Goal: Ask a question

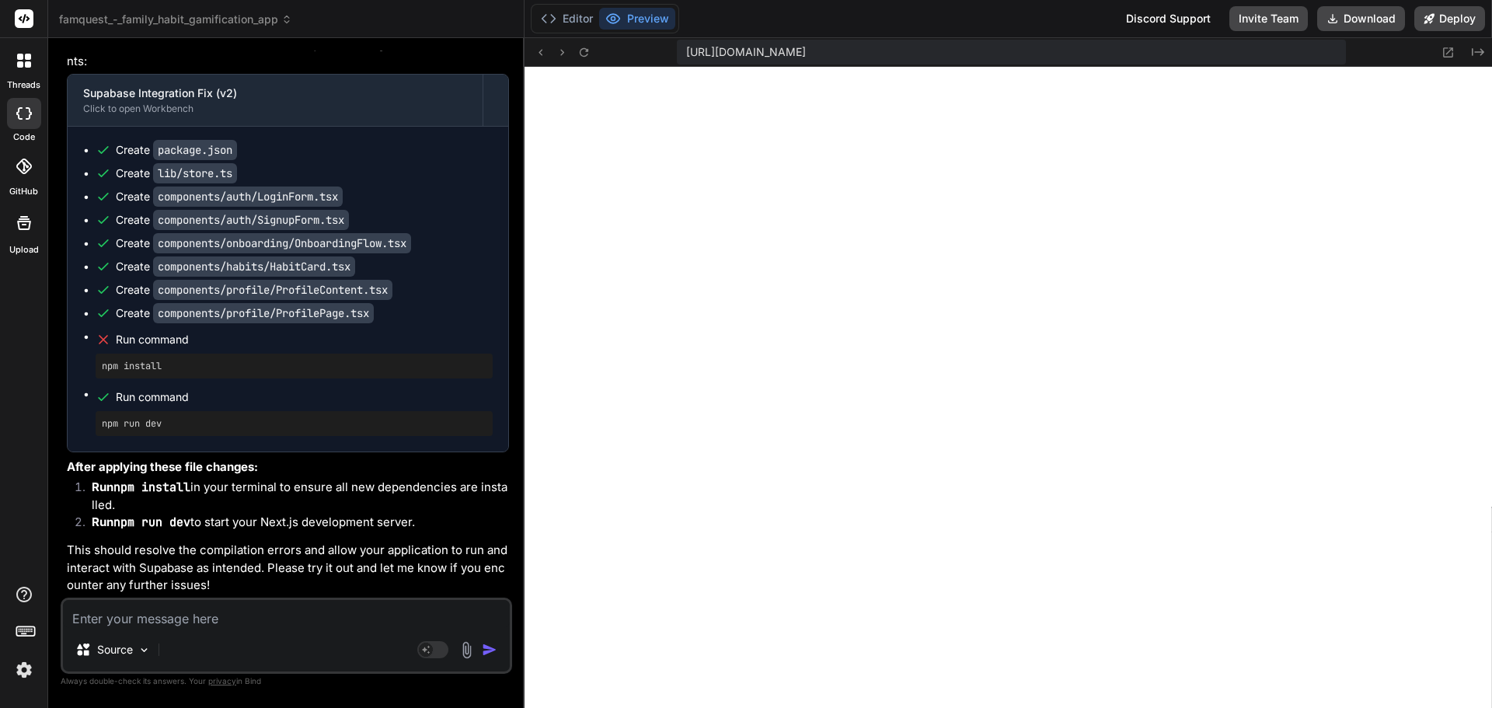
scroll to position [14764, 0]
click at [654, 16] on button "Preview" at bounding box center [637, 19] width 76 height 22
click at [584, 54] on icon at bounding box center [583, 52] width 13 height 13
click at [187, 608] on textarea at bounding box center [286, 614] width 447 height 28
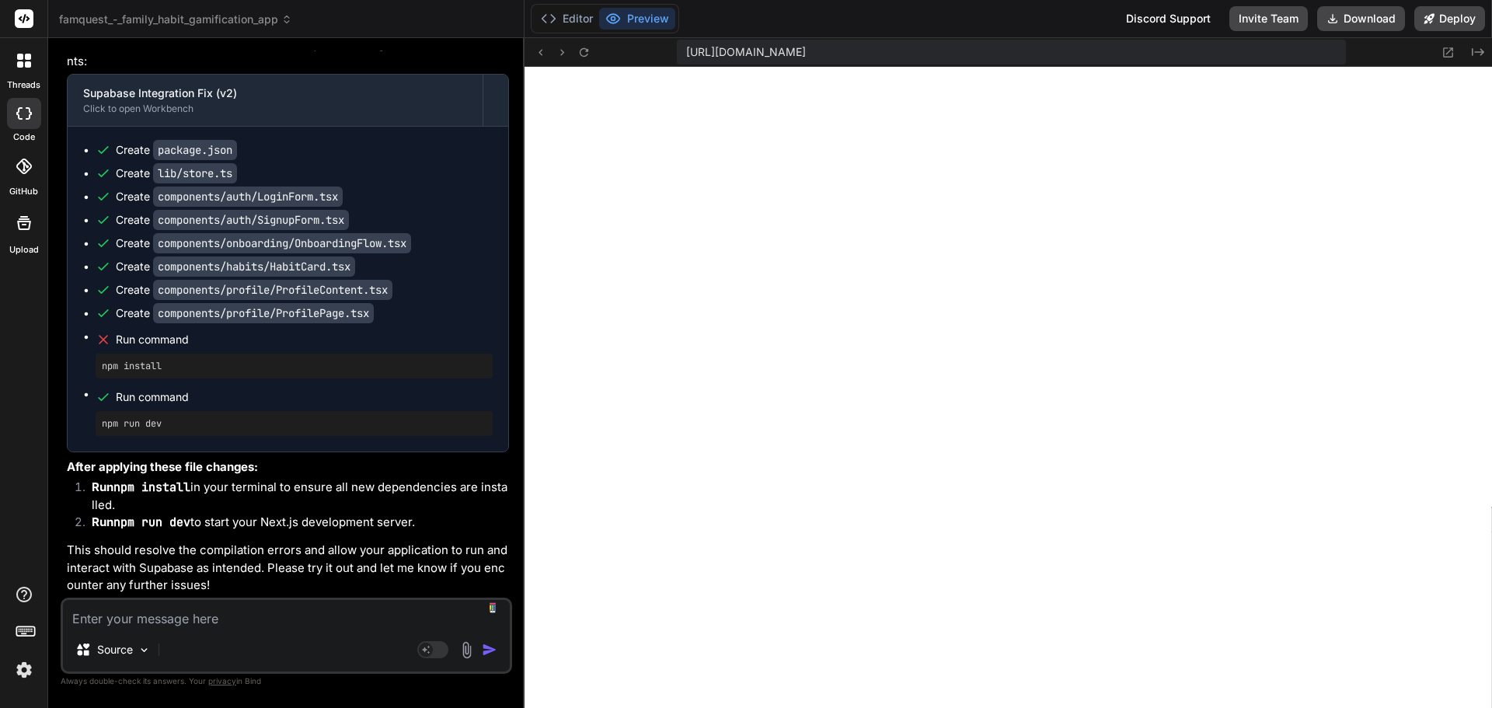
type textarea "S"
type textarea "x"
type textarea "St"
type textarea "x"
type textarea "Sti"
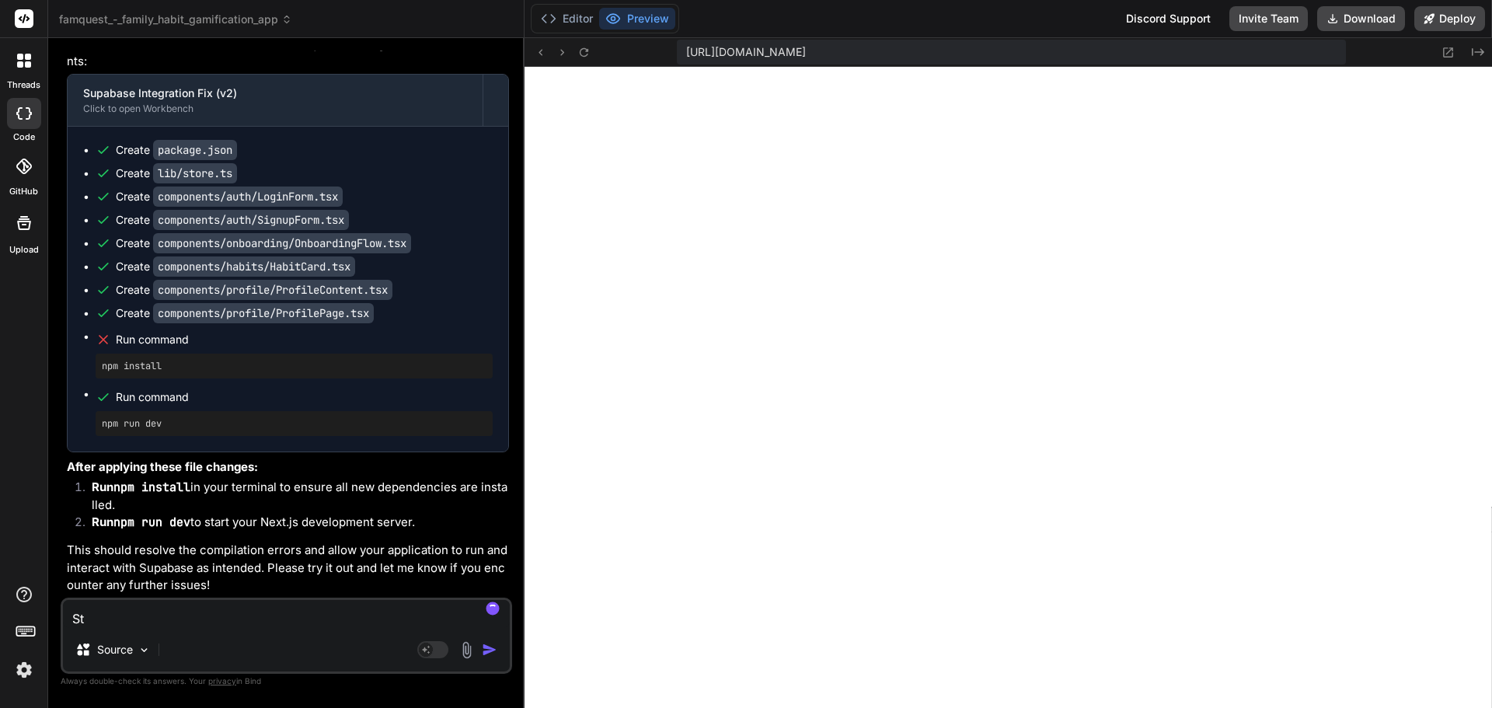
type textarea "x"
type textarea "Stil"
type textarea "x"
type textarea "Still"
type textarea "x"
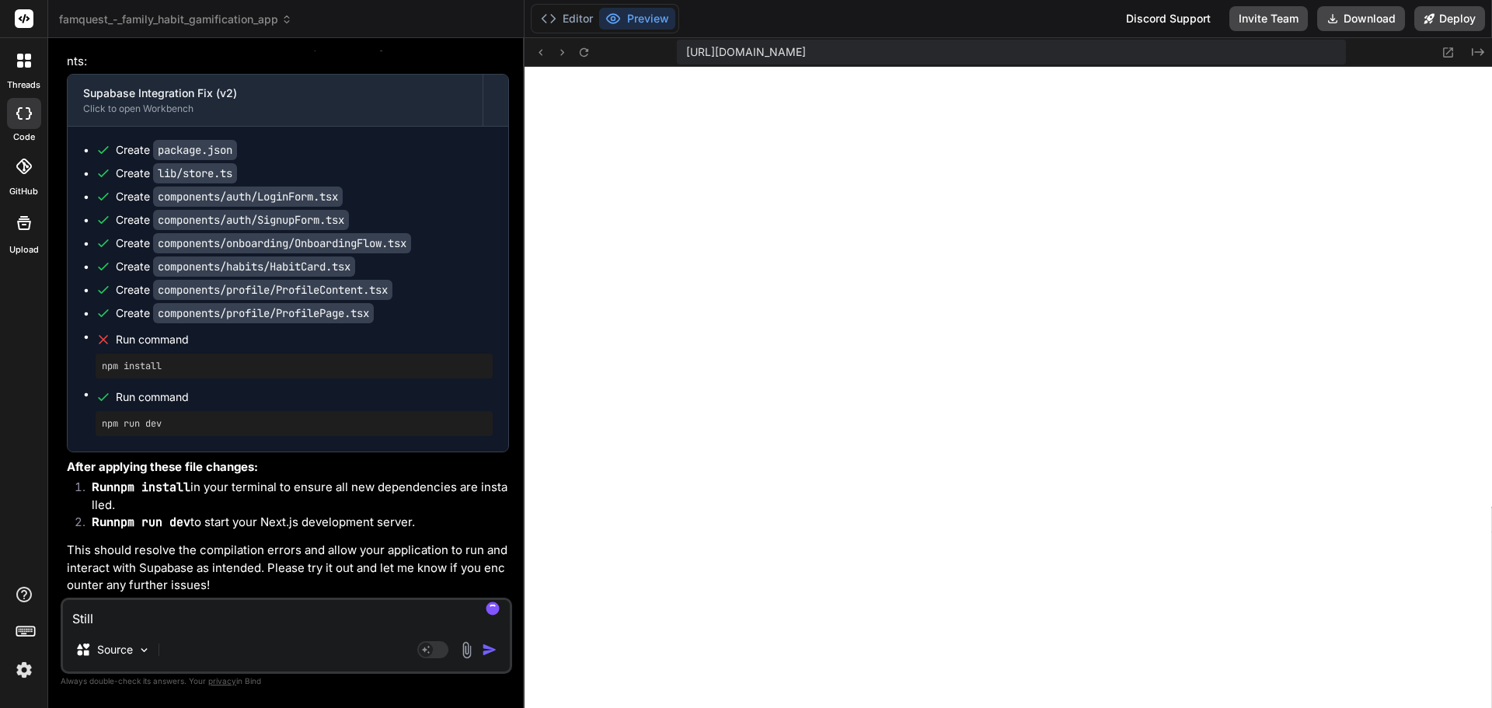
type textarea "Still"
type textarea "x"
type textarea "Still h"
type textarea "x"
type textarea "Still ha"
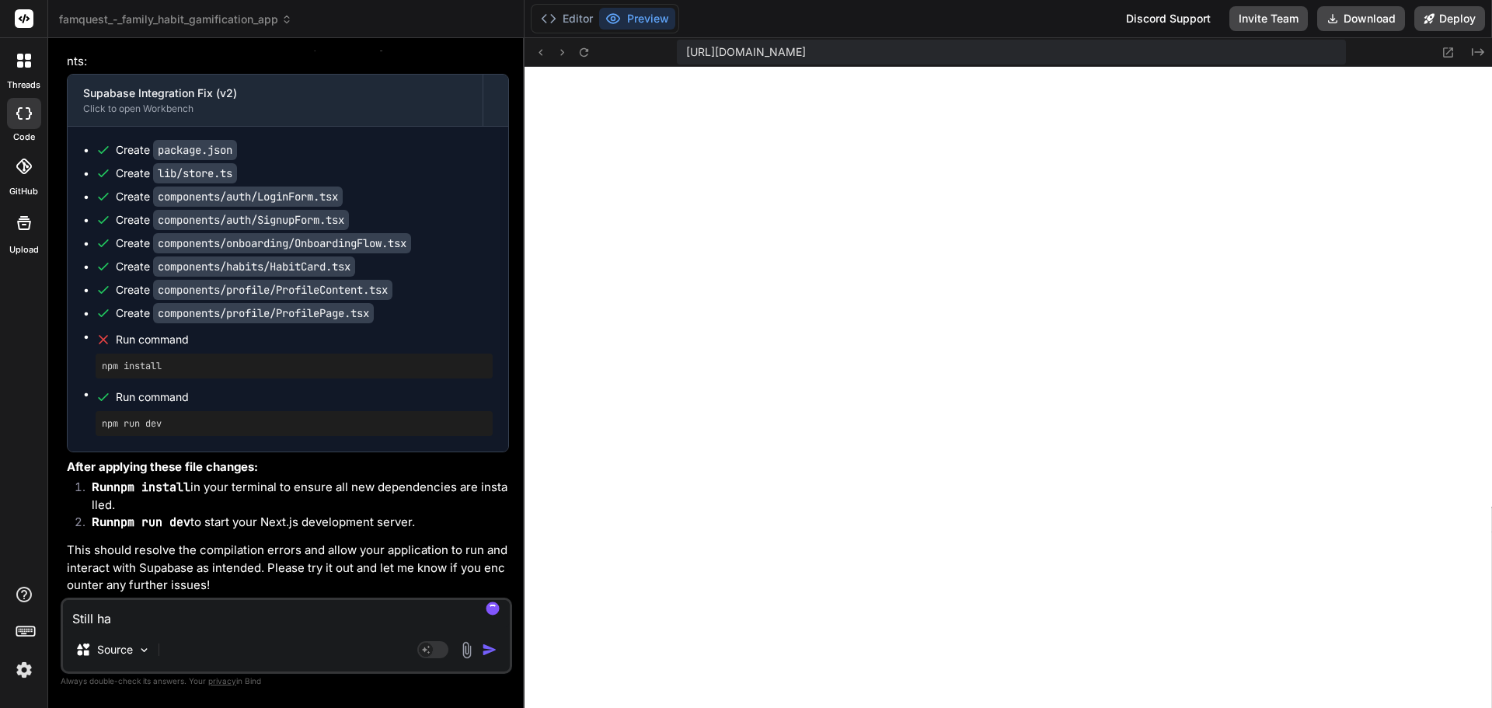
type textarea "x"
type textarea "Still hav"
type textarea "x"
type textarea "Still havi"
type textarea "x"
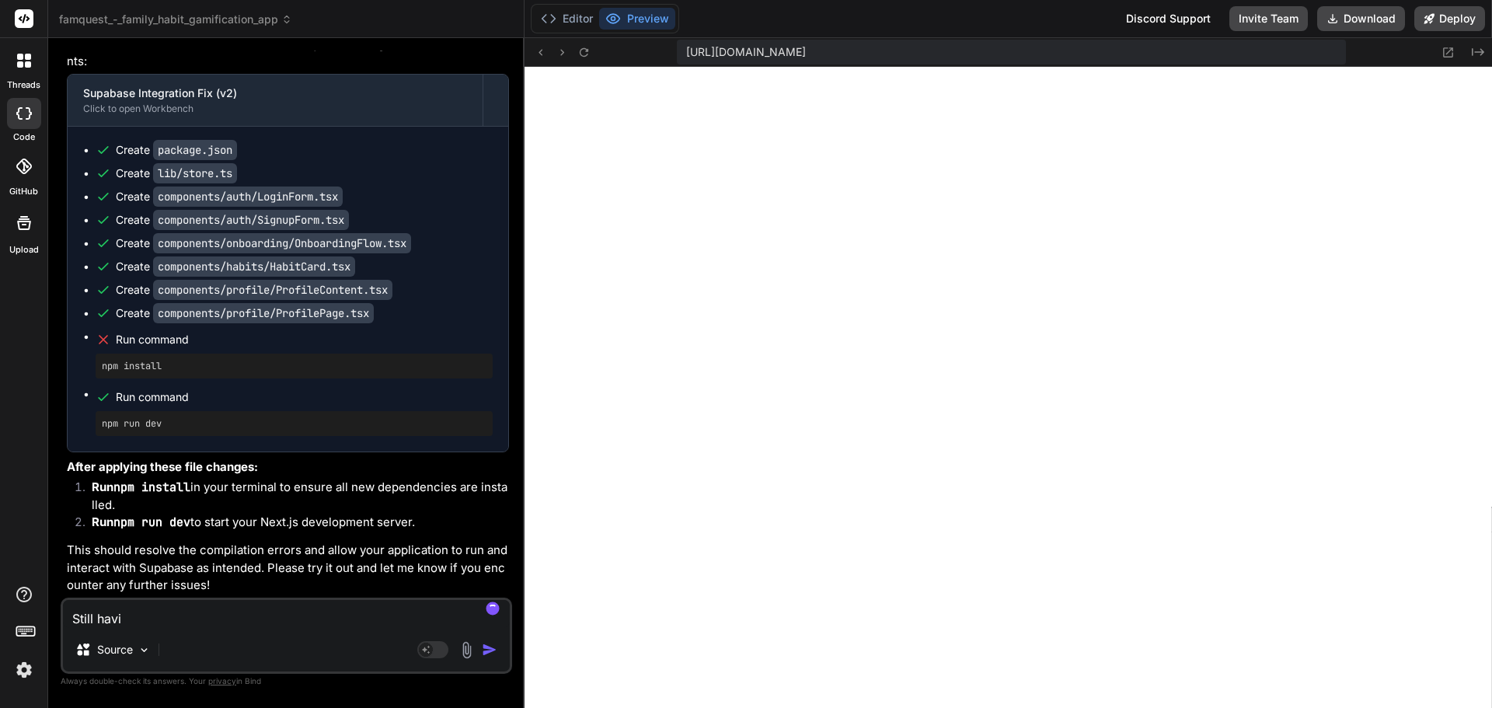
type textarea "Still havin"
type textarea "x"
type textarea "Still having"
type textarea "x"
type textarea "Still having"
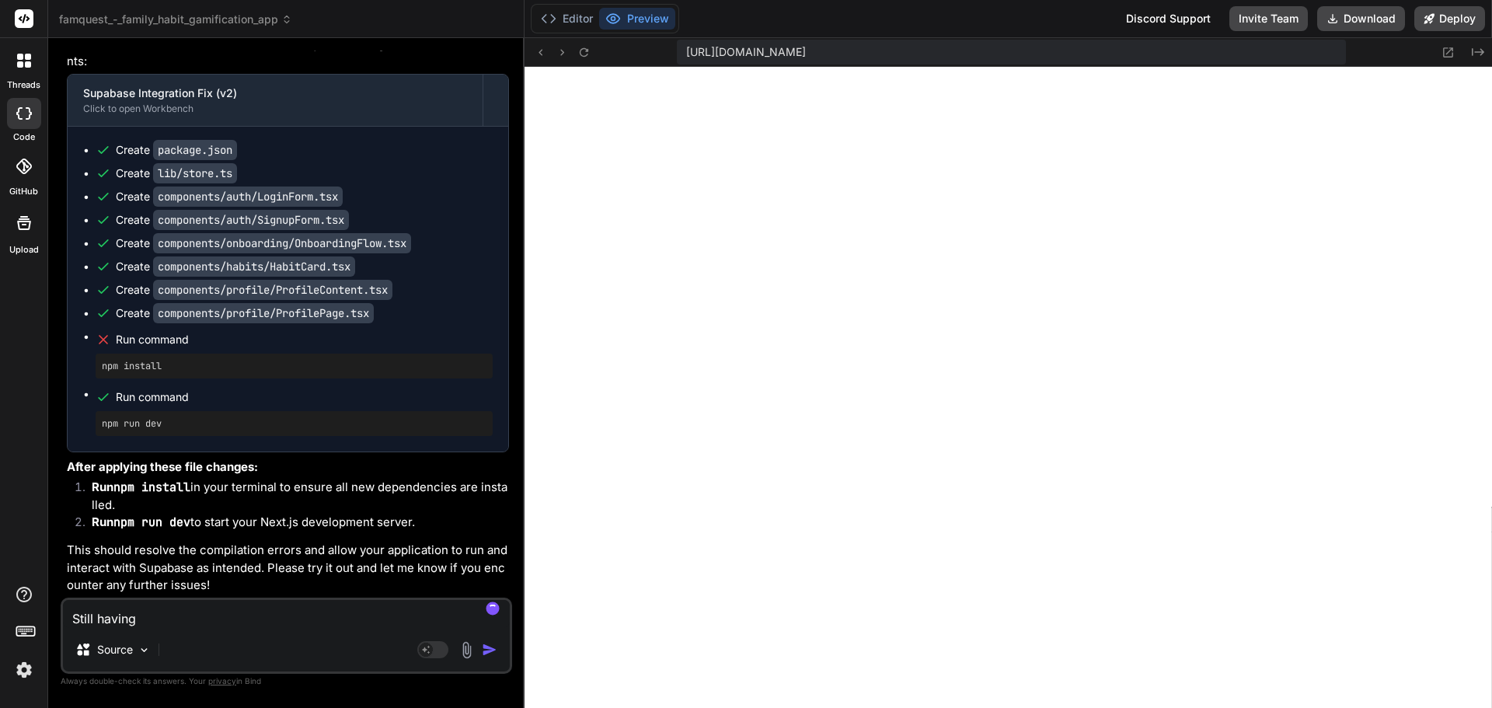
type textarea "x"
type textarea "Still having F"
type textarea "x"
type textarea "Still having Fa"
type textarea "x"
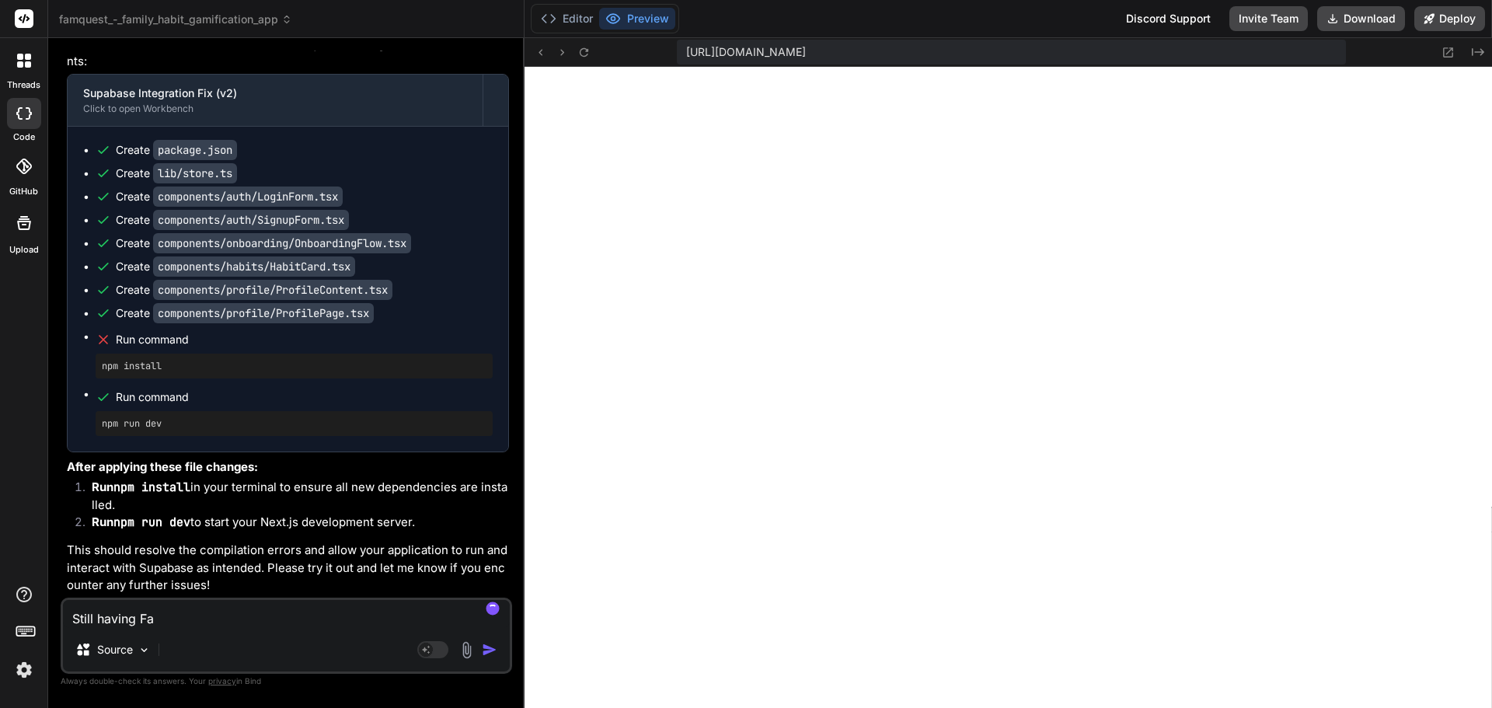
type textarea "Still having Fai"
type textarea "x"
type textarea "Still having Fail"
type textarea "x"
type textarea "Still having [PERSON_NAME]"
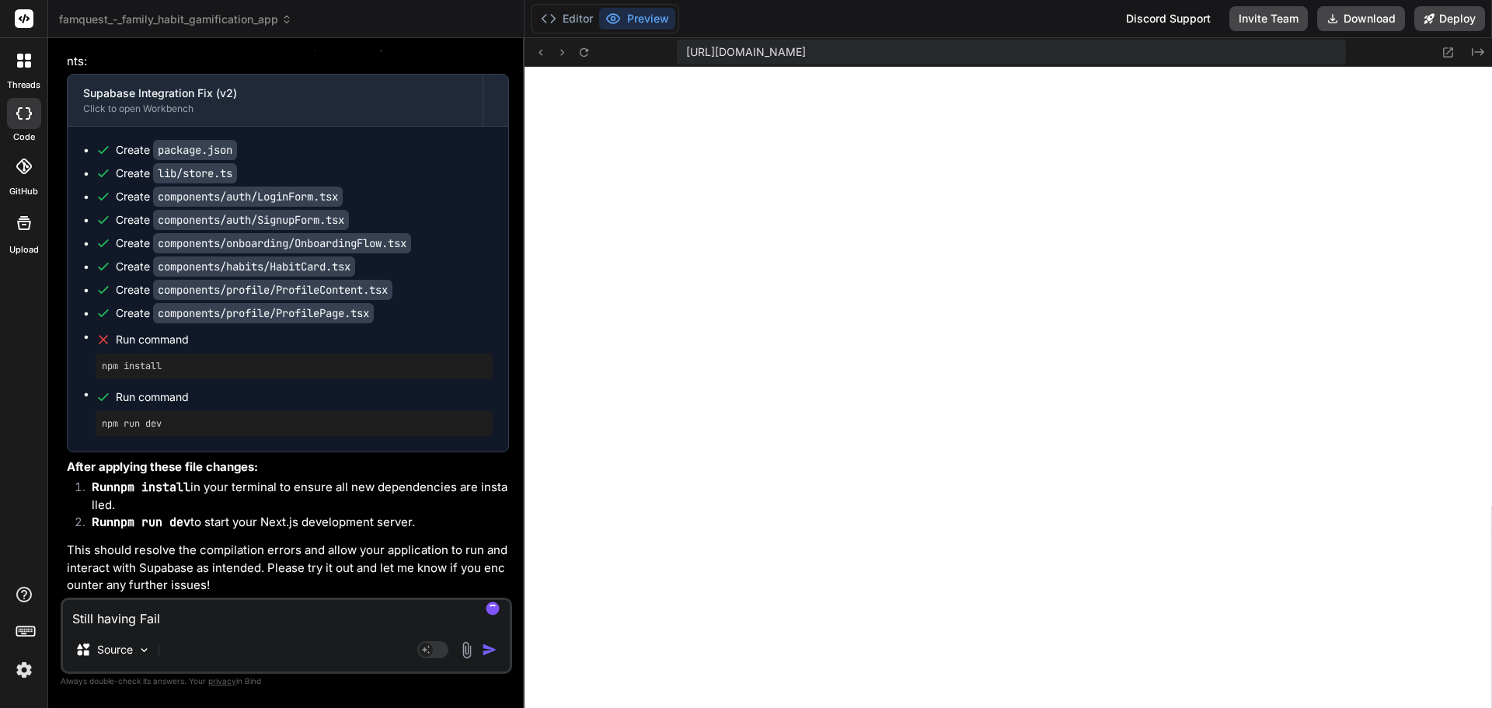
type textarea "x"
type textarea "Still having Failed"
type textarea "x"
type textarea "Still having Failed"
type textarea "x"
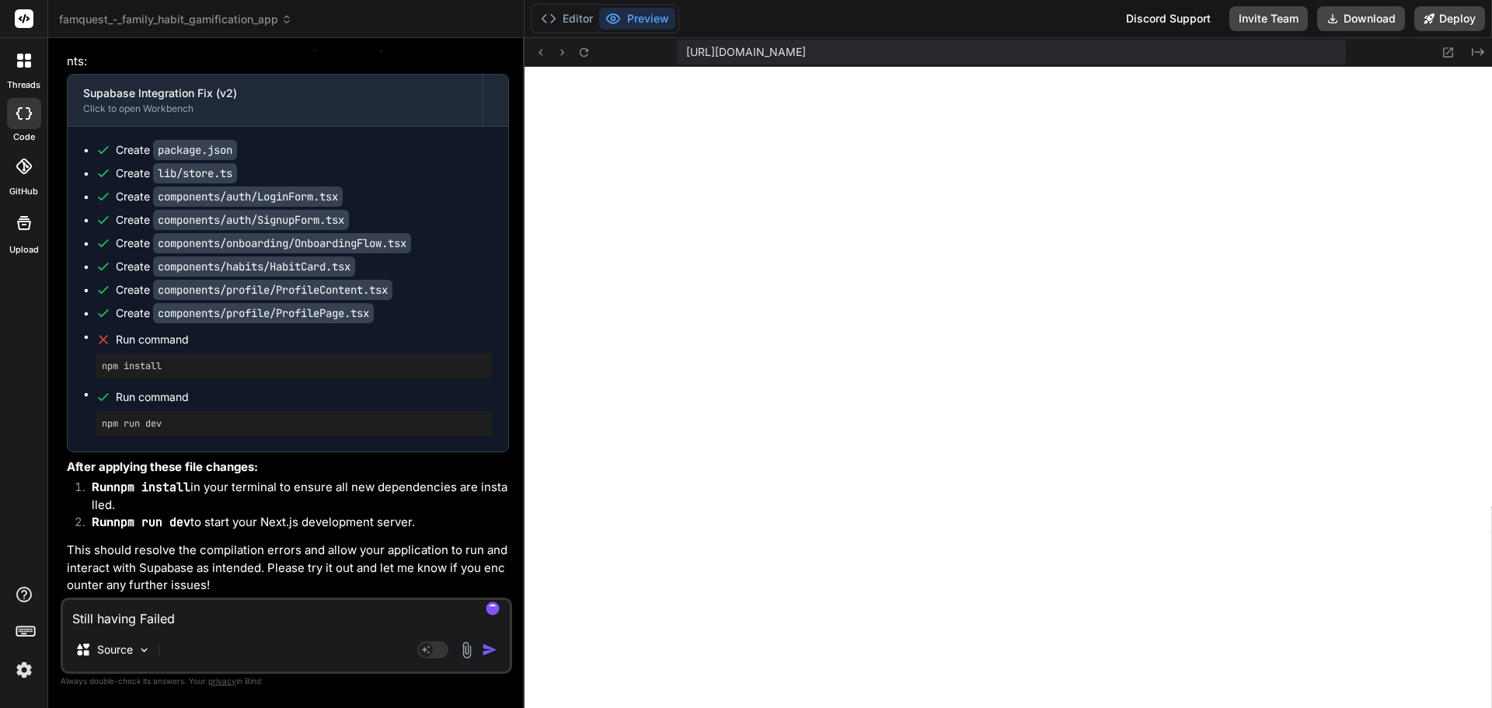
type textarea "Still having Failed t"
type textarea "x"
type textarea "Still having Failed to"
type textarea "x"
type textarea "Still having Failed to"
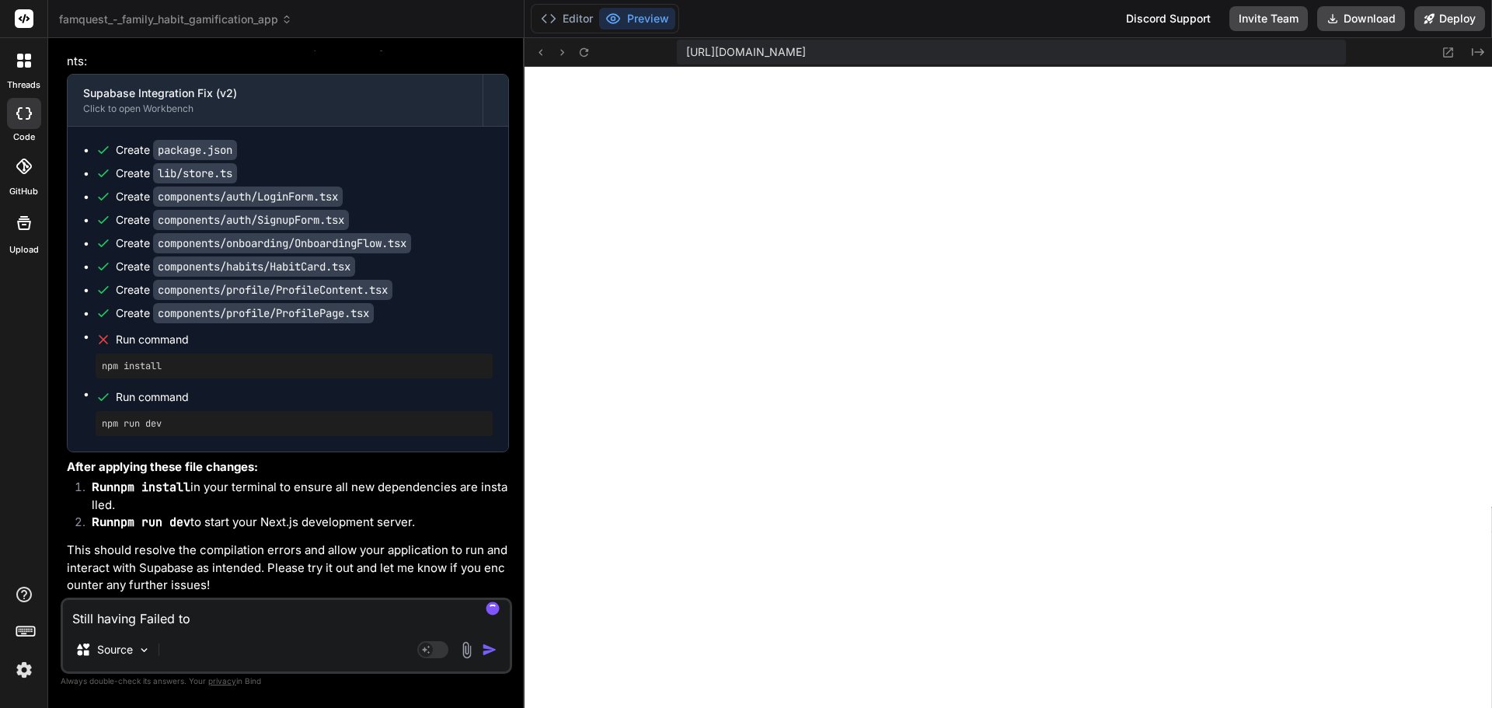
type textarea "x"
type textarea "Still having Failed to C"
type textarea "x"
type textarea "Still having Failed to Co"
type textarea "x"
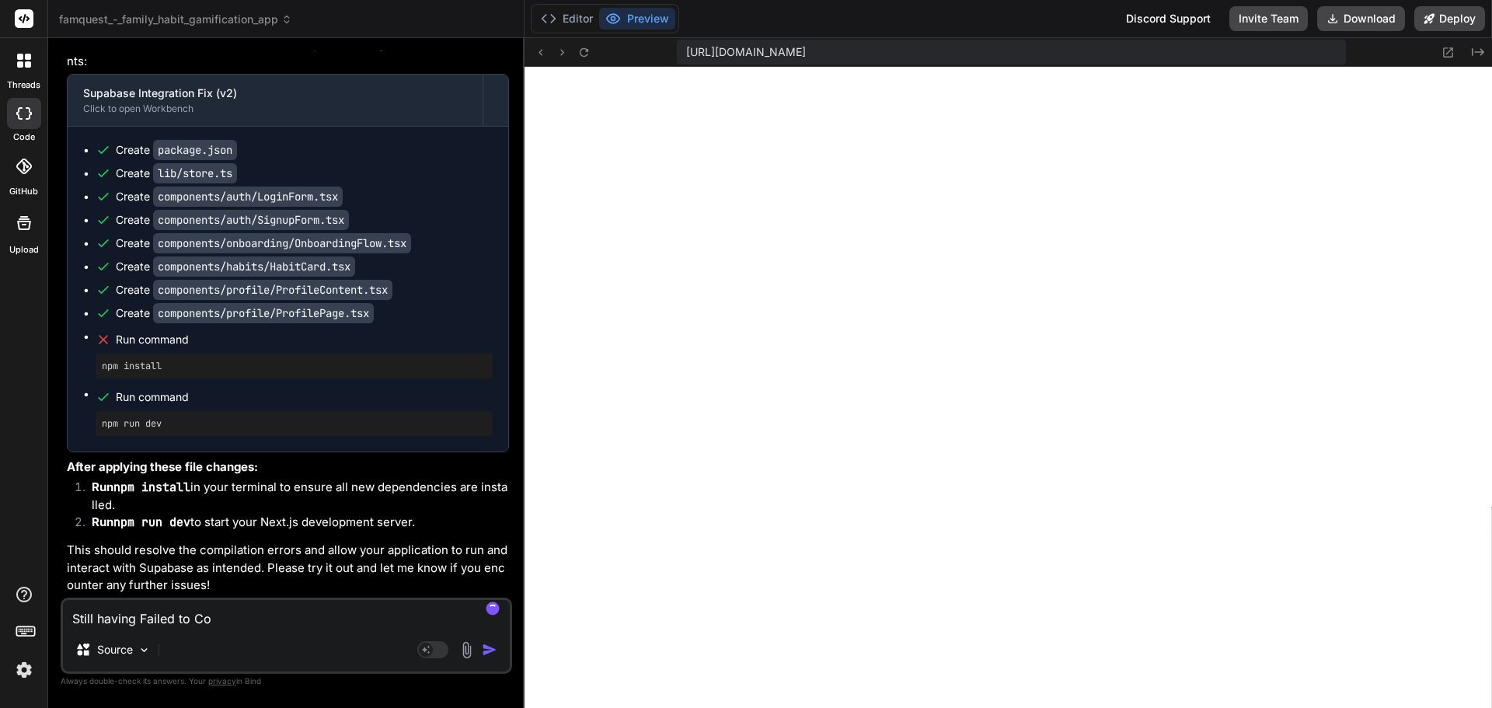
type textarea "Still having Failed to Com"
type textarea "x"
type textarea "Still having Failed to Comp"
type textarea "x"
type textarea "Still having Failed to Compi"
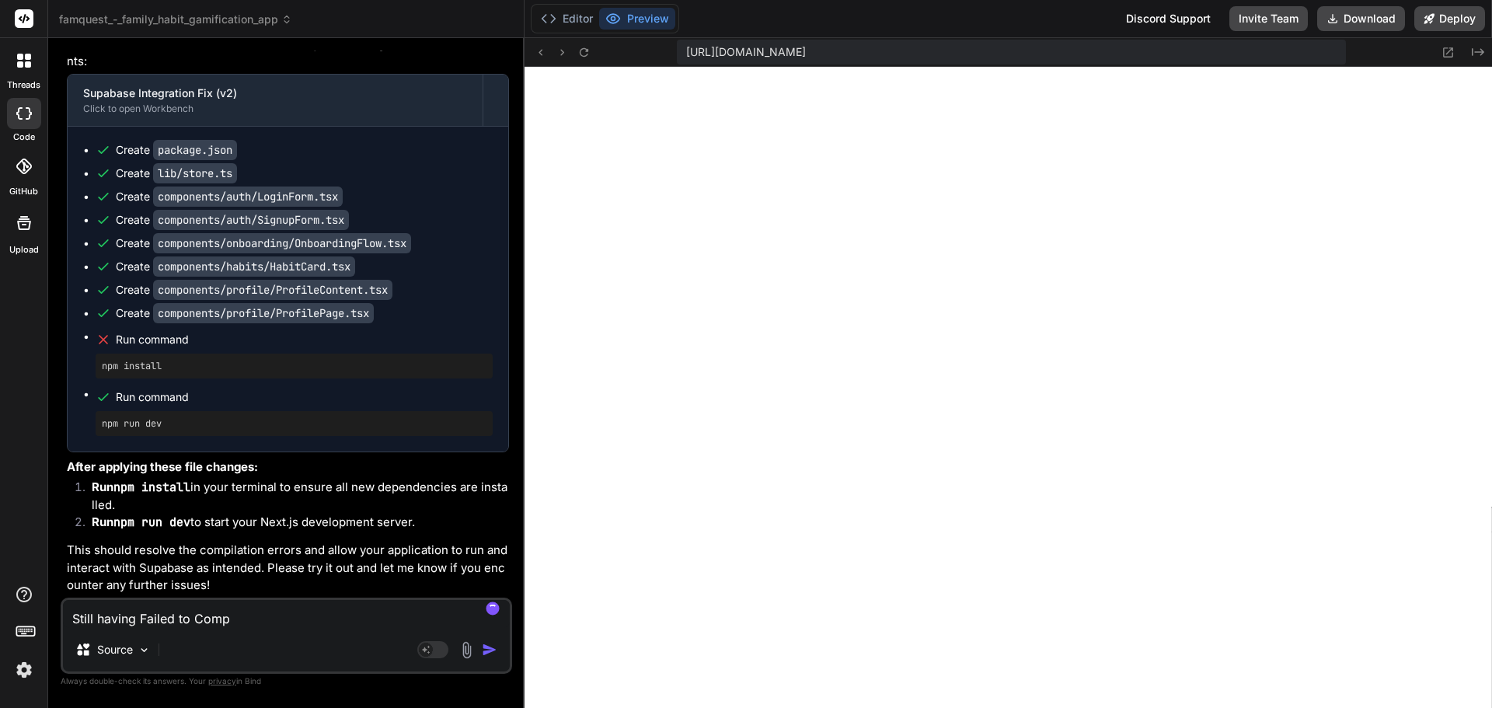
type textarea "x"
type textarea "Still having Failed to Compil"
type textarea "x"
type textarea "Still having Failed to Compile"
type textarea "x"
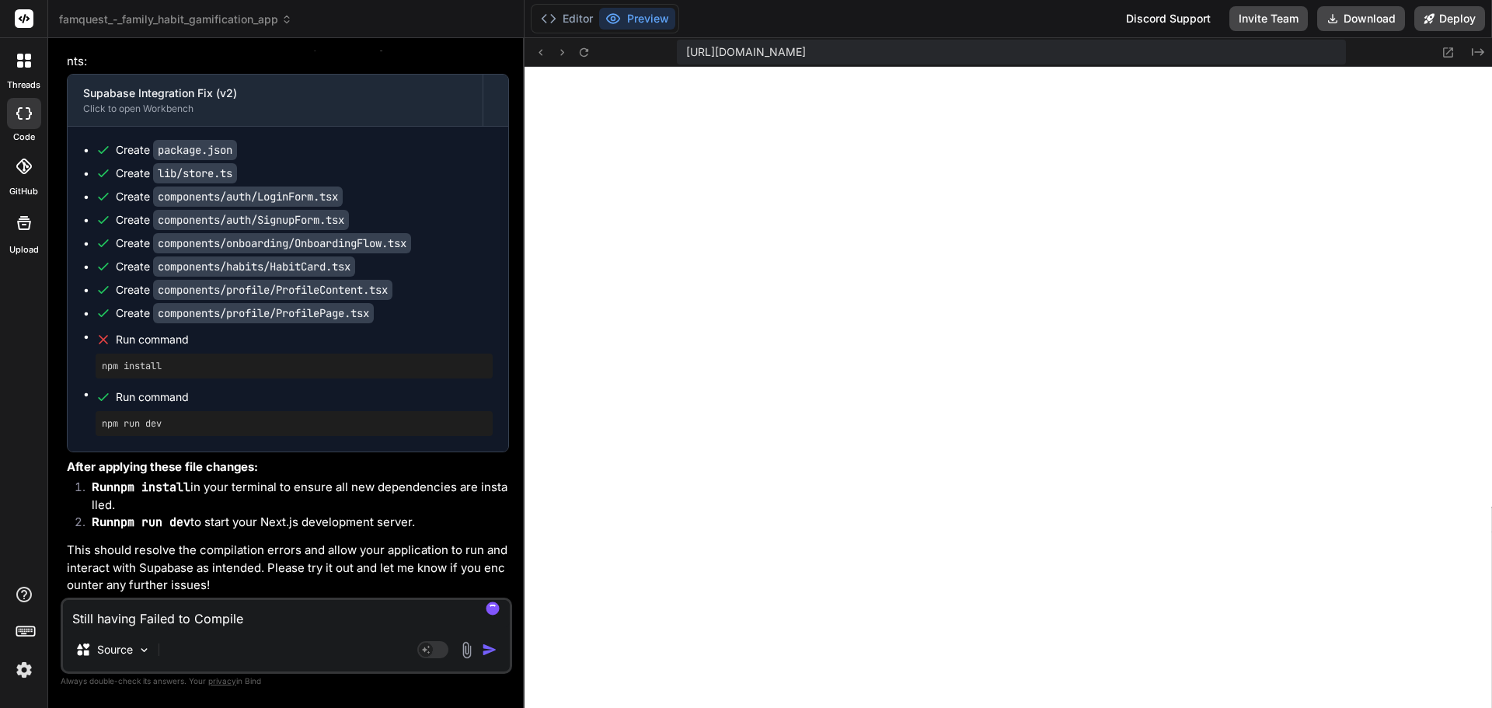
type textarea "Still having Failed to Compile"
type textarea "x"
type textarea "Still having Failed to Compile e"
type textarea "x"
type textarea "Still having Failed to Compile er"
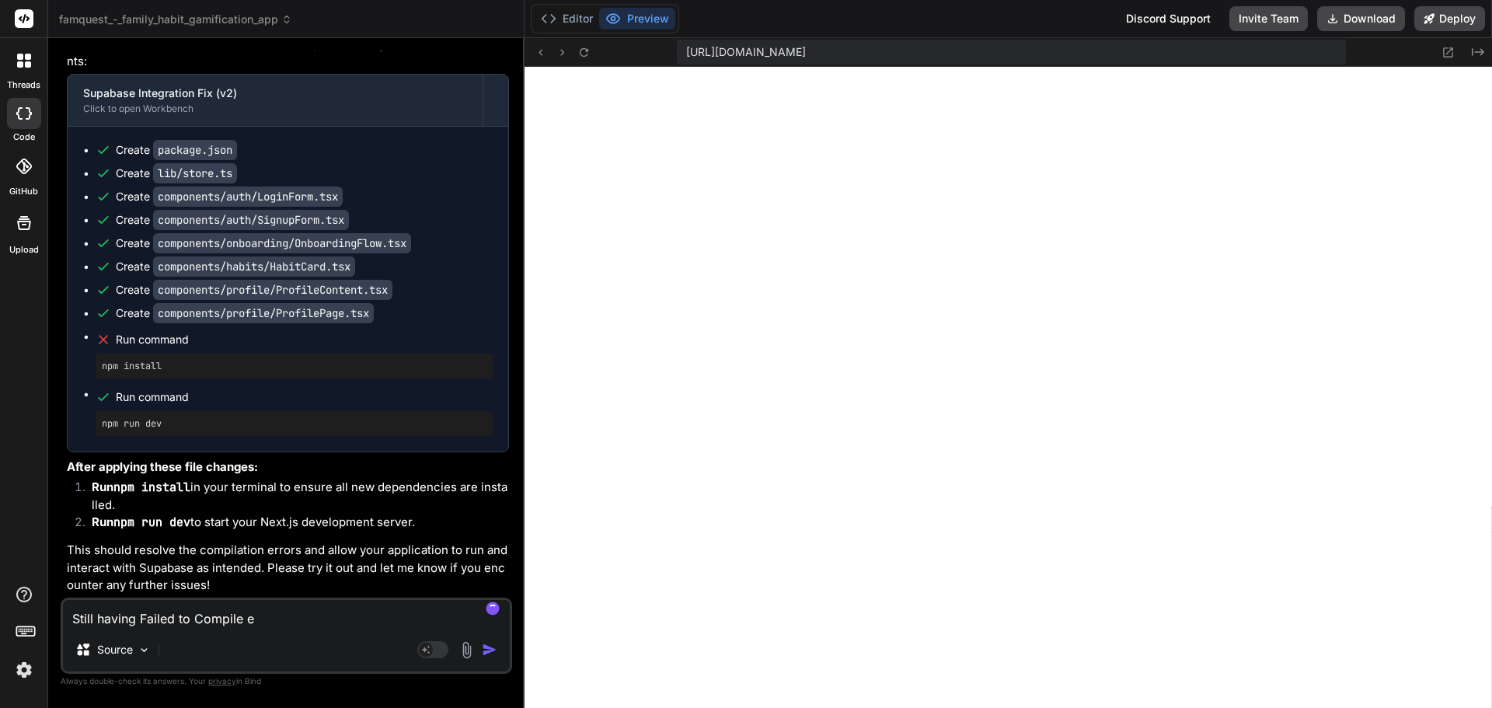
type textarea "x"
type textarea "Still having Failed to Compile err"
type textarea "x"
type textarea "Still having Failed to Compile erro"
type textarea "x"
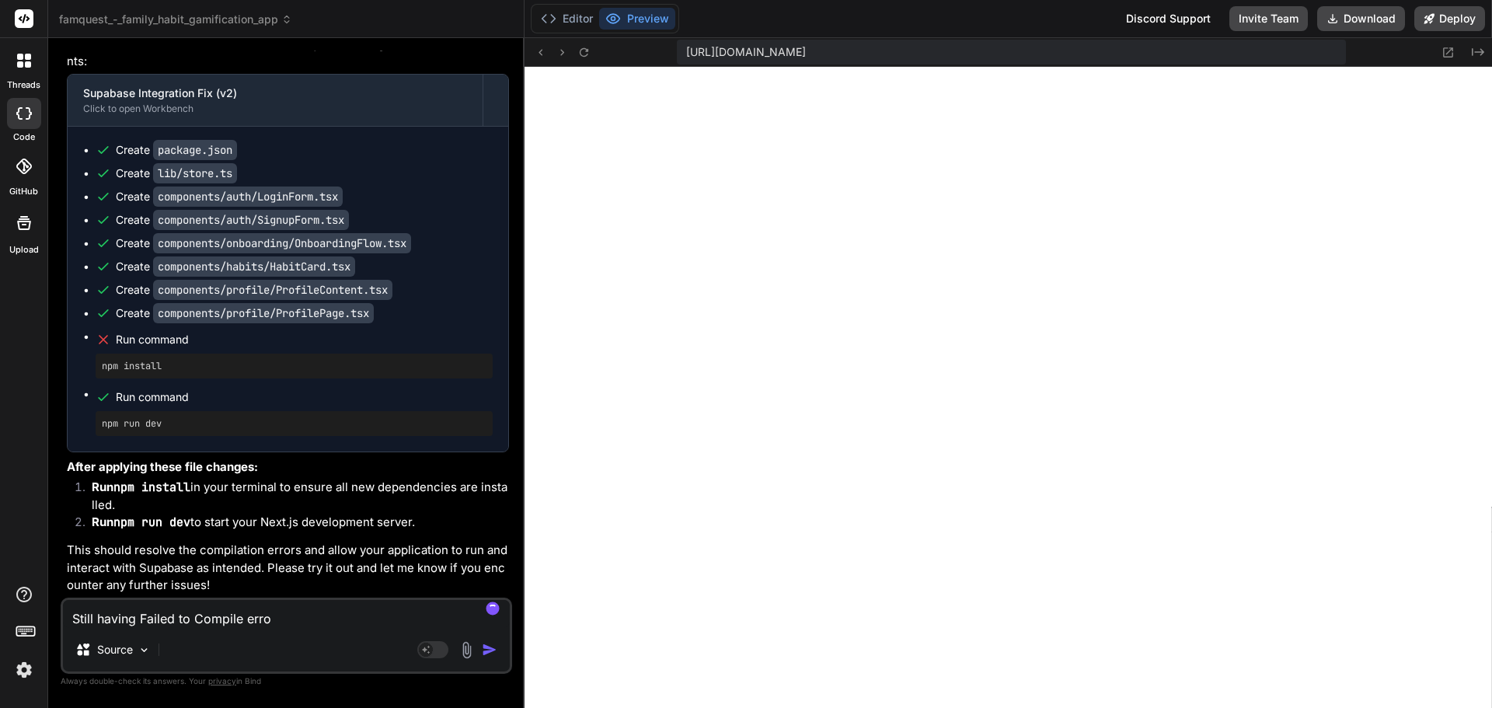
type textarea "Still having Failed to Compile error"
type textarea "x"
type textarea "Still having Failed to Compile error"
type textarea "x"
type textarea "Still having Failed to Compile error w"
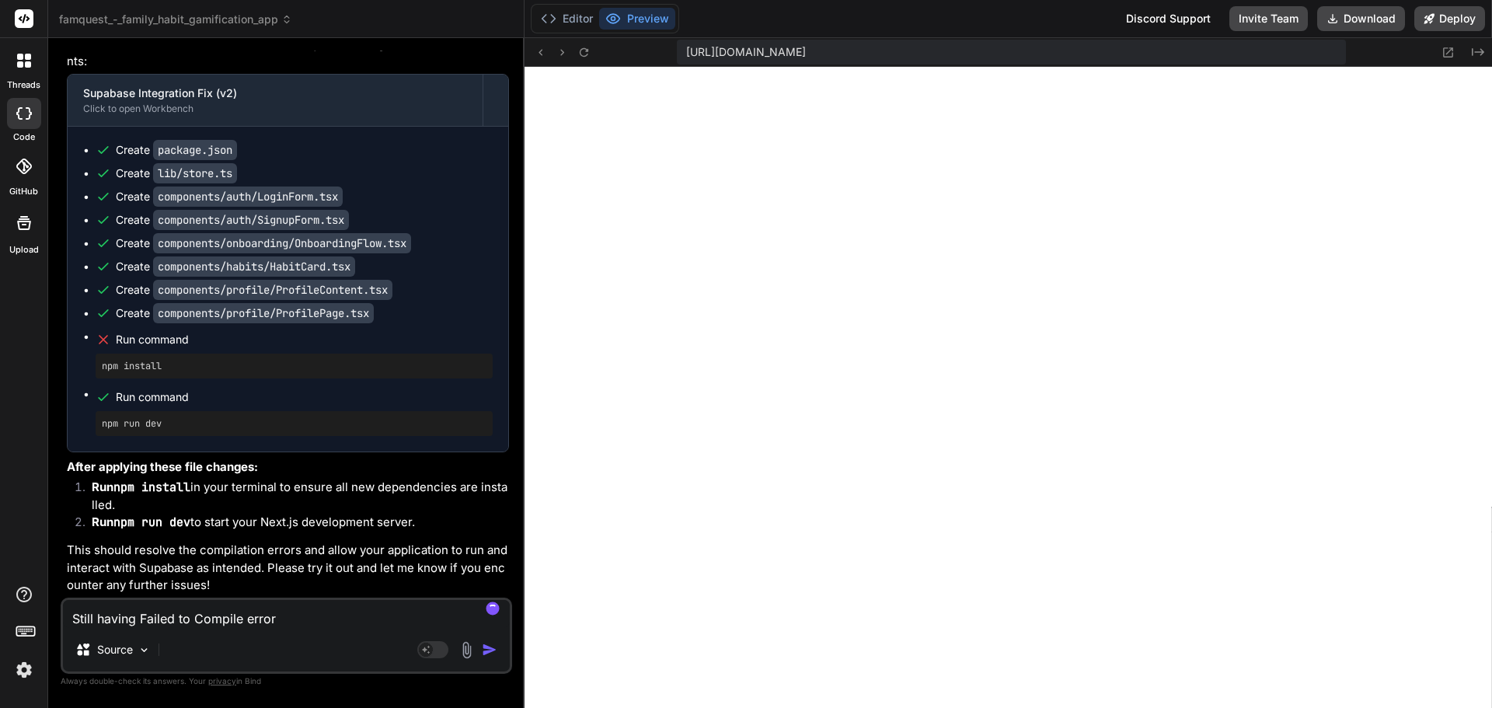
type textarea "x"
type textarea "Still having Failed to Compile error wi"
type textarea "x"
type textarea "Still having Failed to Compile error wit"
type textarea "x"
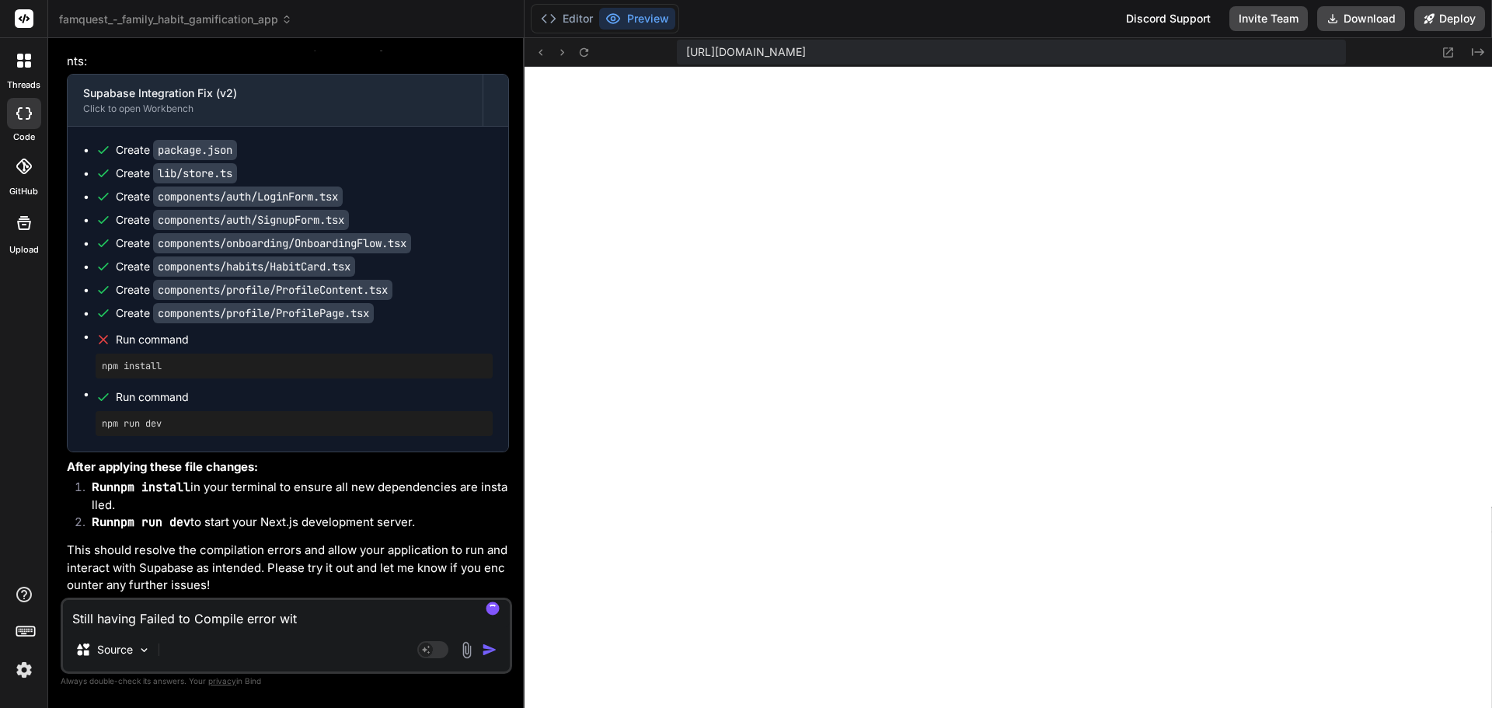
type textarea "Still having Failed to Compile error with"
type textarea "x"
type textarea "Still having Failed to Compile error with"
type textarea "x"
type textarea "Still having Failed to Compile error with m"
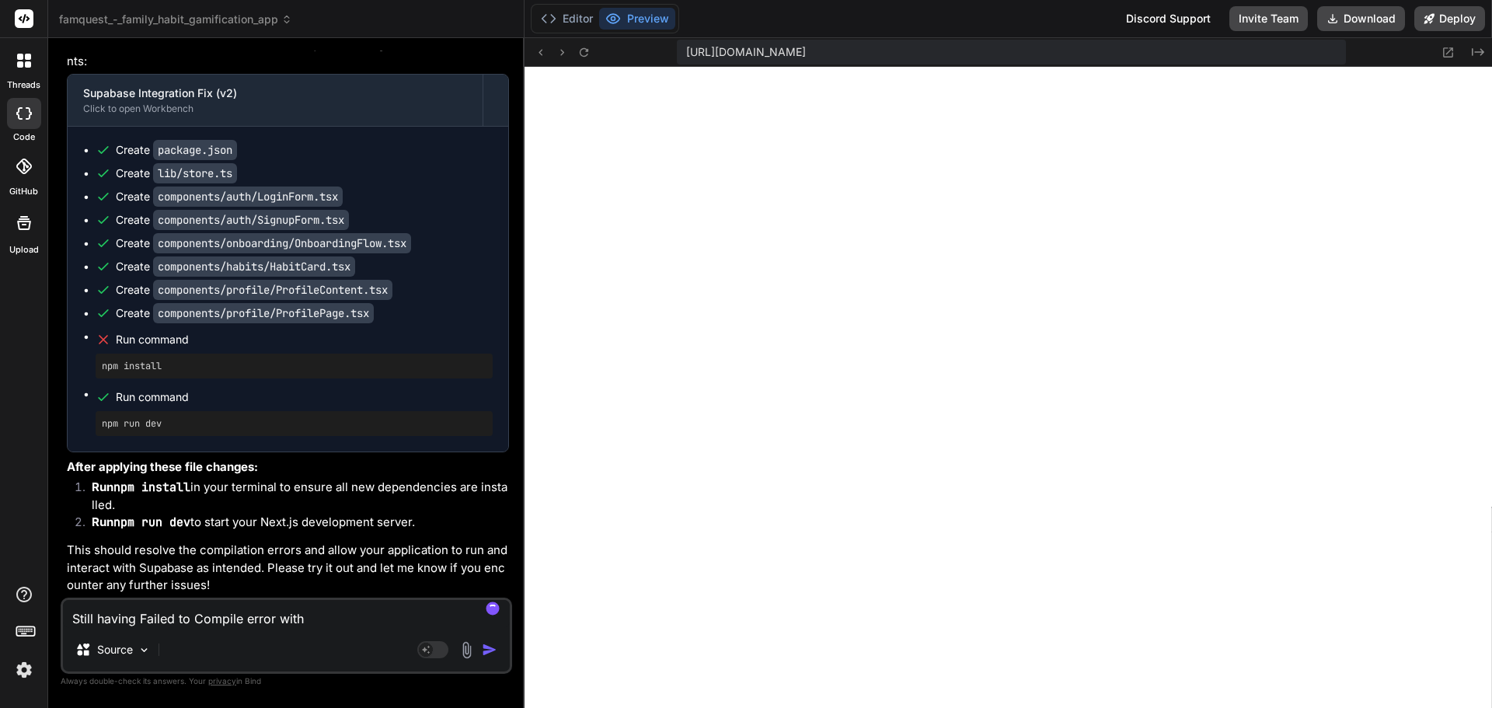
type textarea "x"
type textarea "Still having Failed to Compile error with me"
type textarea "x"
type textarea "Still having Failed to Compile error with mes"
type textarea "x"
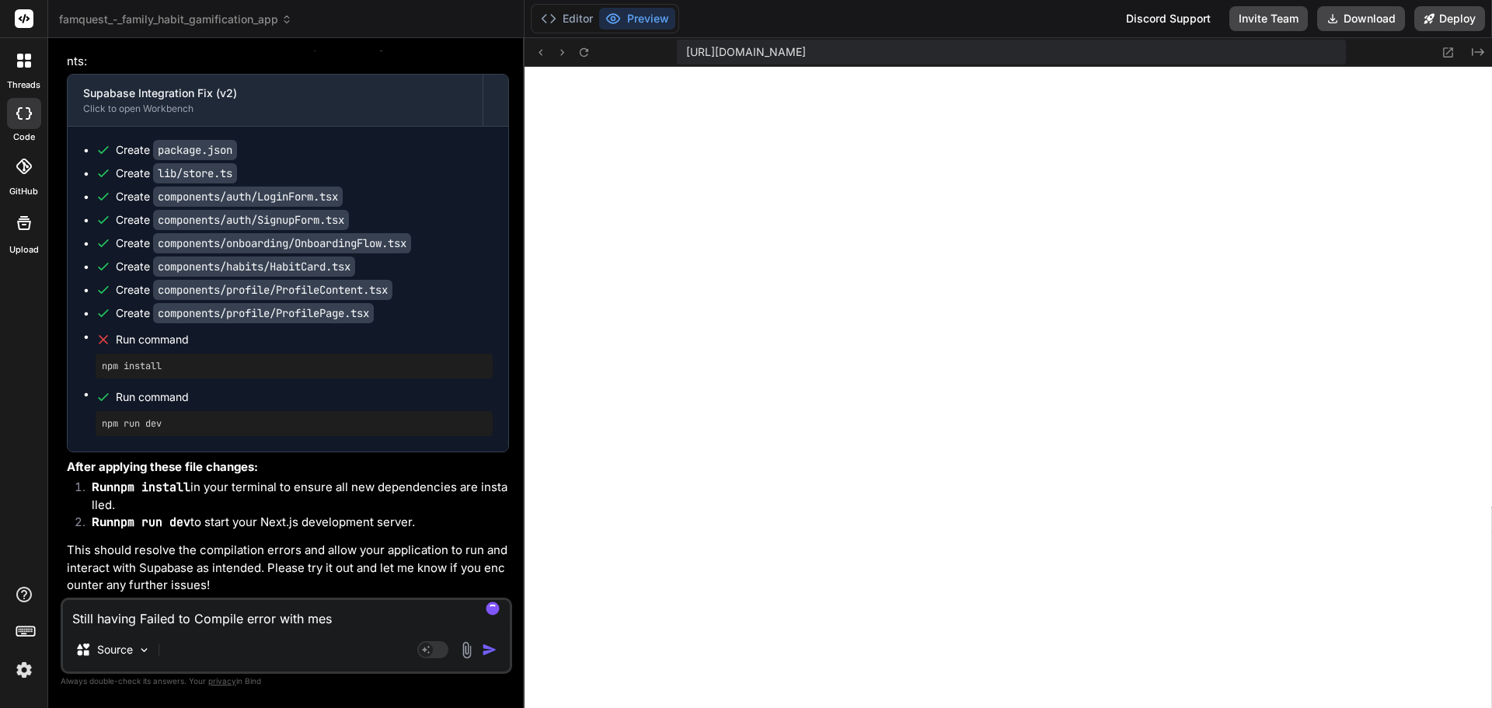
type textarea "Still having Failed to Compile error with mess"
type textarea "x"
type textarea "Still having Failed to Compile error with messa"
type textarea "x"
type textarea "Still having Failed to Compile error with messag"
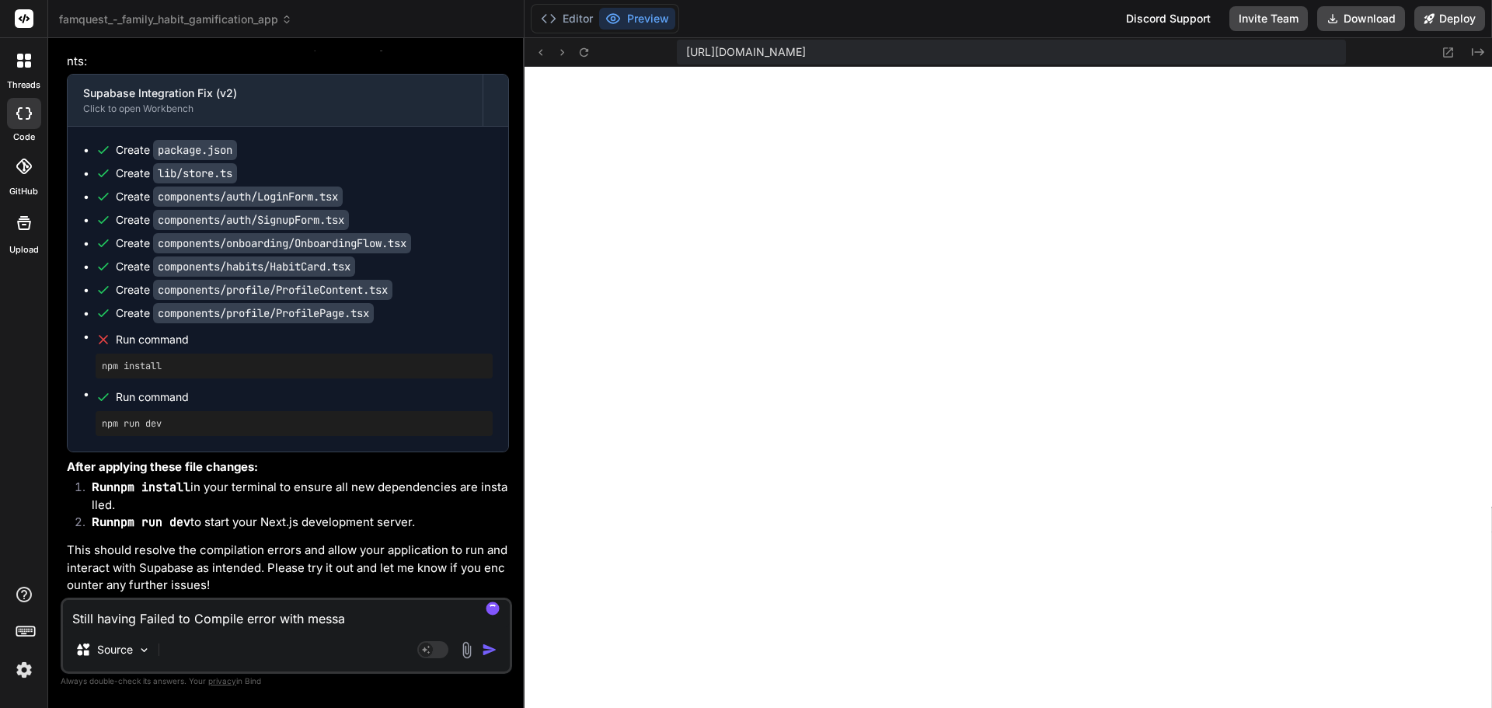
type textarea "x"
type textarea "Still having Failed to Compile error with message"
type textarea "x"
type textarea "Still having Failed to Compile error with message"
type textarea "x"
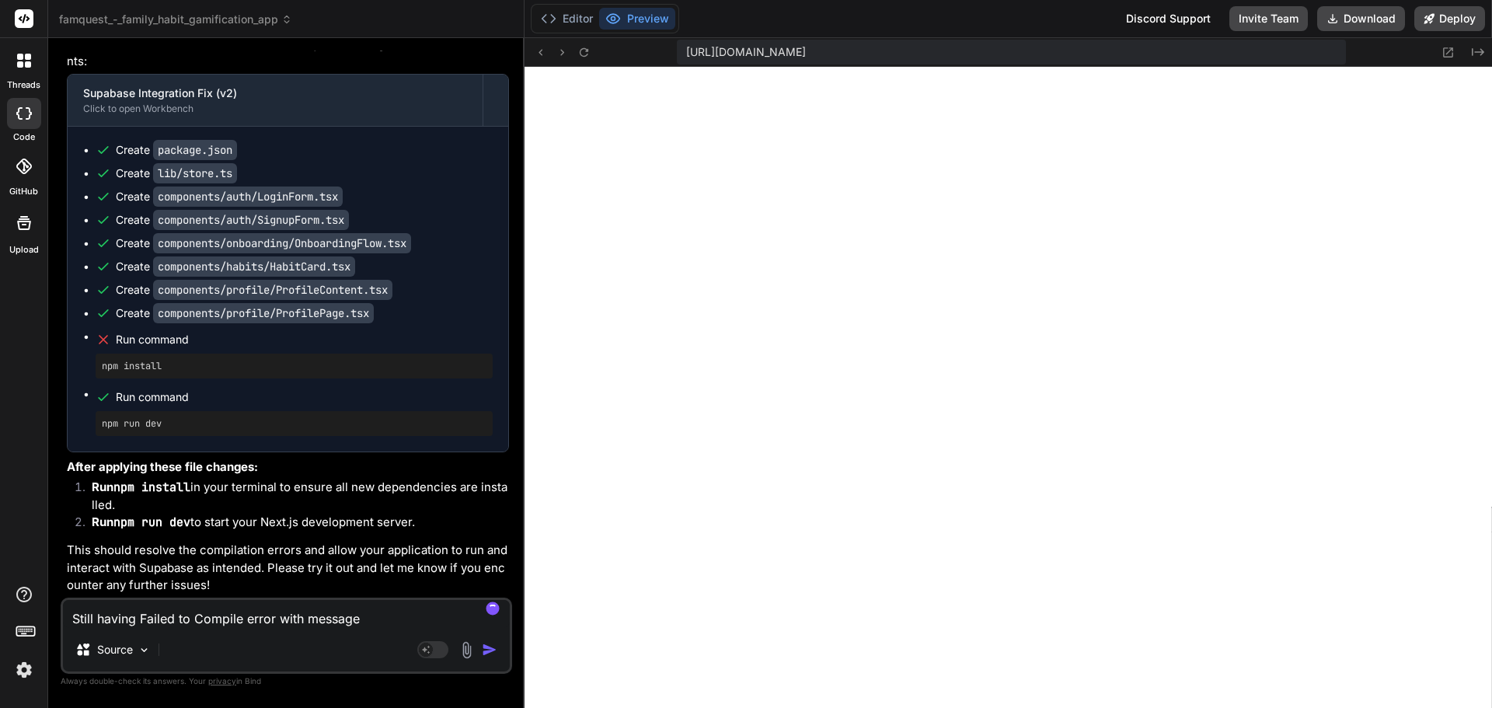
type textarea "Still having Failed to Compile error with message b"
type textarea "x"
type textarea "Still having Failed to Compile error with message be"
type textarea "x"
type textarea "Still having Failed to Compile error with message [PERSON_NAME]"
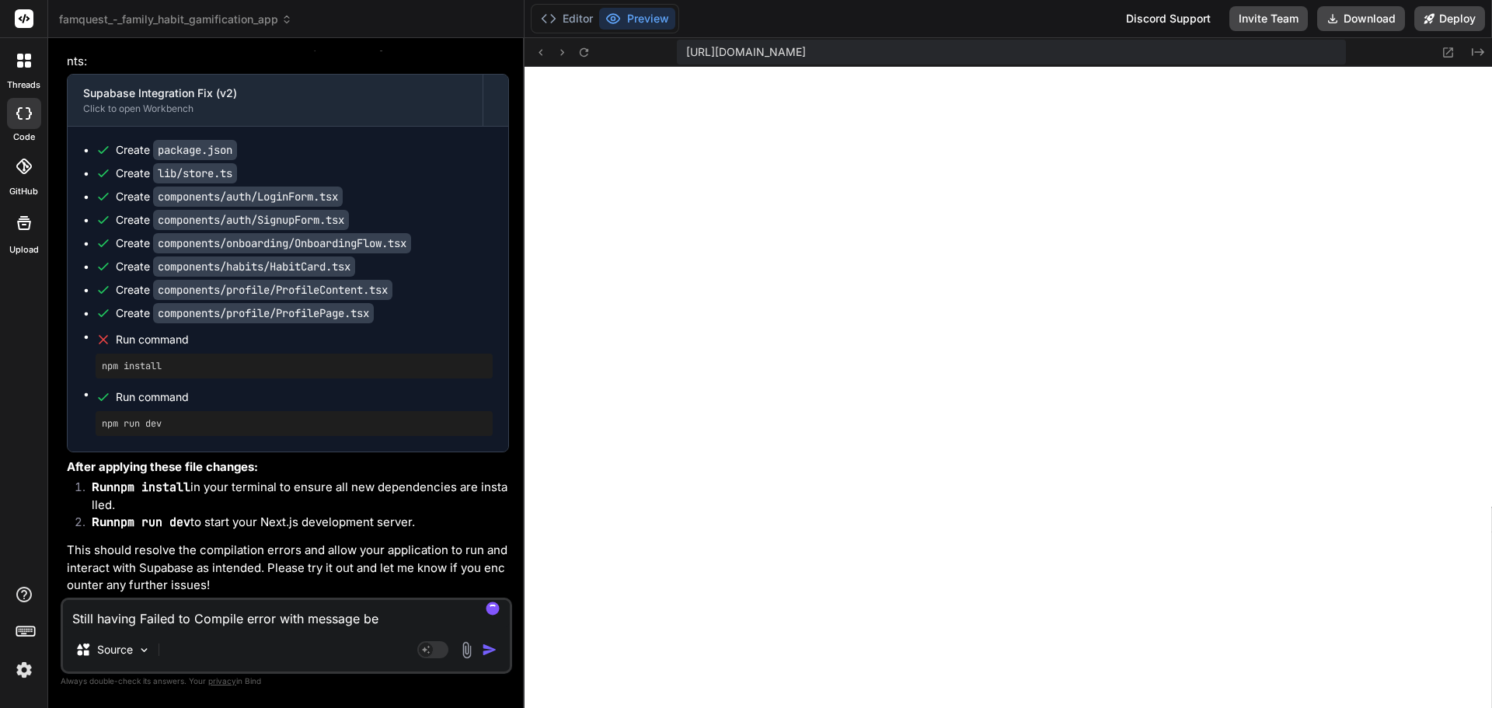
type textarea "x"
type textarea "Still having Failed to Compile error with message belo"
type textarea "x"
type textarea "Still having Failed to Compile error with message below"
type textarea "x"
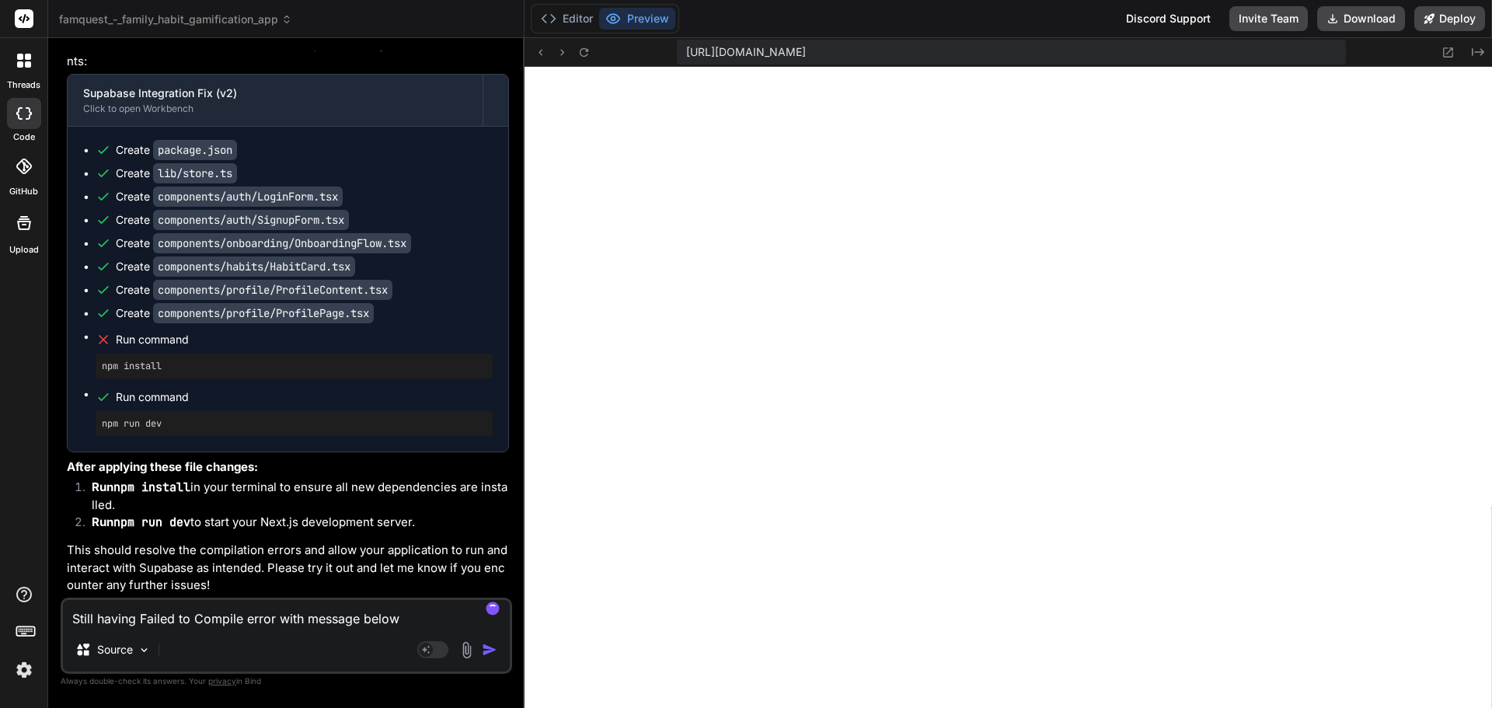
type textarea "Still having Failed to Compile error with message below:"
type textarea "x"
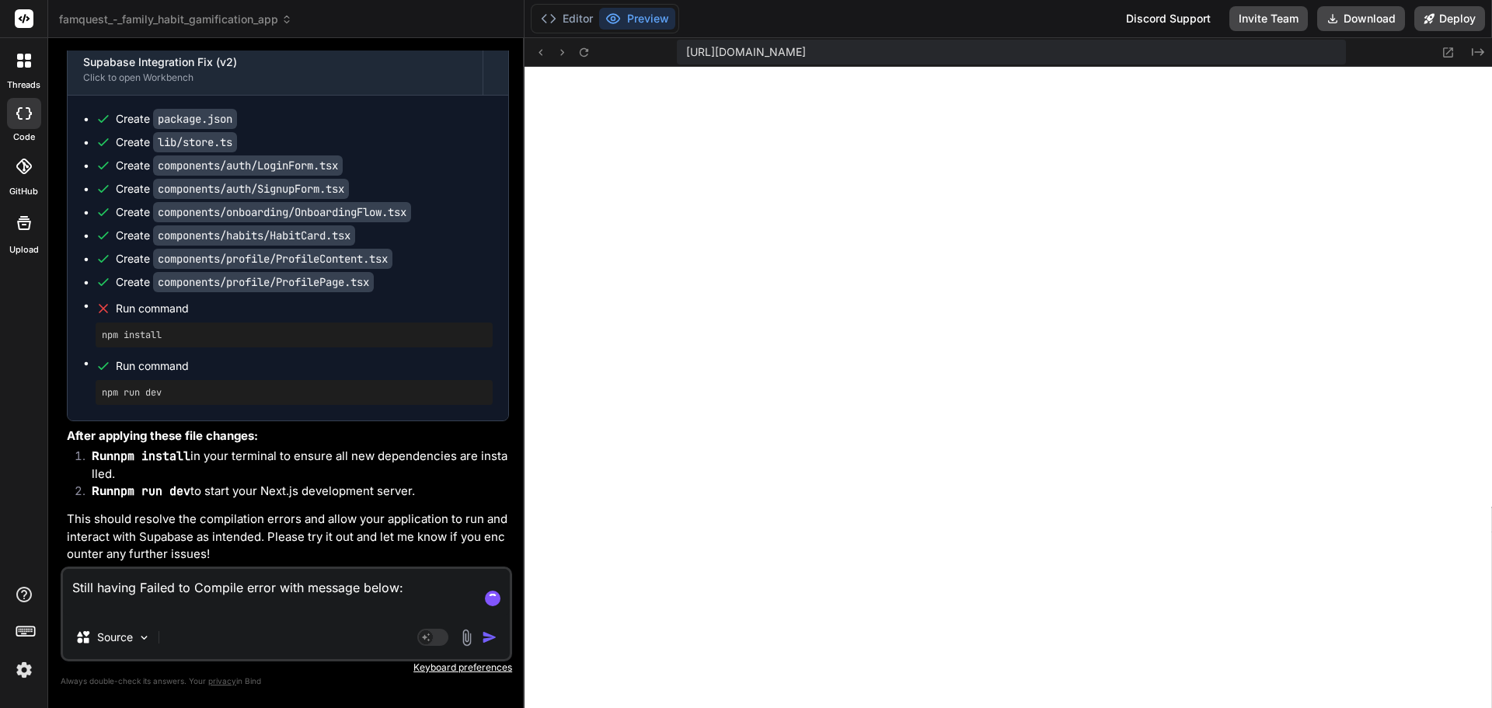
paste textarea "./lib/supabase.ts:1:0 Module not found: Can't resolve '@supabase/supabase-js' >…"
type textarea "Still having Failed to Compile error with message below: ./lib/supabase.ts:1:0 …"
type textarea "x"
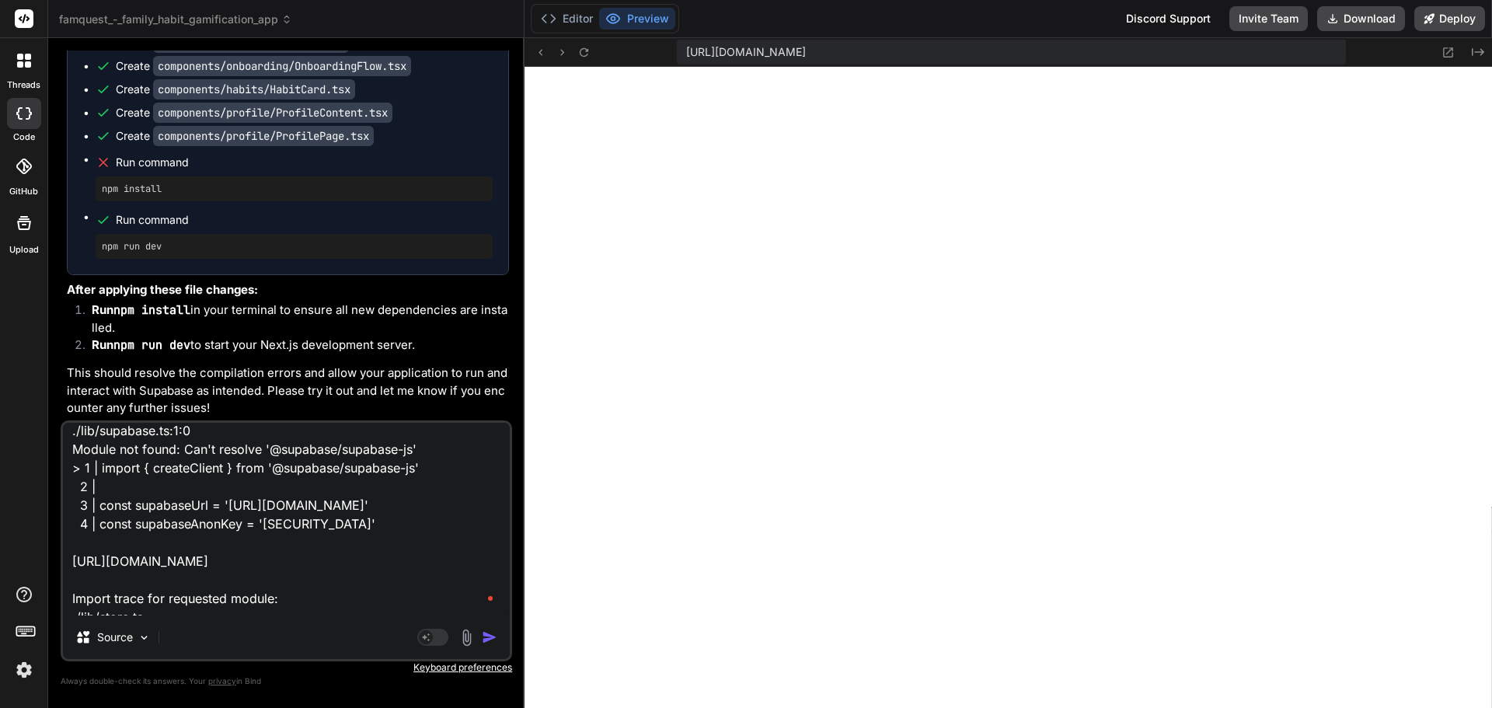
scroll to position [11, 0]
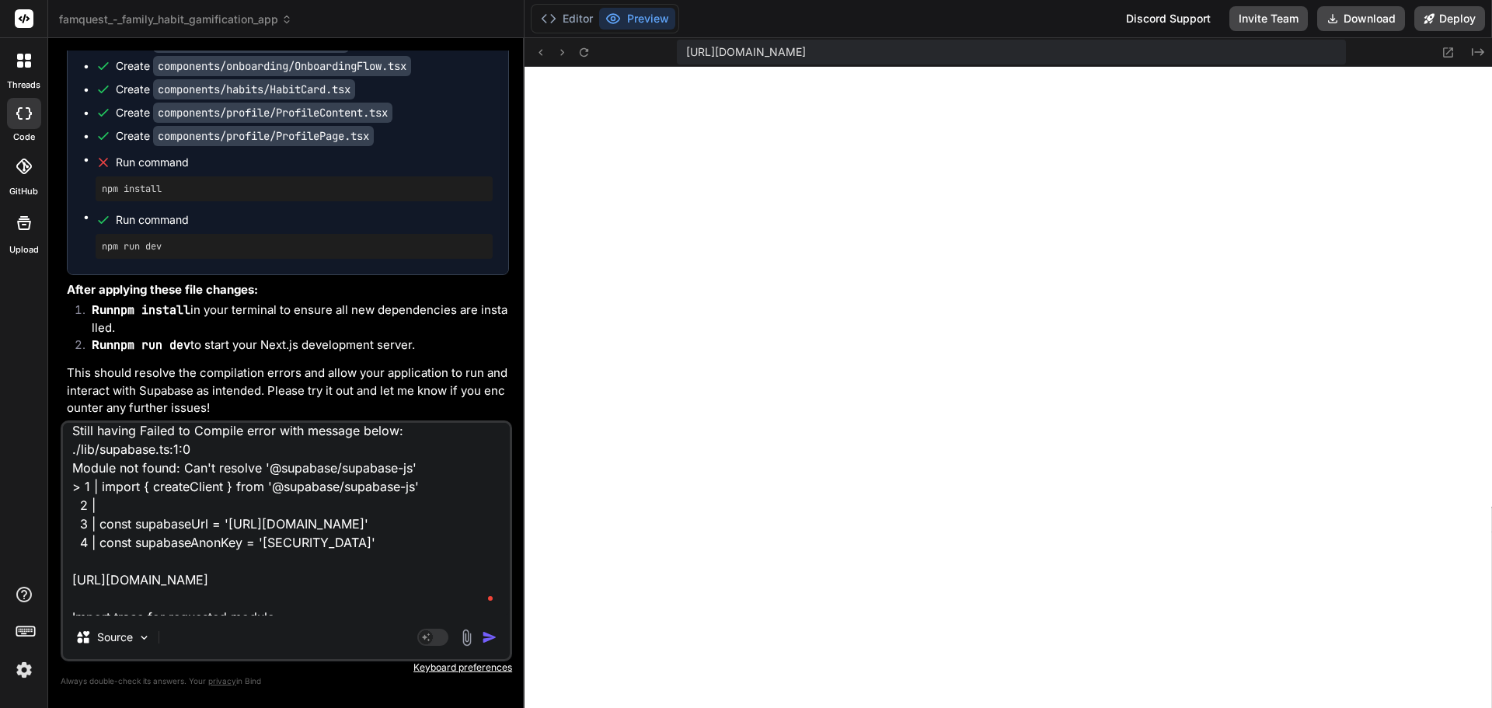
type textarea "Still having Failed to Compile error with message below/: ./lib/supabase.ts:1:0…"
type textarea "x"
type textarea "Still having Failed to Compile error with message below: ./lib/supabase.ts:1:0 …"
type textarea "x"
type textarea "Still having Failed to Compile error with message below.: ./lib/supabase.ts:1:0…"
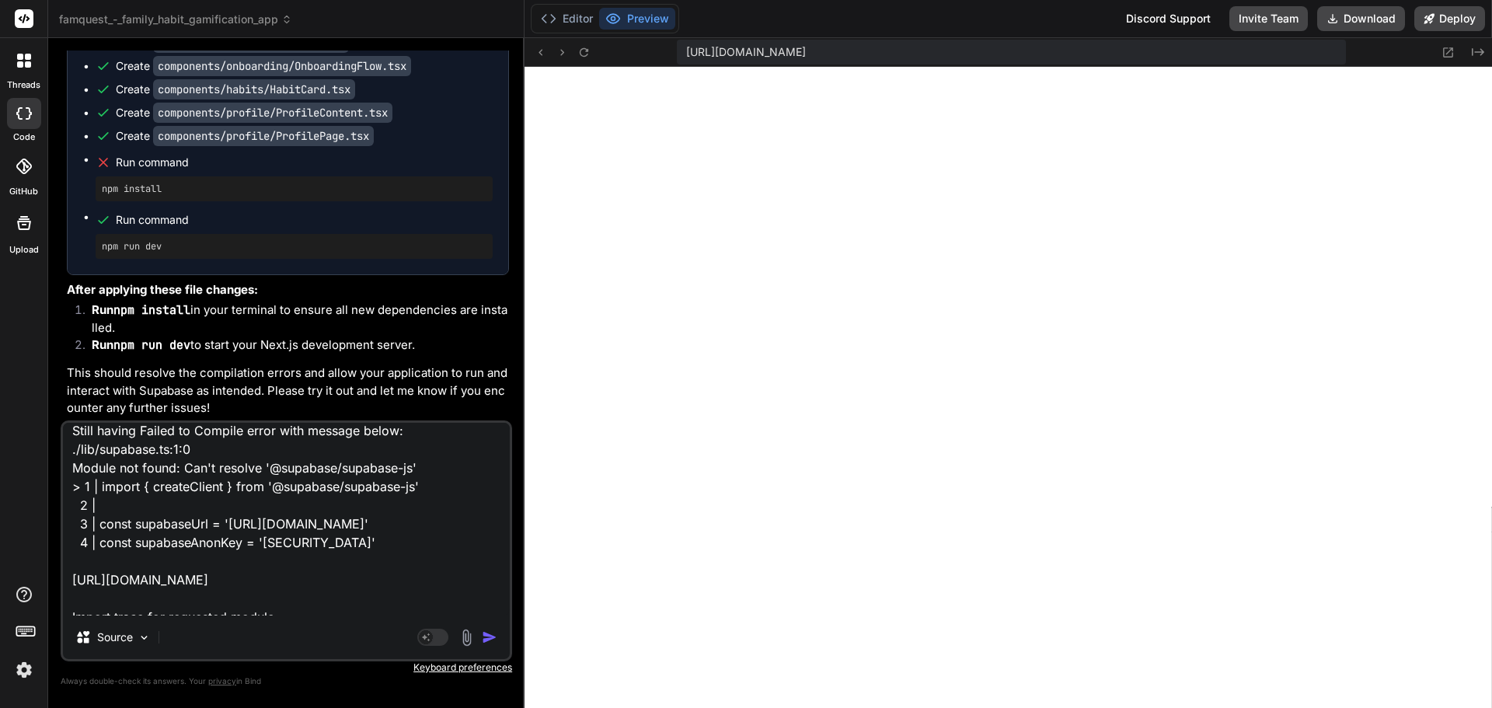
type textarea "x"
type textarea "Still having Failed to Compile error with message below. : ./lib/supabase.ts:1:…"
type textarea "x"
type textarea "Still having Failed to Compile error with message below. P: ./lib/supabase.ts:1…"
type textarea "x"
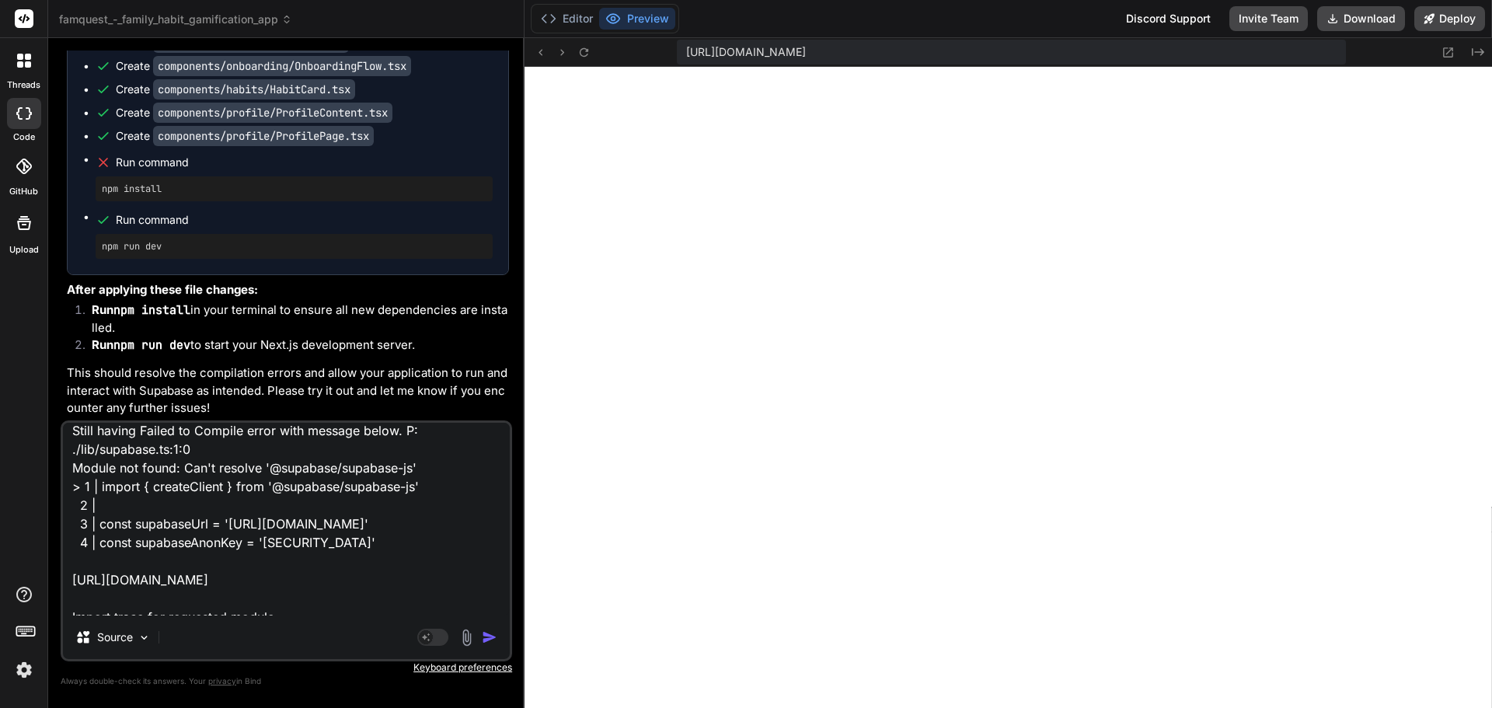
type textarea "Still having Failed to Compile error with message below. Pl: ./lib/supabase.ts:…"
type textarea "x"
type textarea "Still having Failed to Compile error with message below. Pls: ./lib/supabase.ts…"
type textarea "x"
type textarea "Still having Failed to Compile error with message below. Pls : ./lib/supabase.t…"
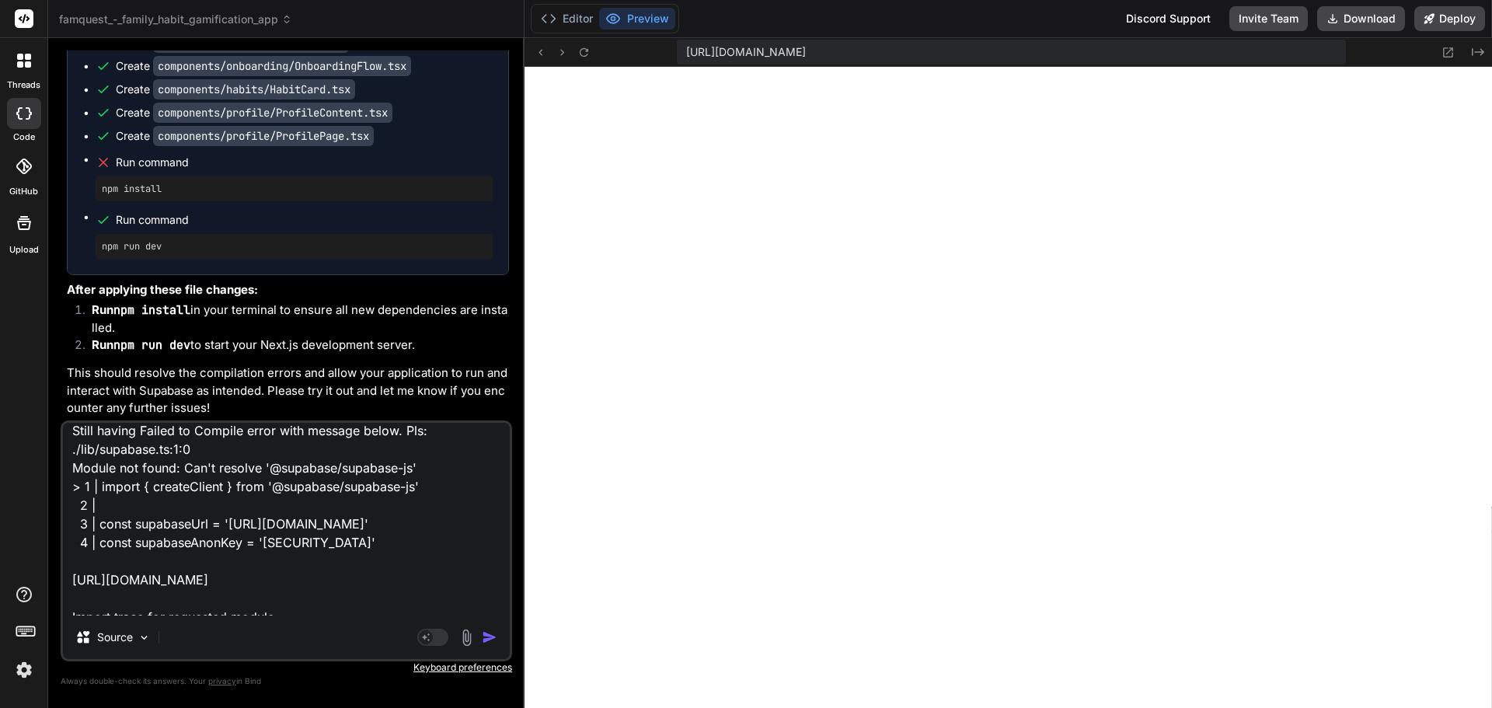
type textarea "x"
type textarea "Still having Failed to Compile error with message below. Pls c: ./lib/supabase.…"
type textarea "x"
type textarea "Still having Failed to Compile error with message below. Pls ch: ./lib/supabase…"
type textarea "x"
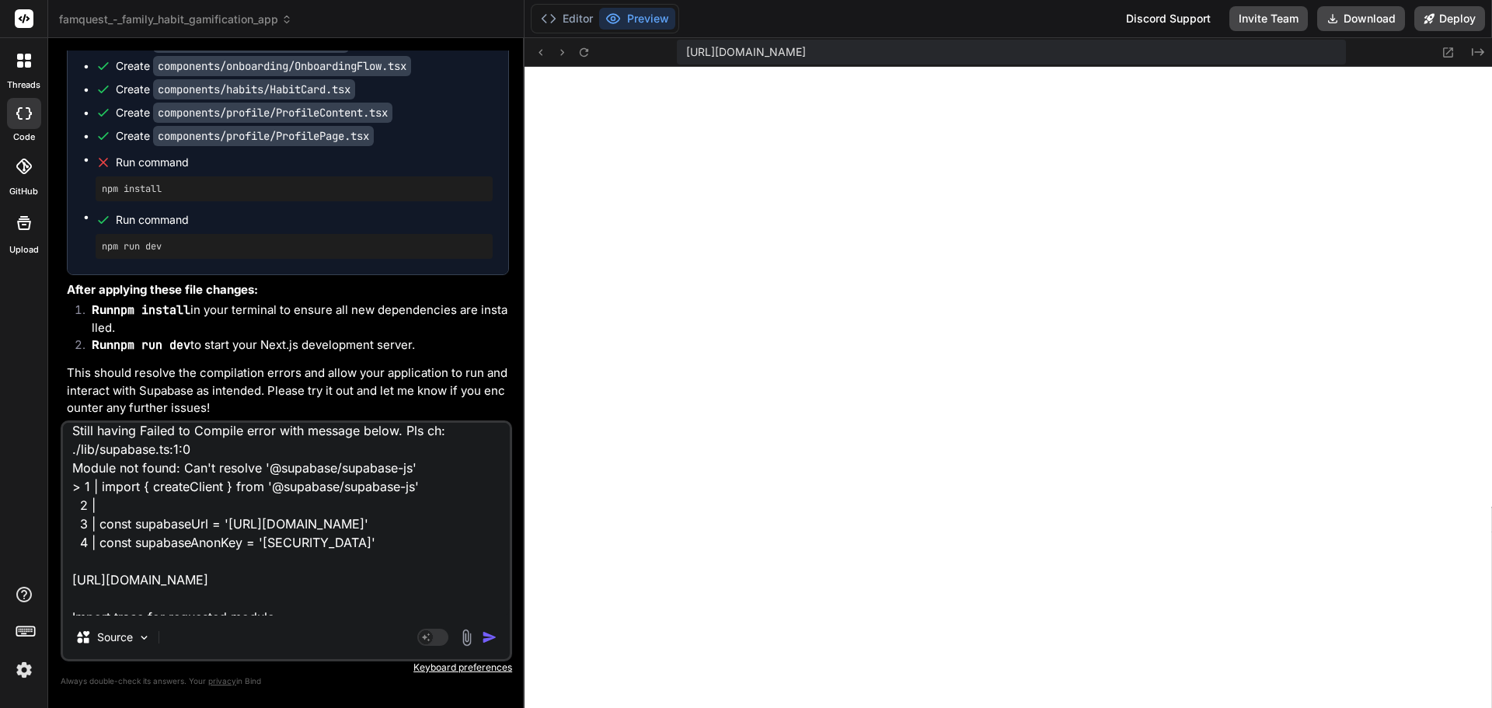
type textarea "Still having Failed to Compile error with message below. Pls che: ./lib/supabas…"
type textarea "x"
type textarea "Still having Failed to Compile error with message below. Pls chec: ./lib/supaba…"
type textarea "x"
type textarea "Still having Failed to Compile error with message below. Pls check: ./lib/supab…"
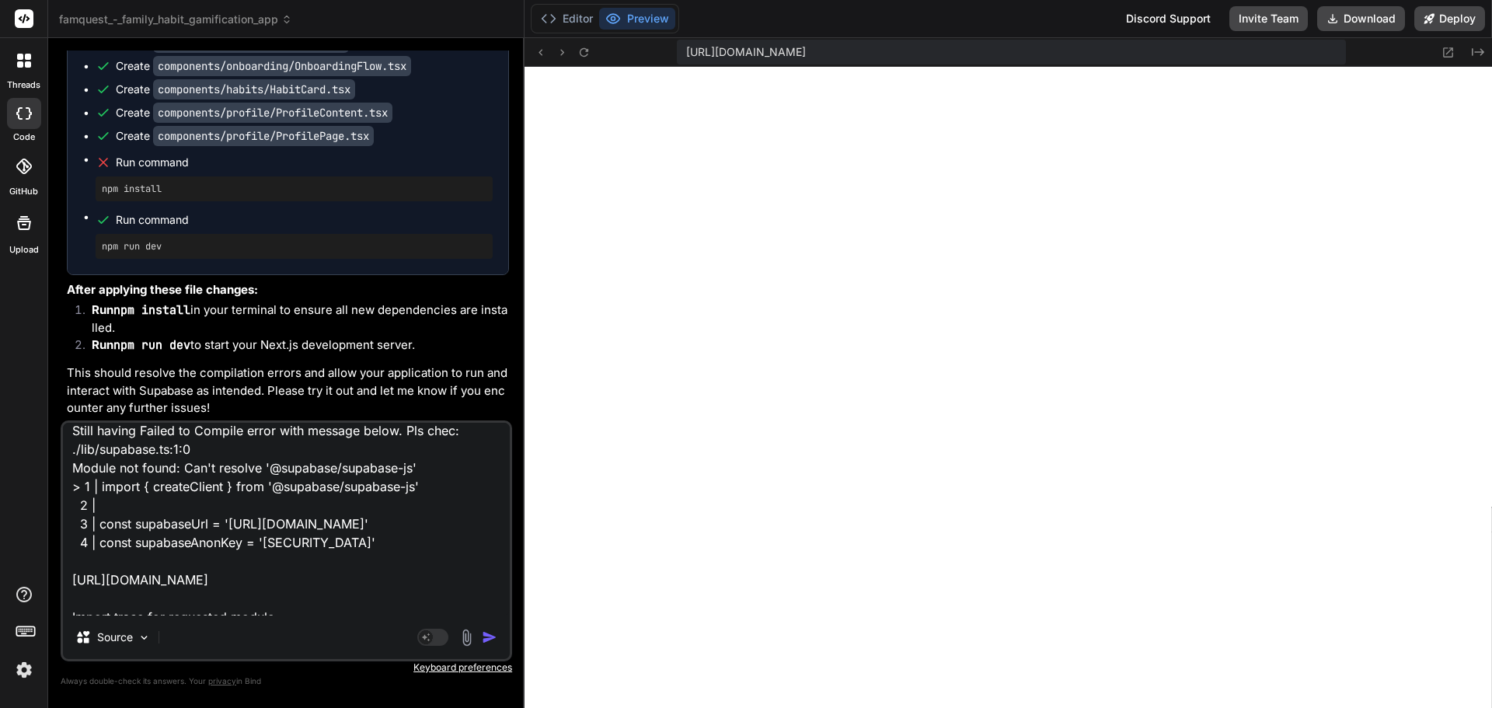
type textarea "x"
type textarea "Still having Failed to Compile error with message below. Pls check : ./lib/supa…"
type textarea "x"
type textarea "Still having Failed to Compile error with message below. Pls check a: ./lib/sup…"
type textarea "x"
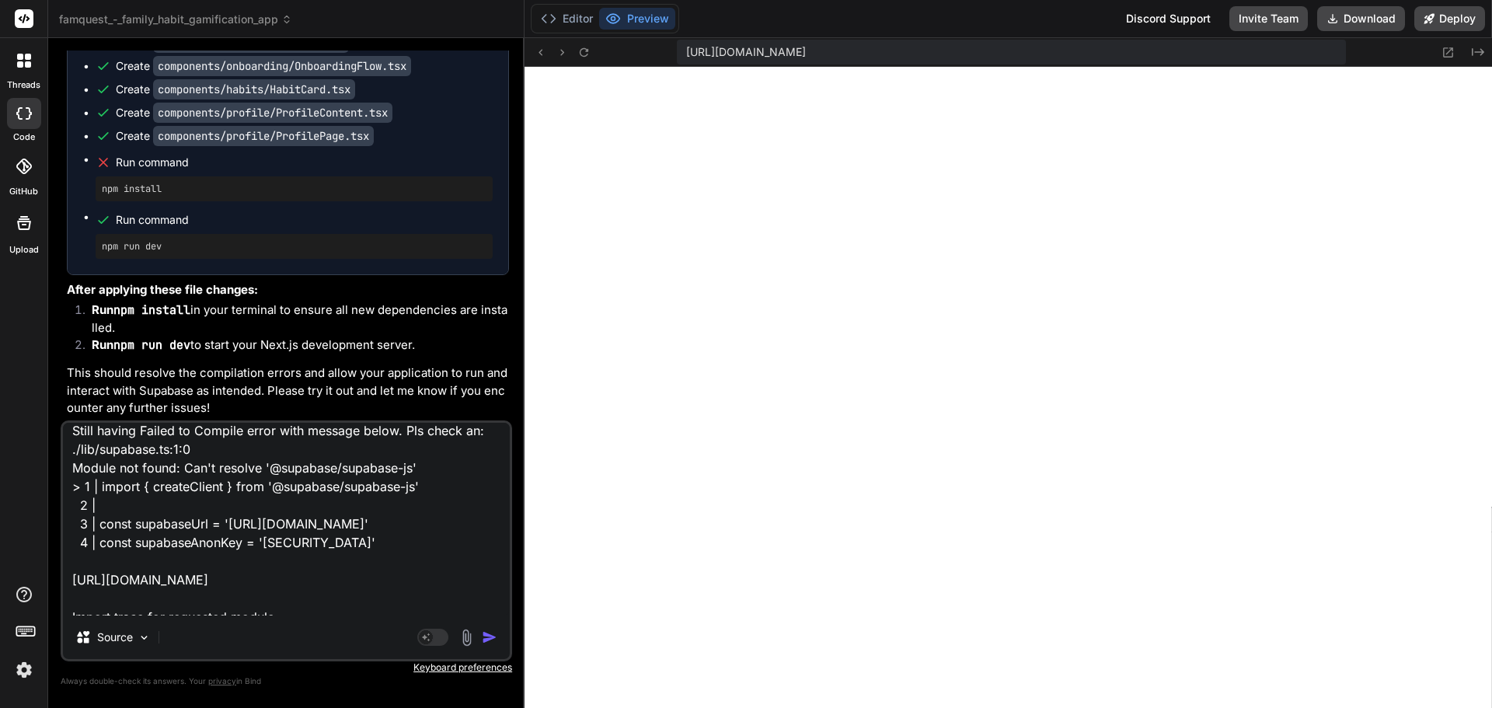
type textarea "Still having Failed to Compile error with message below. Pls check and: ./lib/s…"
type textarea "x"
type textarea "Still having Failed to Compile error with message below. Pls check and : ./lib/…"
type textarea "x"
type textarea "Still having Failed to Compile error with message below. Pls check and f: ./lib…"
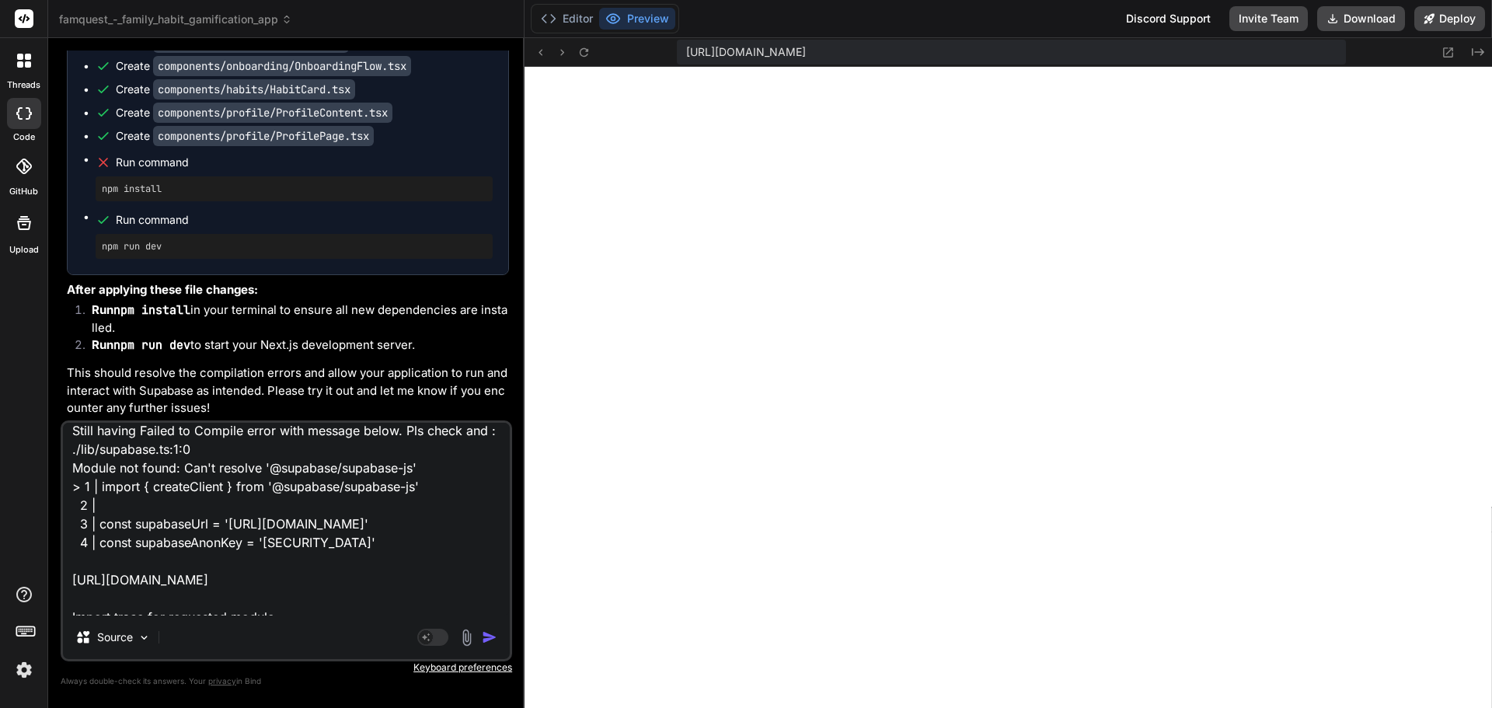
type textarea "x"
type textarea "Still having Failed to Compile error with message below. Pls check and fi: ./li…"
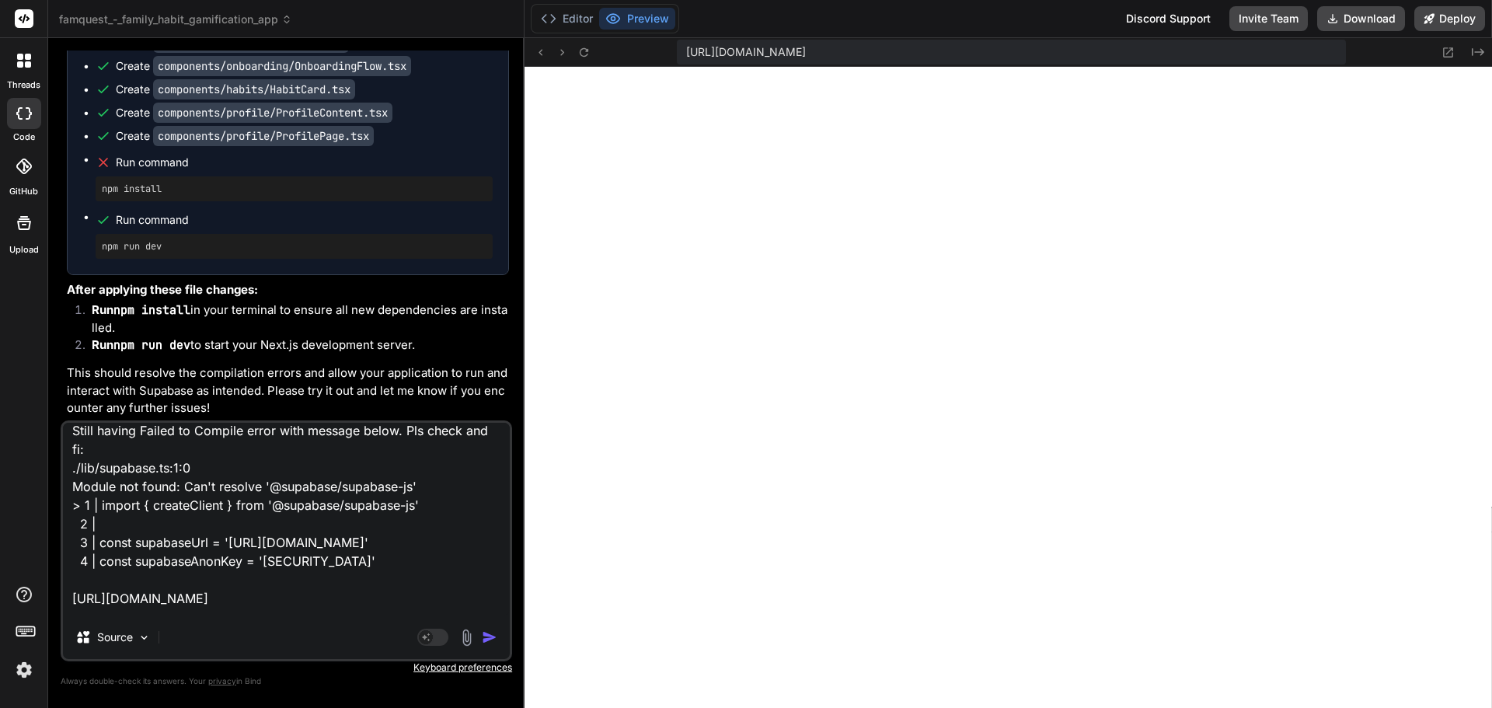
type textarea "x"
type textarea "Still having Failed to Compile error with message below. Pls check and fix: ./l…"
type textarea "x"
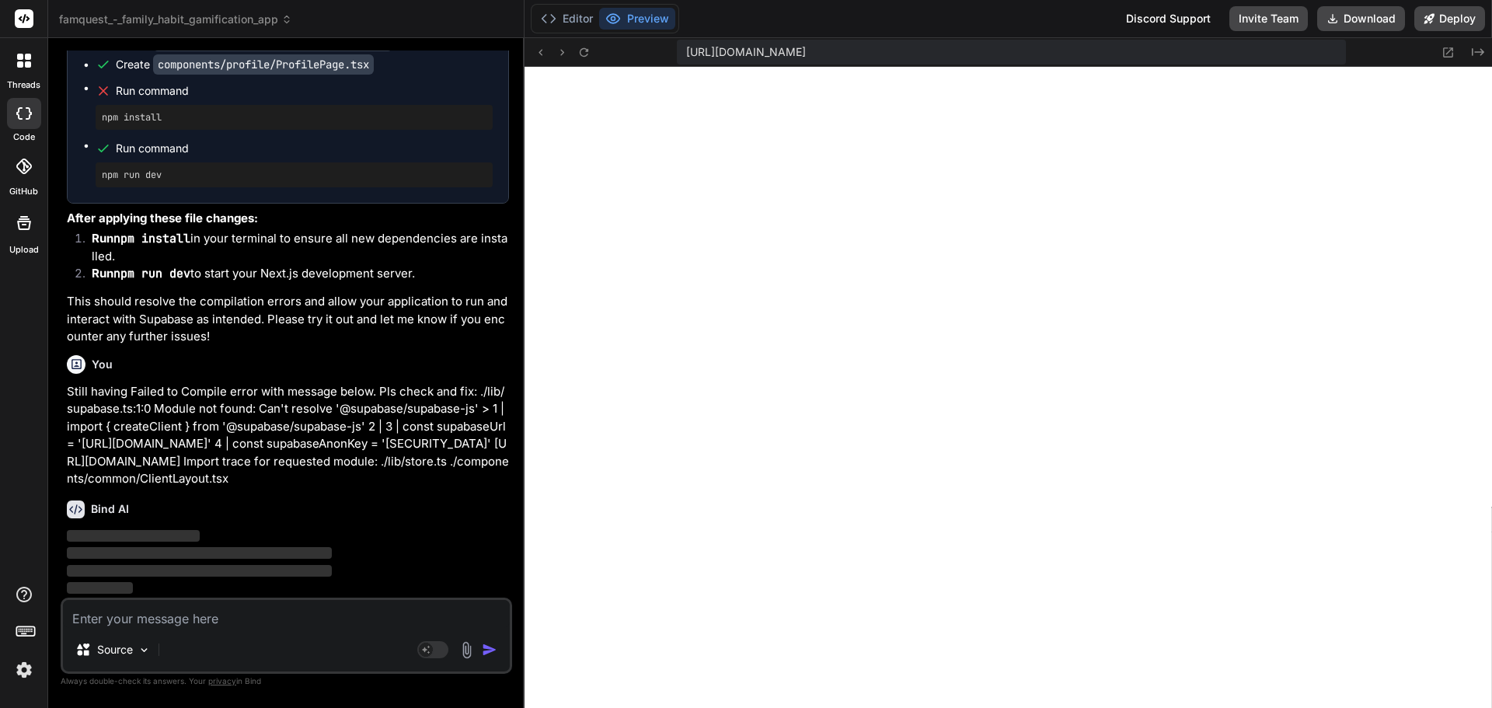
scroll to position [20553, 0]
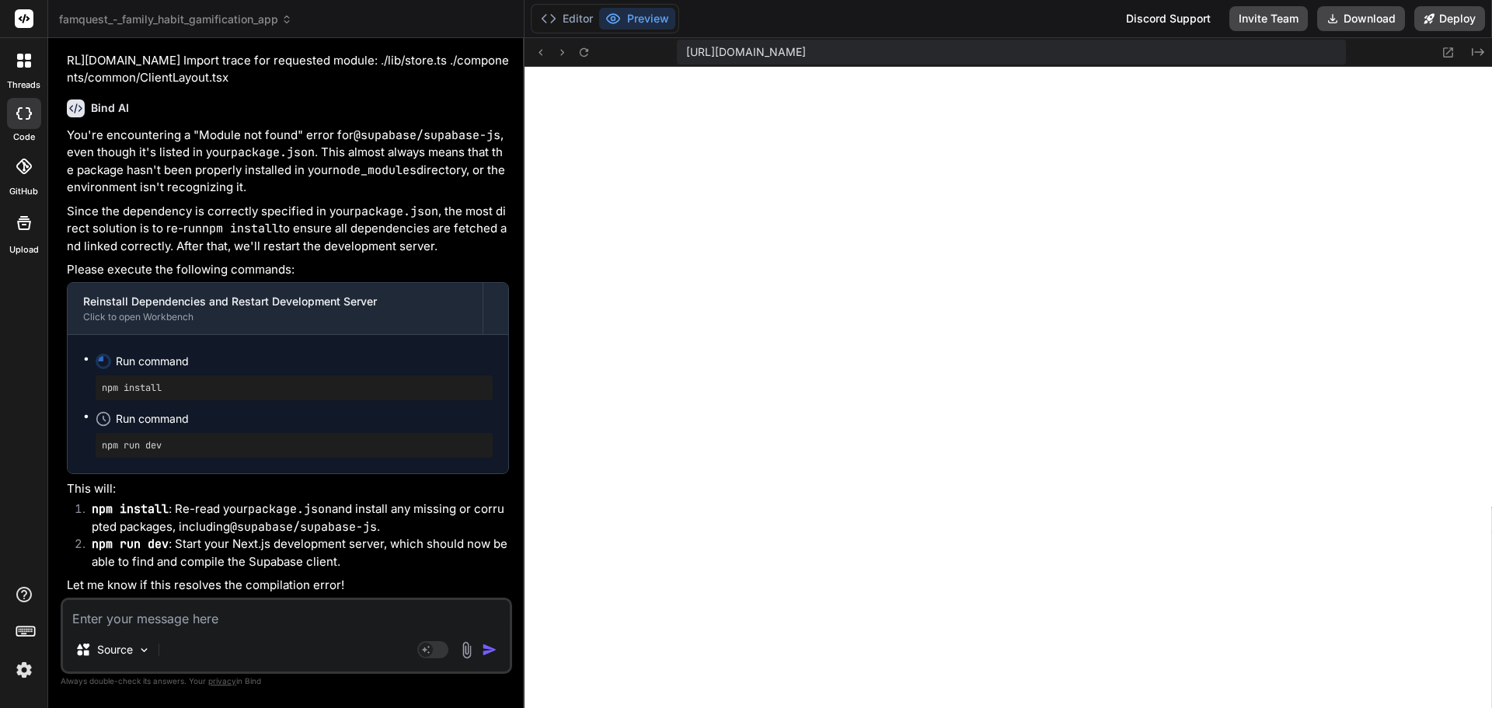
type textarea "x"
click at [267, 620] on textarea at bounding box center [286, 614] width 447 height 28
type textarea "s"
type textarea "x"
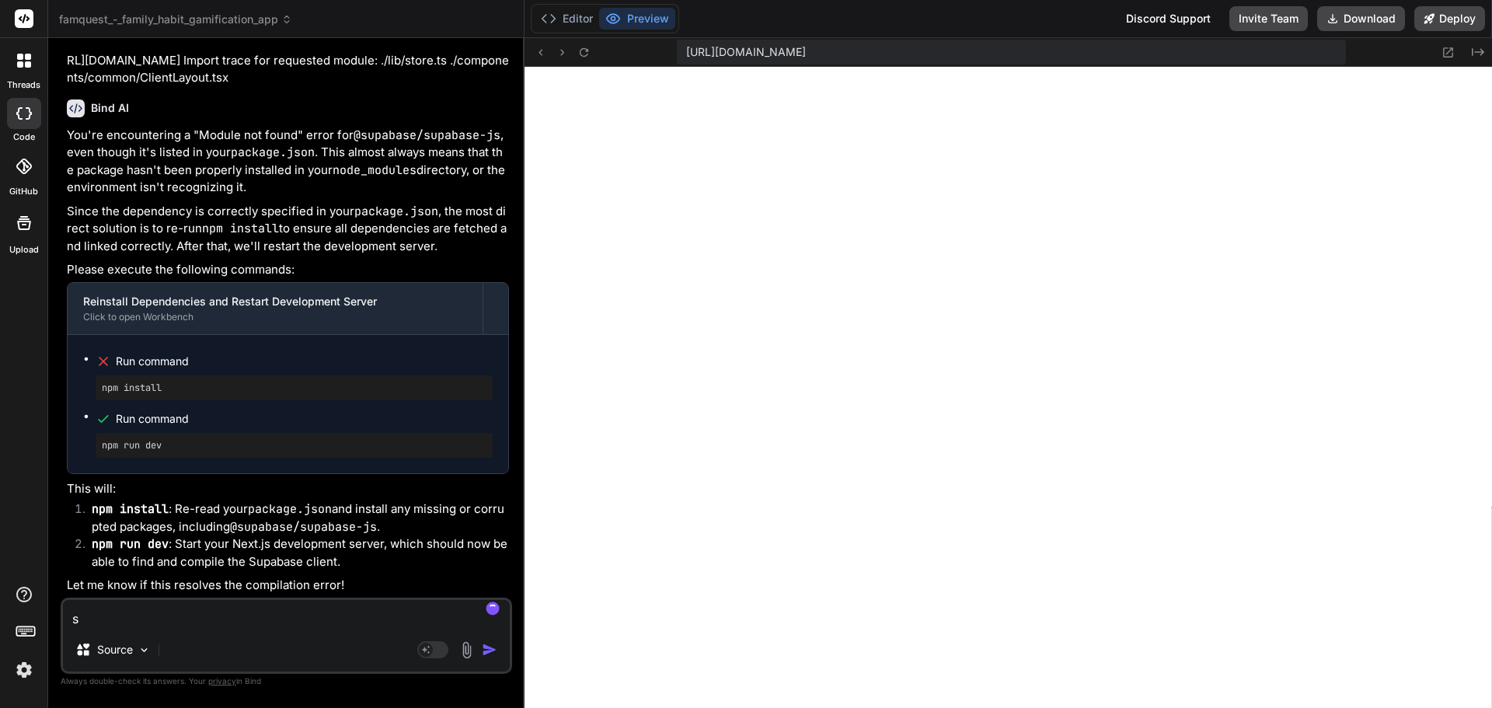
type textarea "se"
type textarea "x"
type textarea "see"
type textarea "x"
type textarea "seem"
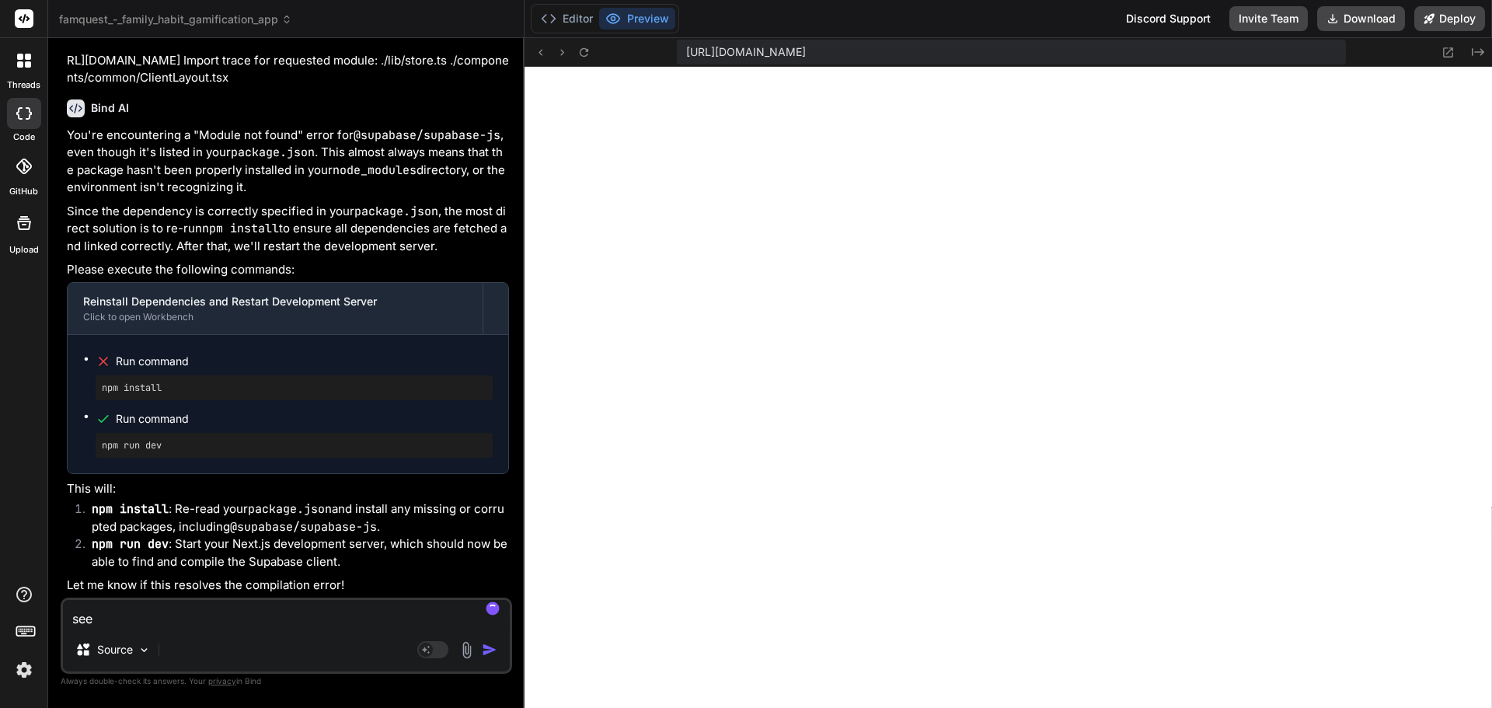
type textarea "x"
type textarea "seems"
type textarea "x"
type textarea "seems"
type textarea "x"
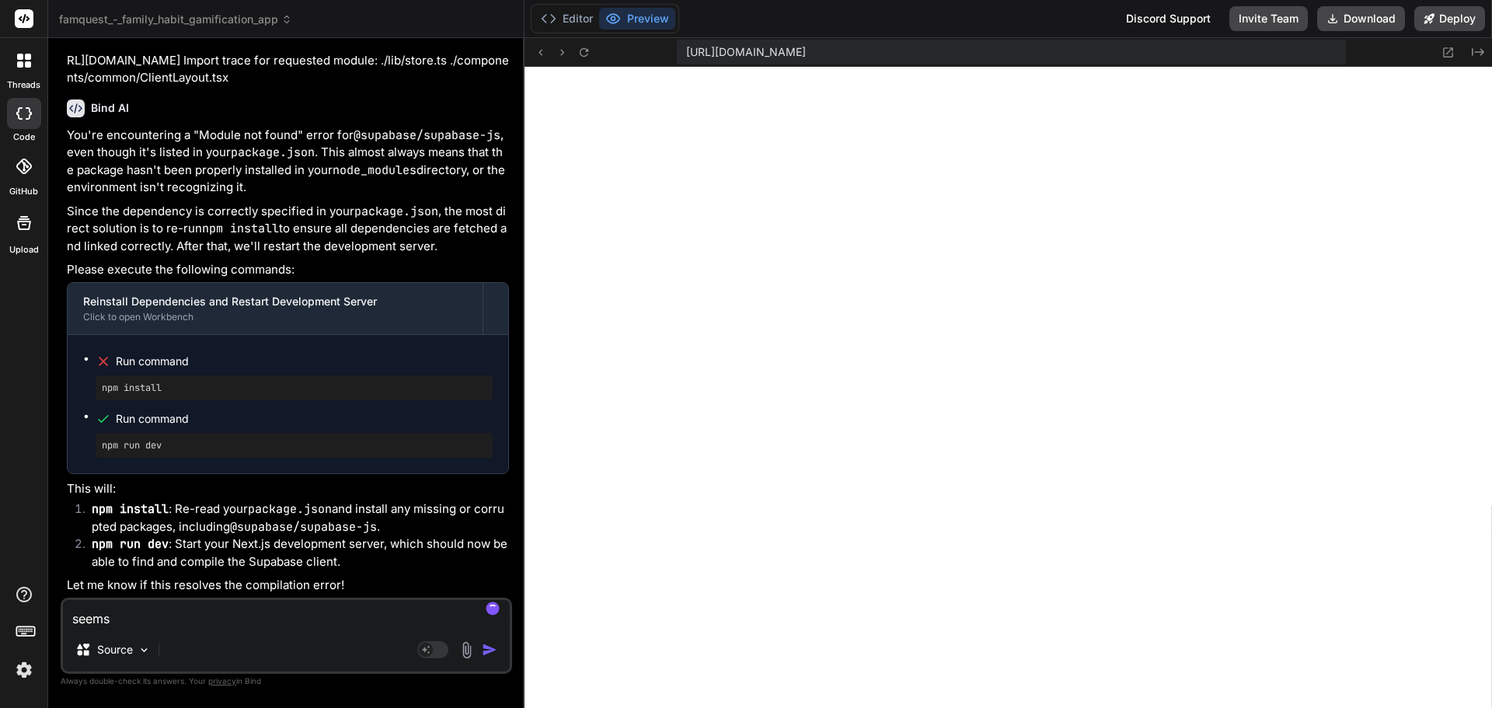
type textarea "seems t"
type textarea "x"
type textarea "seems th"
type textarea "x"
type textarea "seems the"
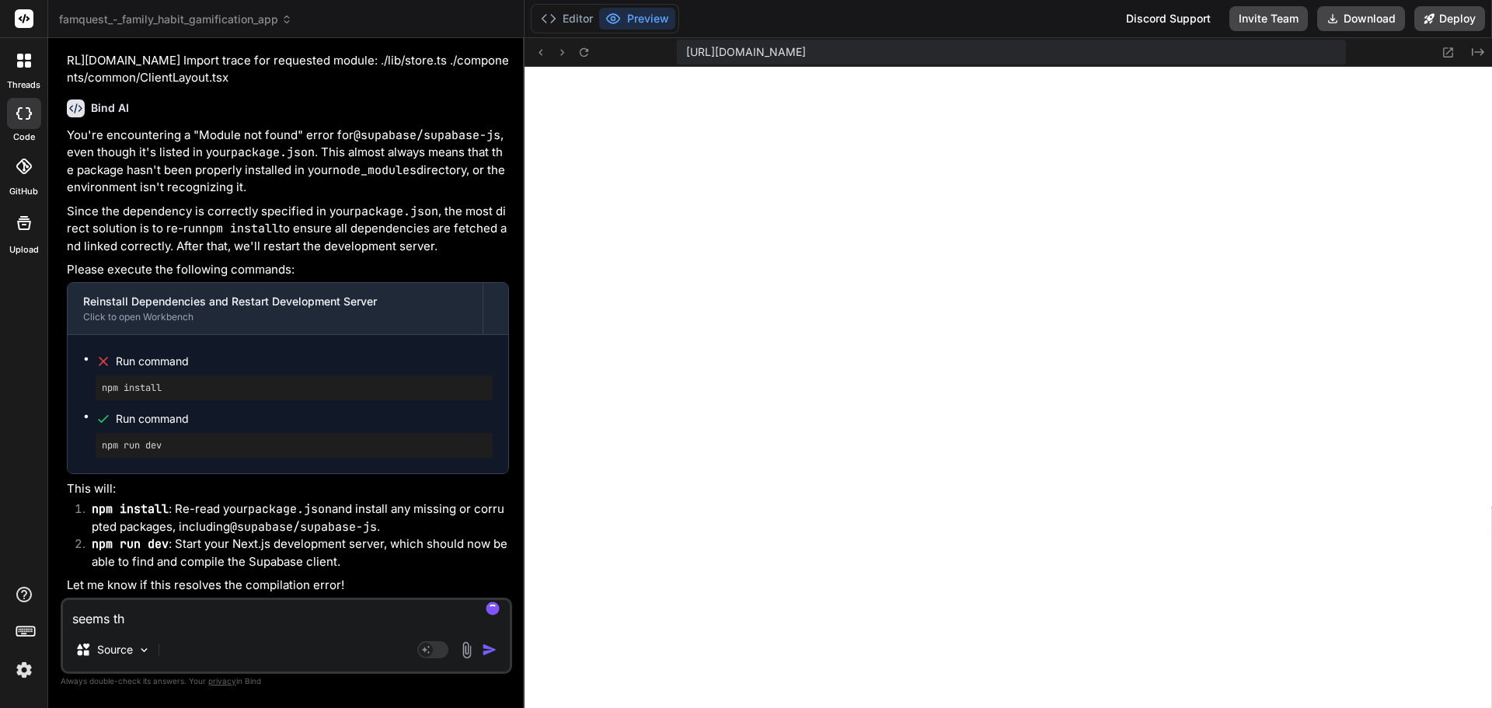
type textarea "x"
type textarea "seems the"
type textarea "x"
type textarea "seems the n"
type textarea "x"
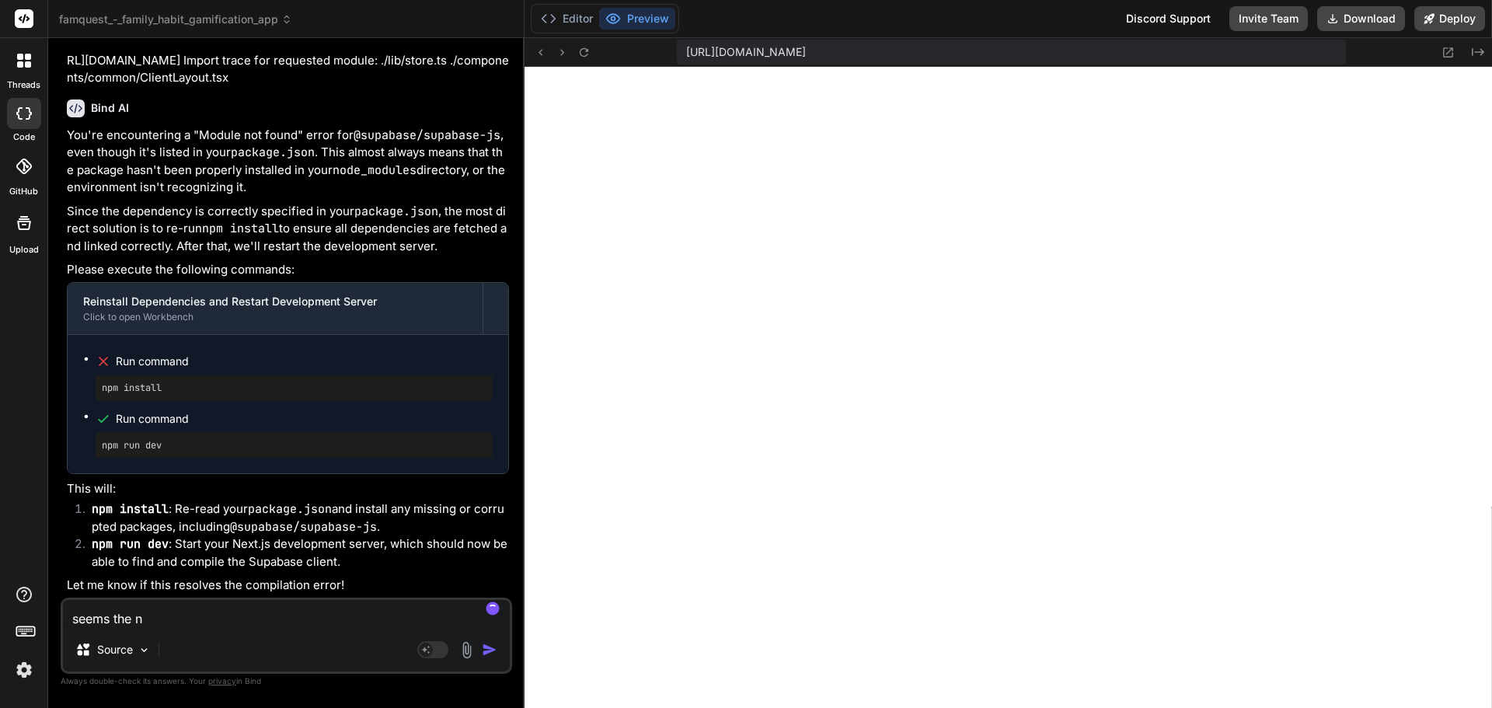
type textarea "seems the np"
type textarea "x"
type textarea "seems the npm"
type textarea "x"
type textarea "seems the npm"
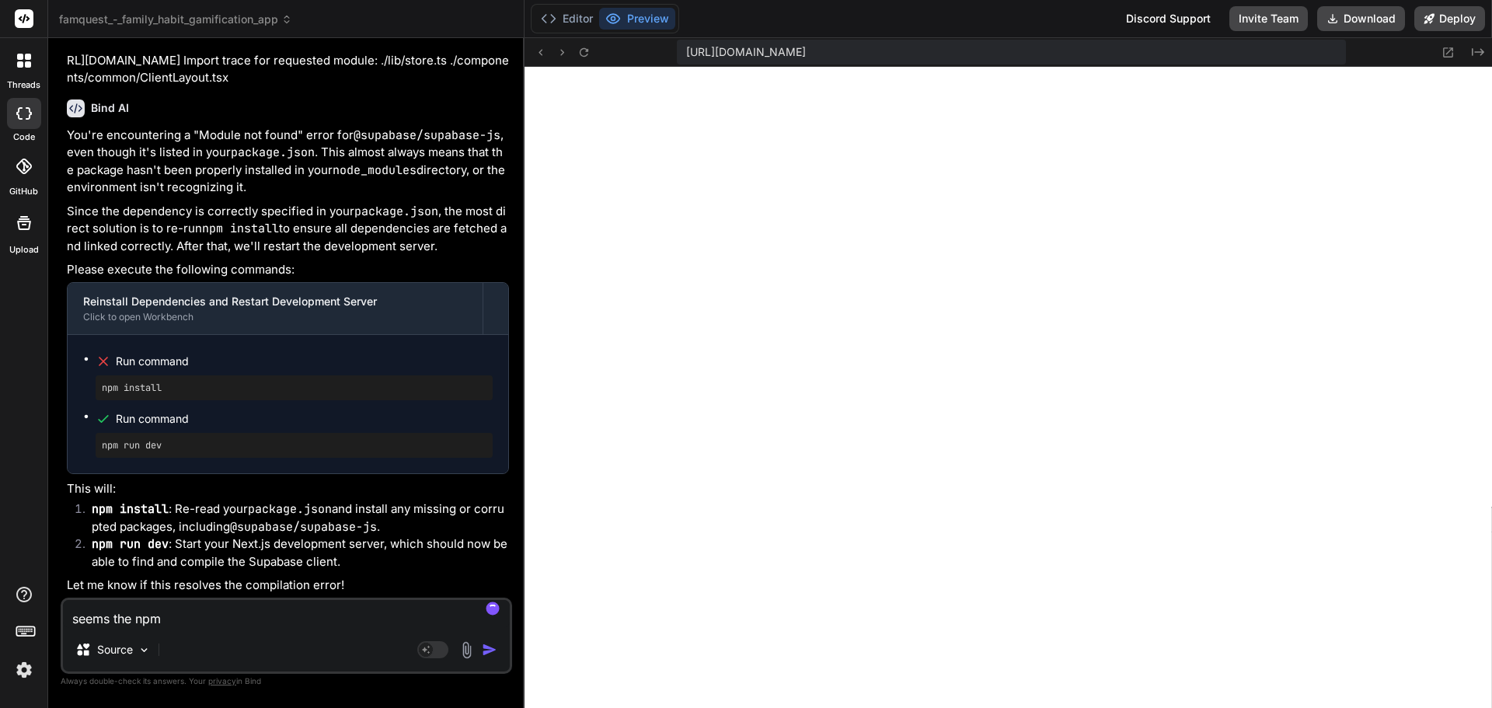
type textarea "x"
type textarea "seems the npm i"
type textarea "x"
type textarea "seems the npm in"
type textarea "x"
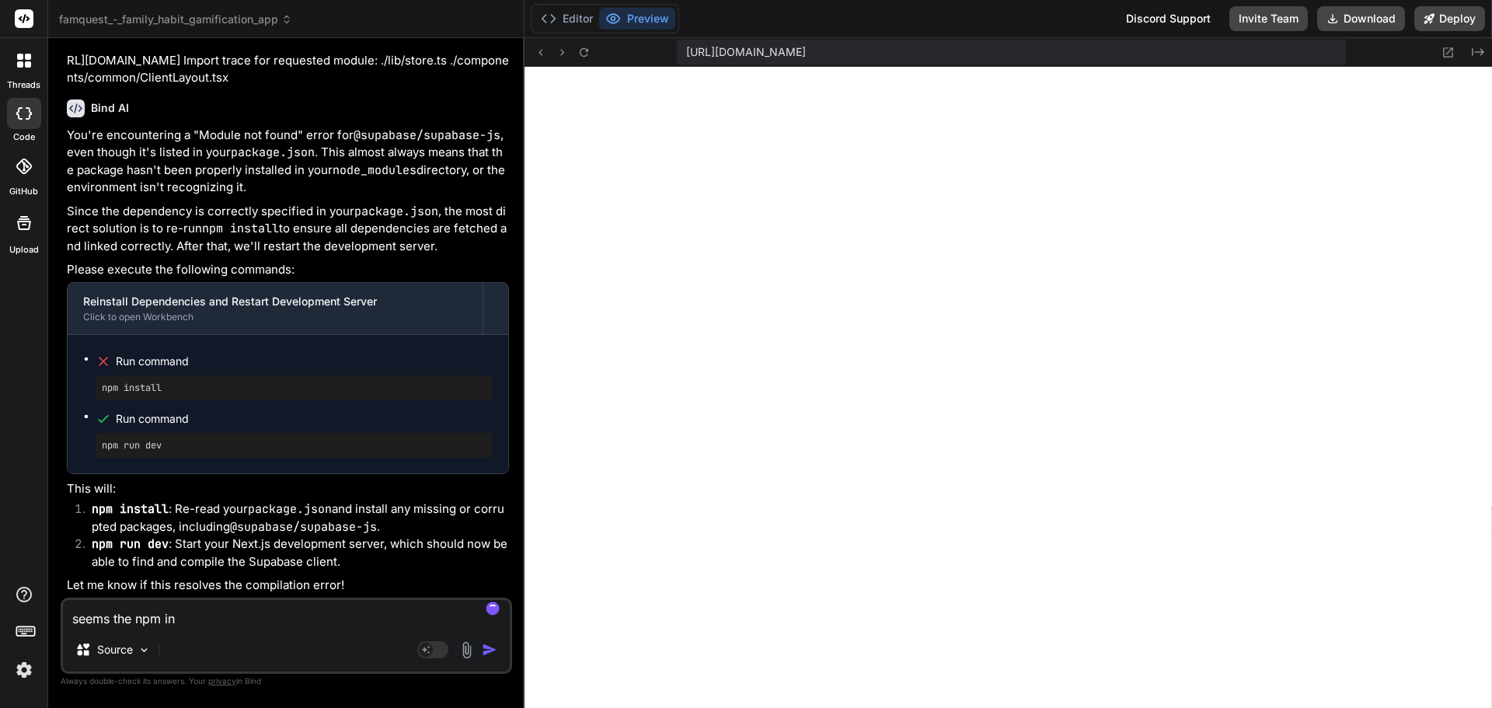
type textarea "seems the npm ins"
type textarea "x"
type textarea "seems the npm inst"
type textarea "x"
type textarea "seems the npm insta"
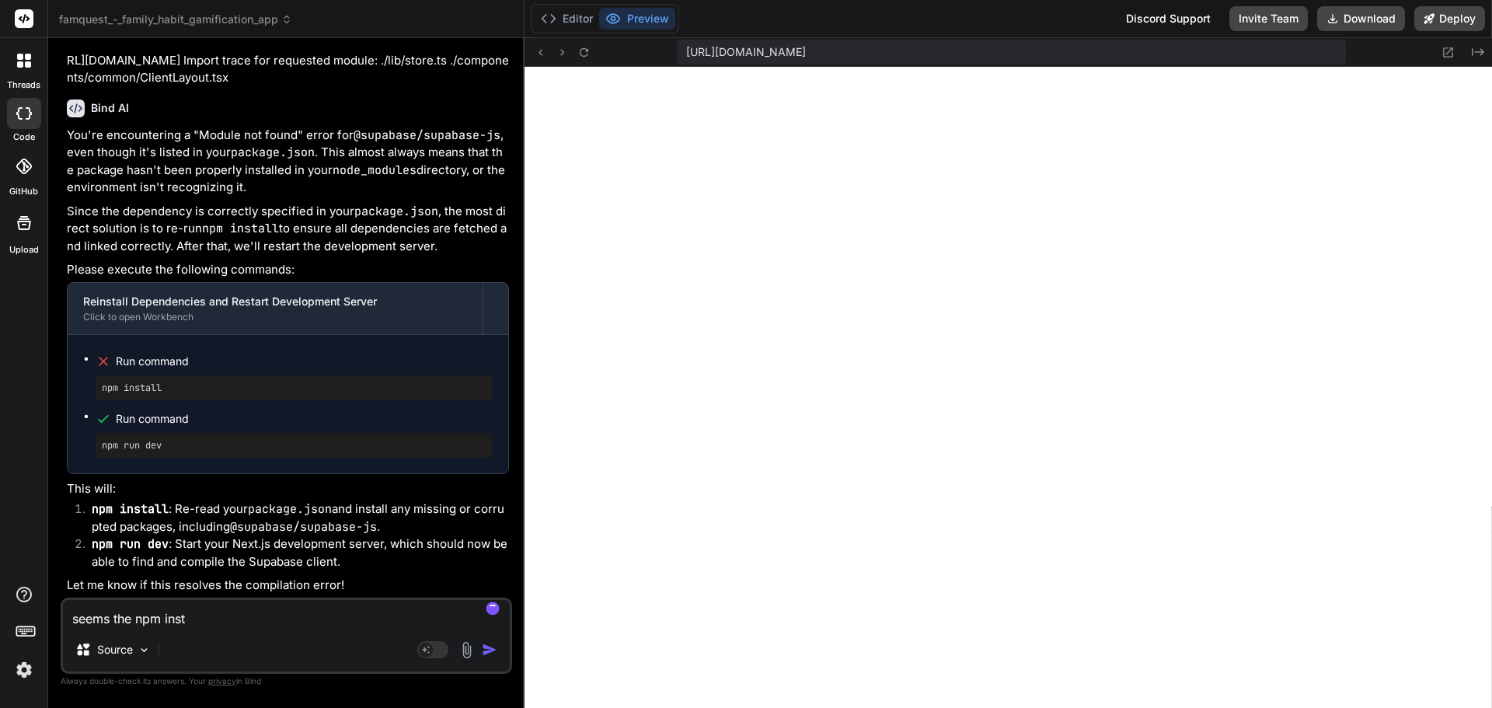
type textarea "x"
type textarea "seems the npm instal"
type textarea "x"
type textarea "seems the npm install"
type textarea "x"
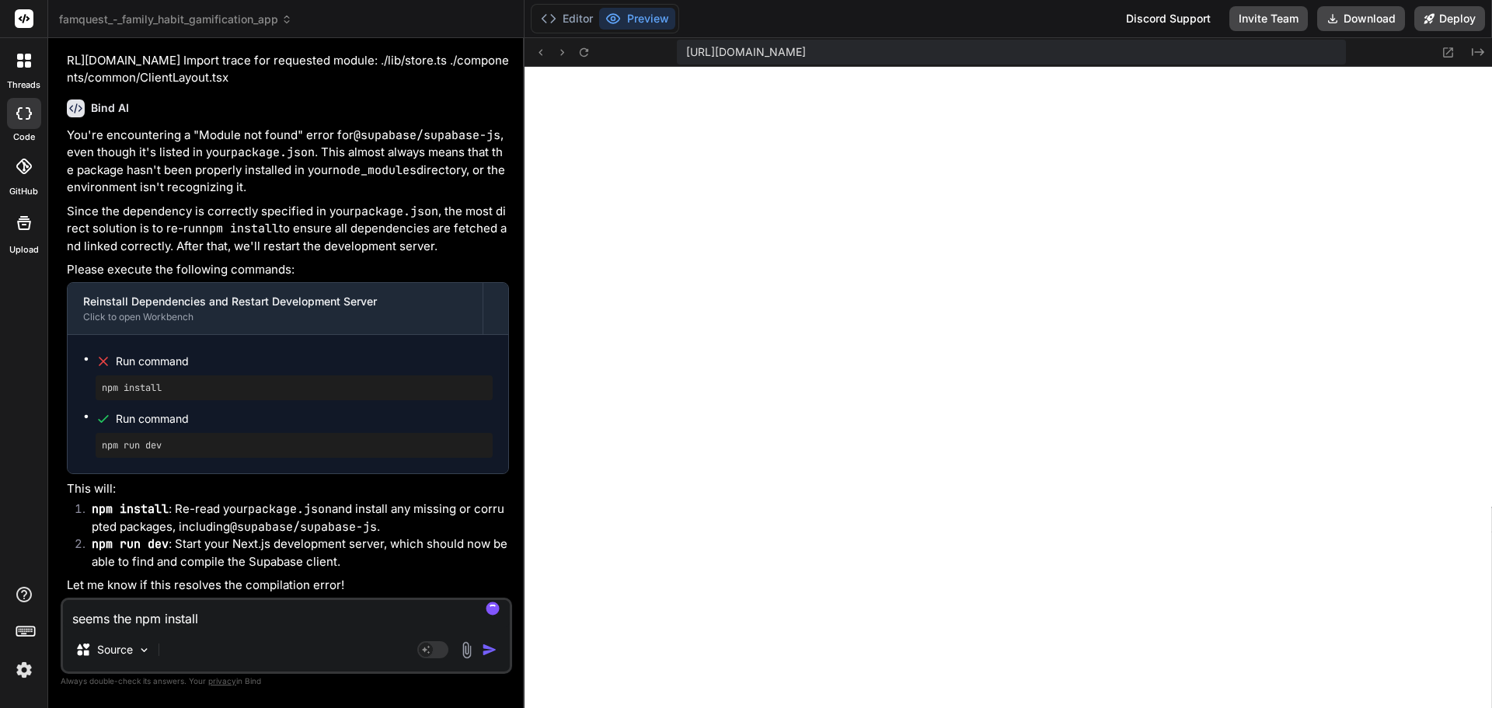
type textarea "seems the npm install"
type textarea "x"
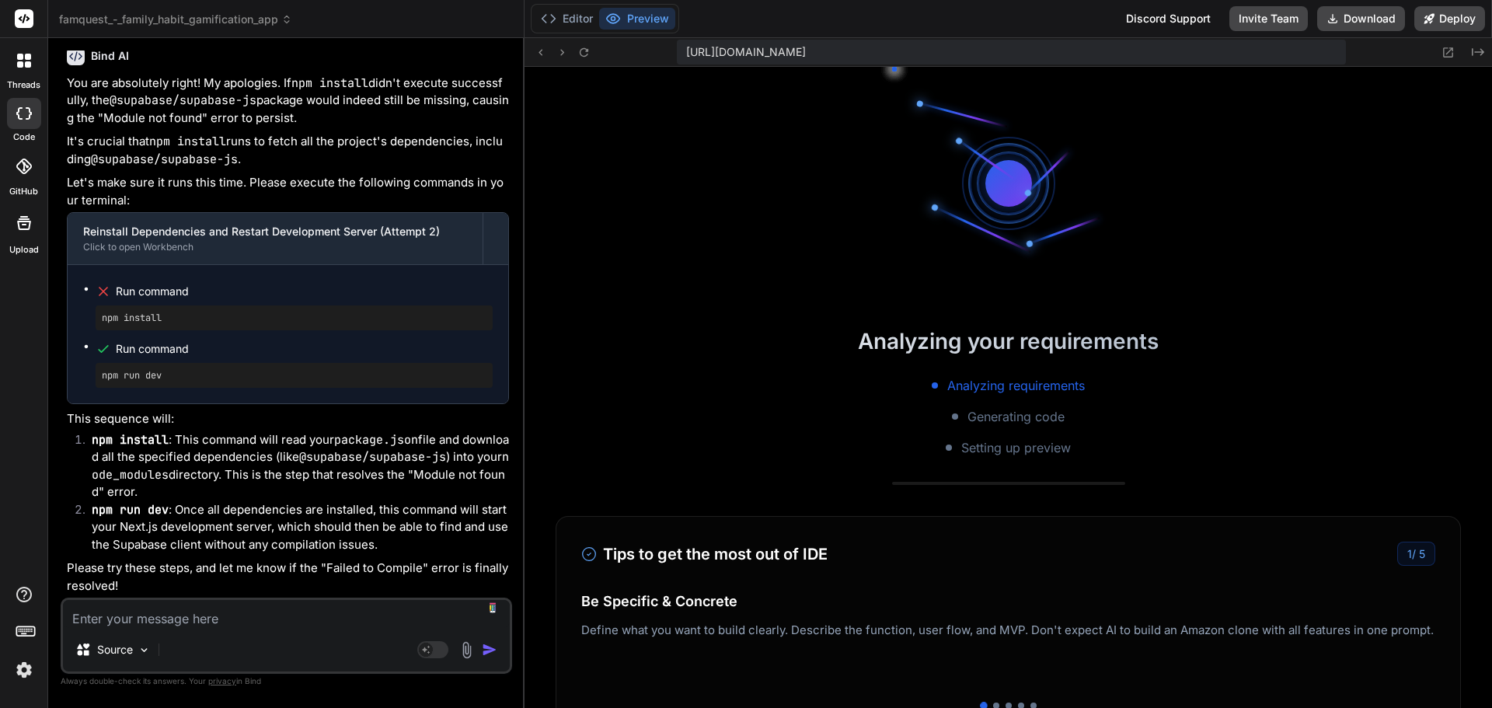
scroll to position [23011, 0]
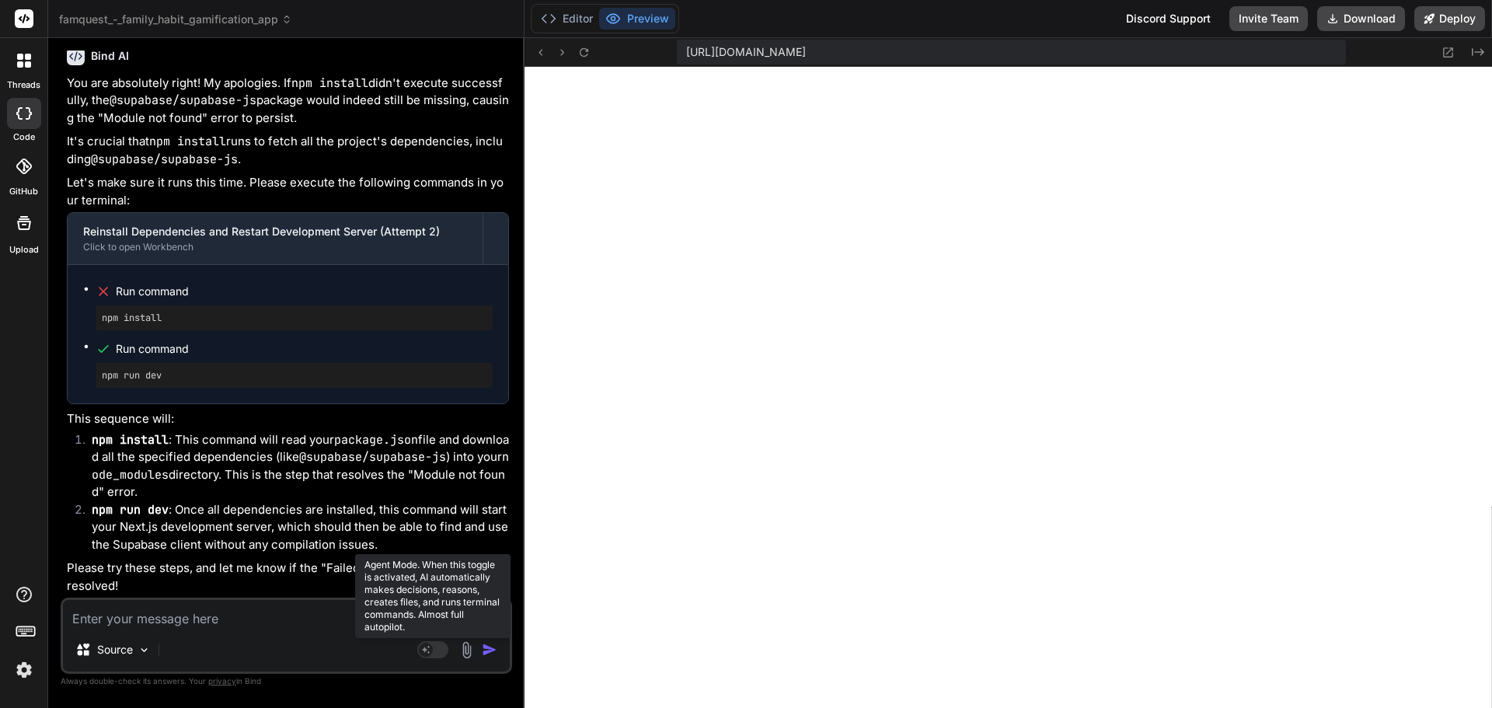
click at [430, 652] on rect at bounding box center [426, 650] width 14 height 14
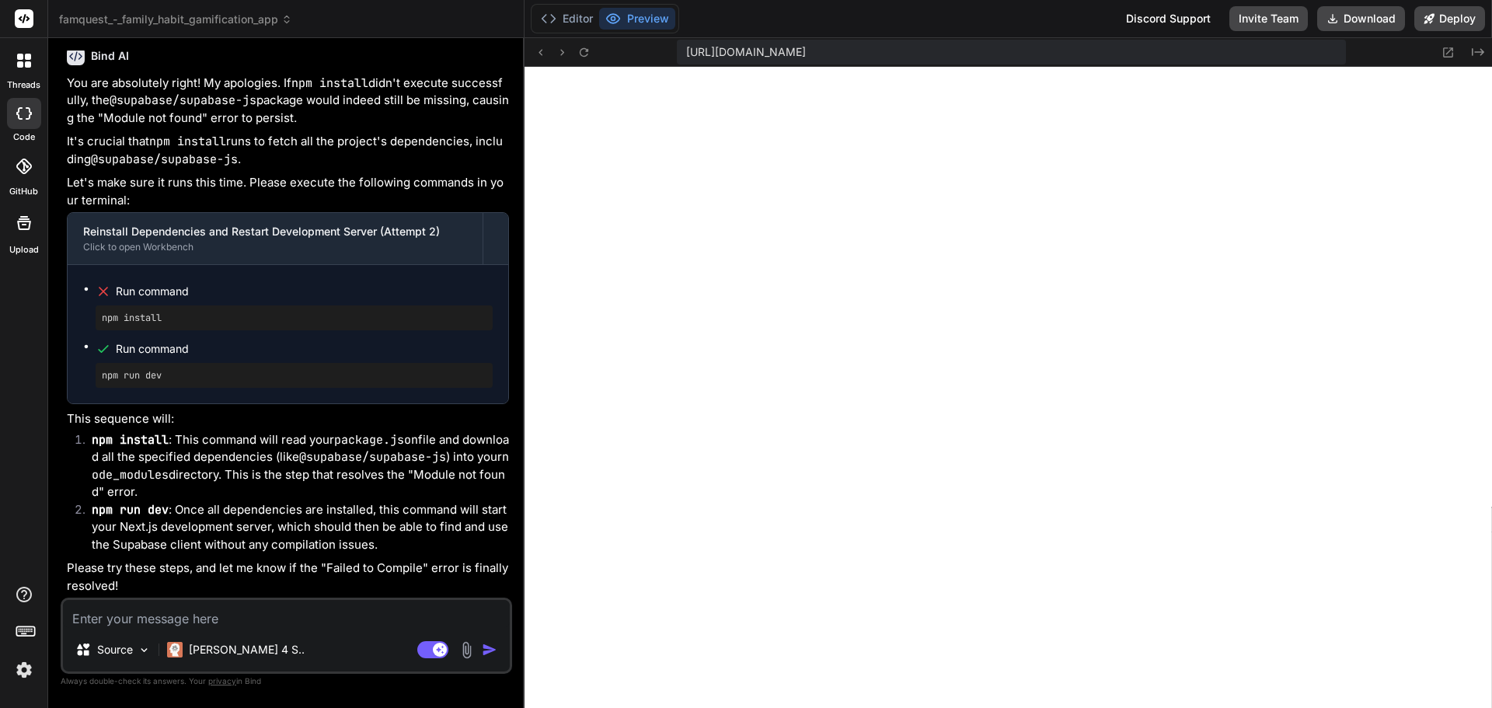
click at [225, 619] on textarea at bounding box center [286, 614] width 447 height 28
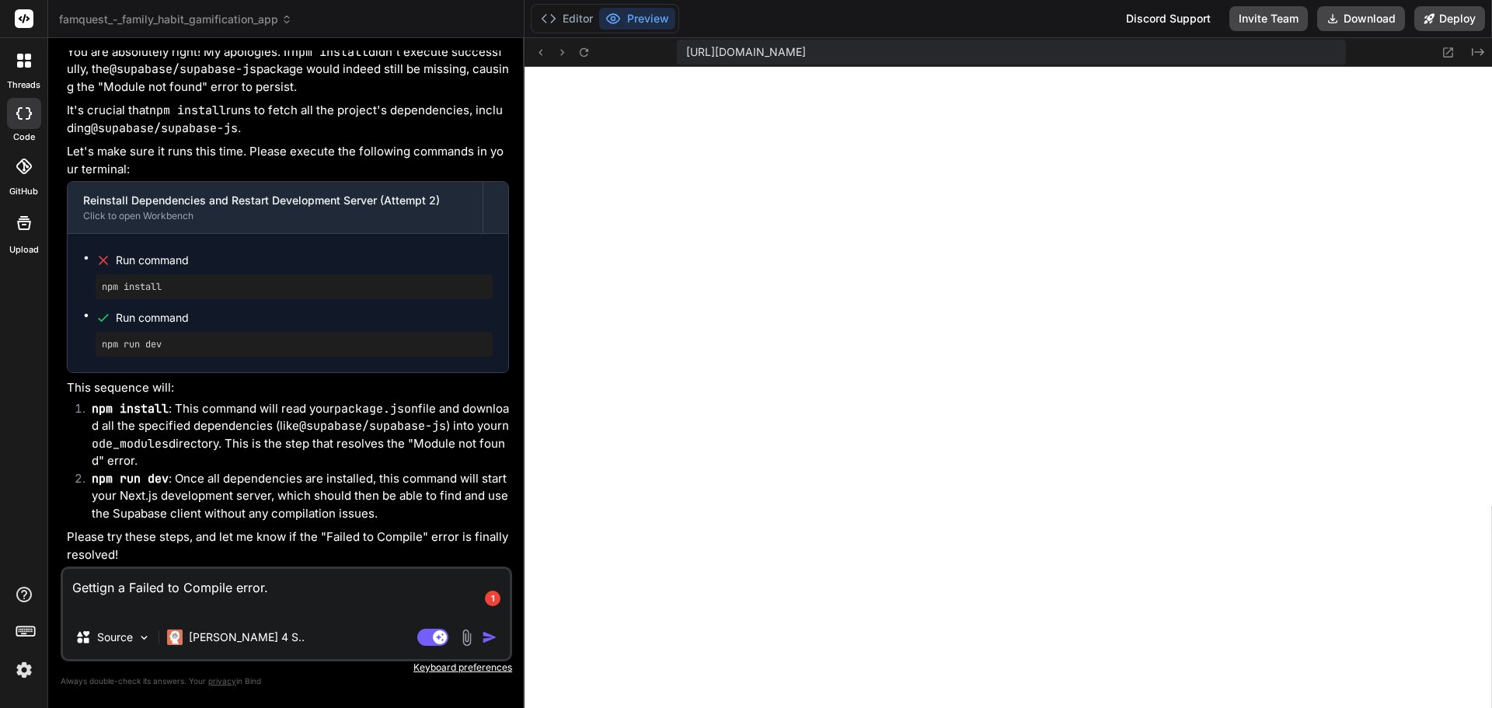
click at [150, 612] on textarea "Gettign a Failed to Compile error." at bounding box center [286, 592] width 447 height 47
paste textarea "./lib/supabase.ts:1:0 Module not found: Can't resolve '@supabase/supabase-js' >…"
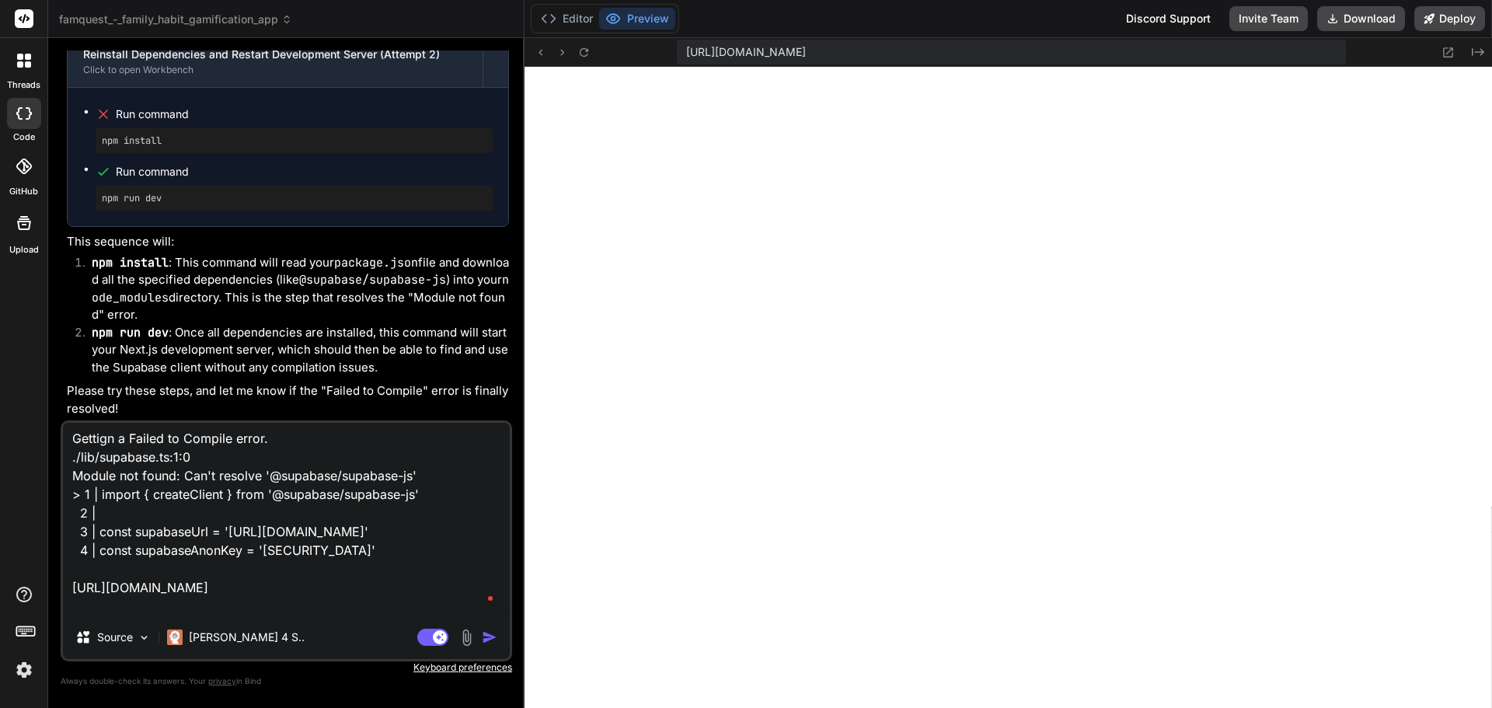
scroll to position [0, 0]
click at [332, 437] on textarea "Gettign a Failed to Compile error. ./lib/supabase.ts:1:0 Module not found: Can'…" at bounding box center [286, 519] width 447 height 193
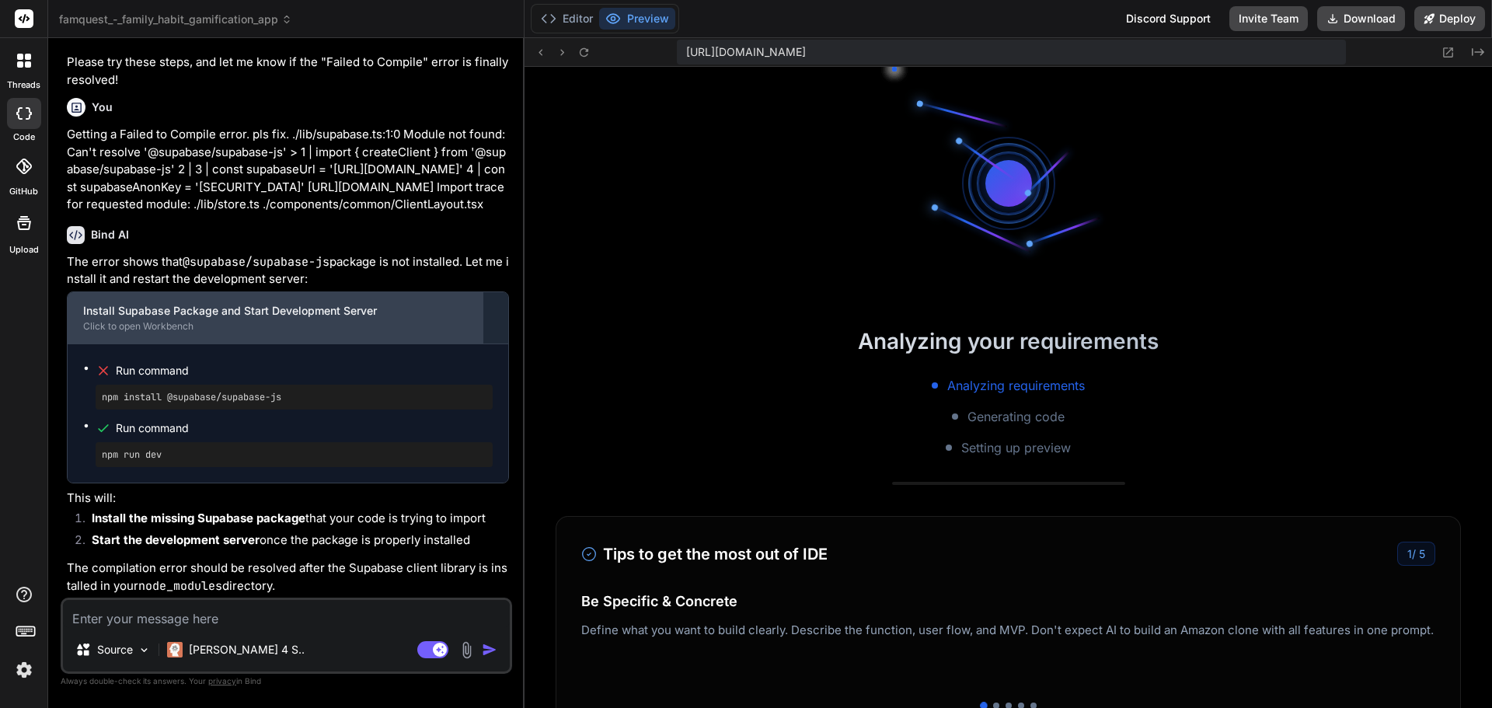
scroll to position [23587, 0]
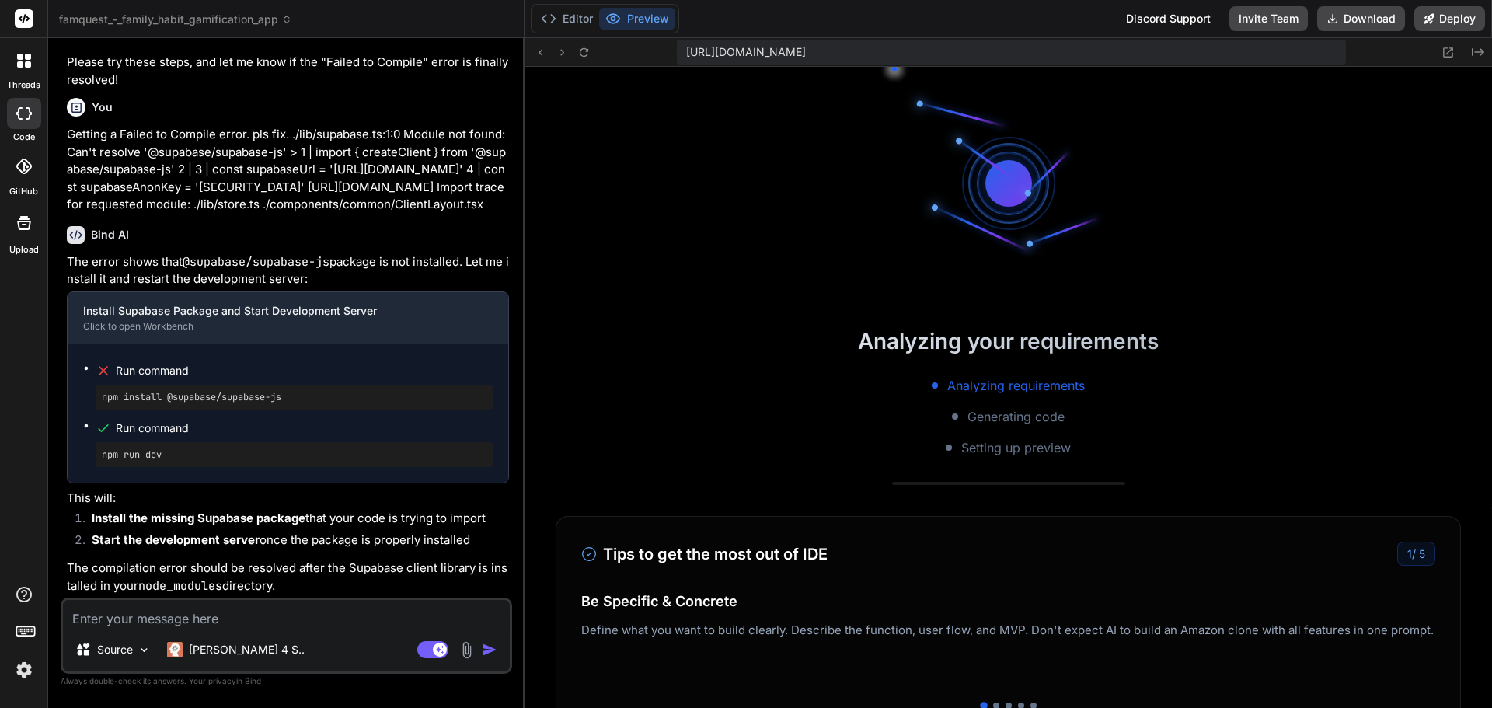
click at [140, 370] on span "Run command" at bounding box center [304, 371] width 377 height 16
click at [100, 371] on icon at bounding box center [104, 371] width 16 height 16
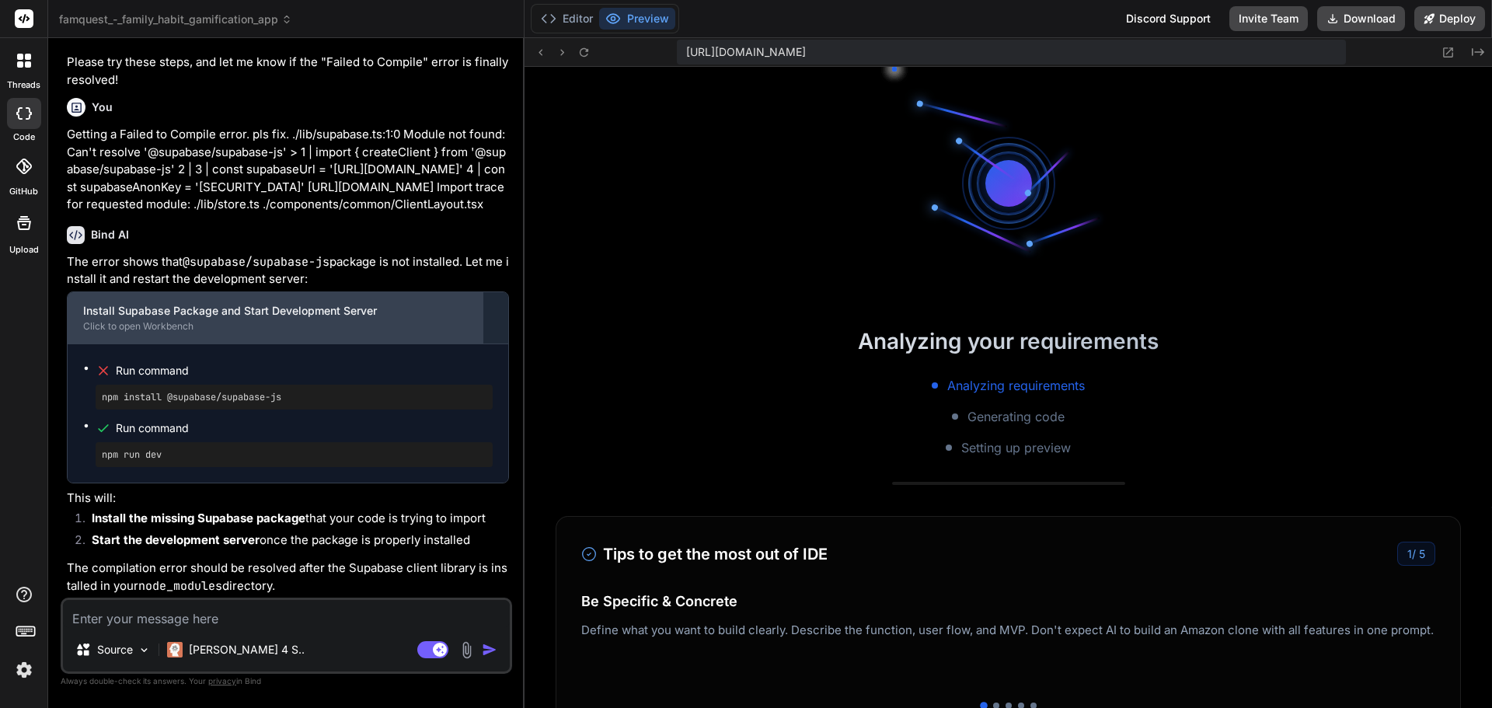
click at [189, 327] on div "Click to open Workbench" at bounding box center [275, 326] width 384 height 12
click at [153, 326] on div "Click to open Workbench" at bounding box center [275, 326] width 384 height 12
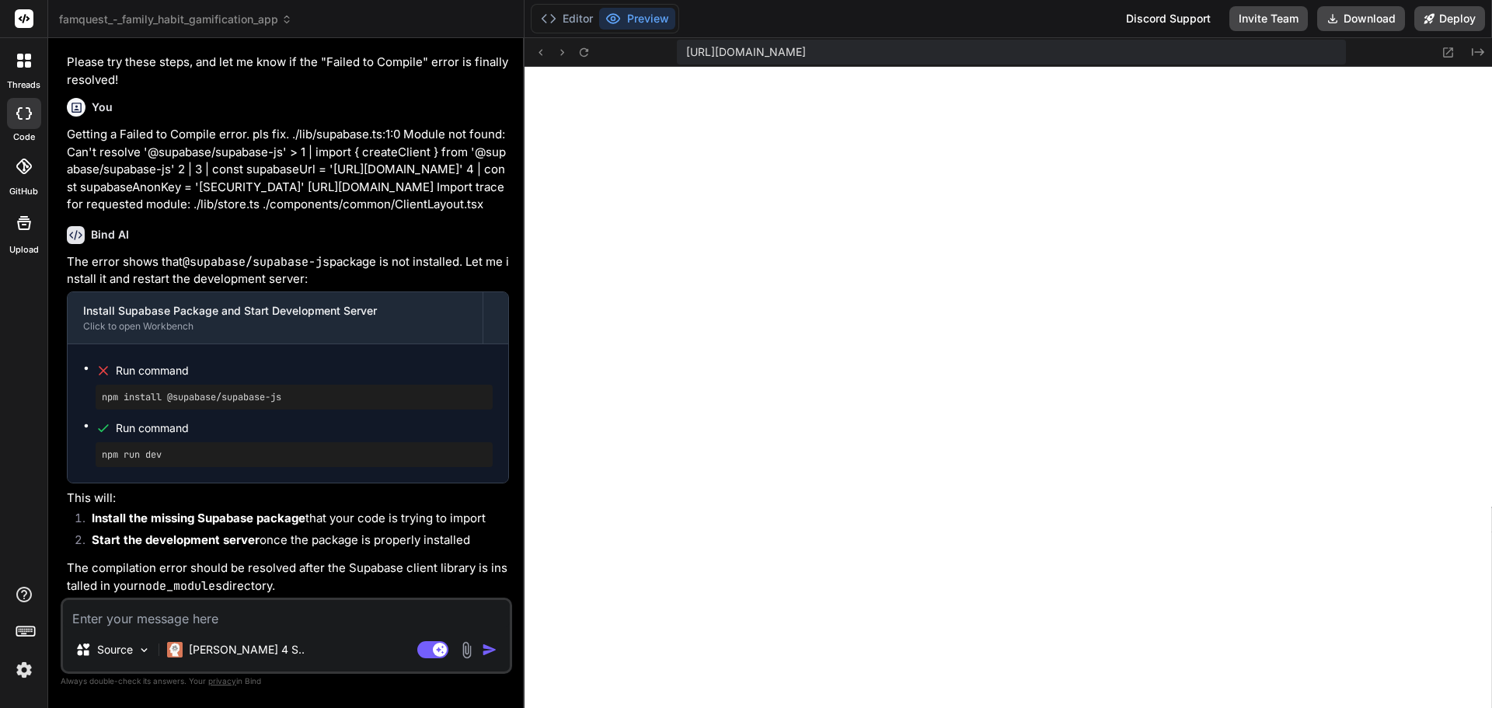
click at [208, 617] on textarea at bounding box center [286, 614] width 447 height 28
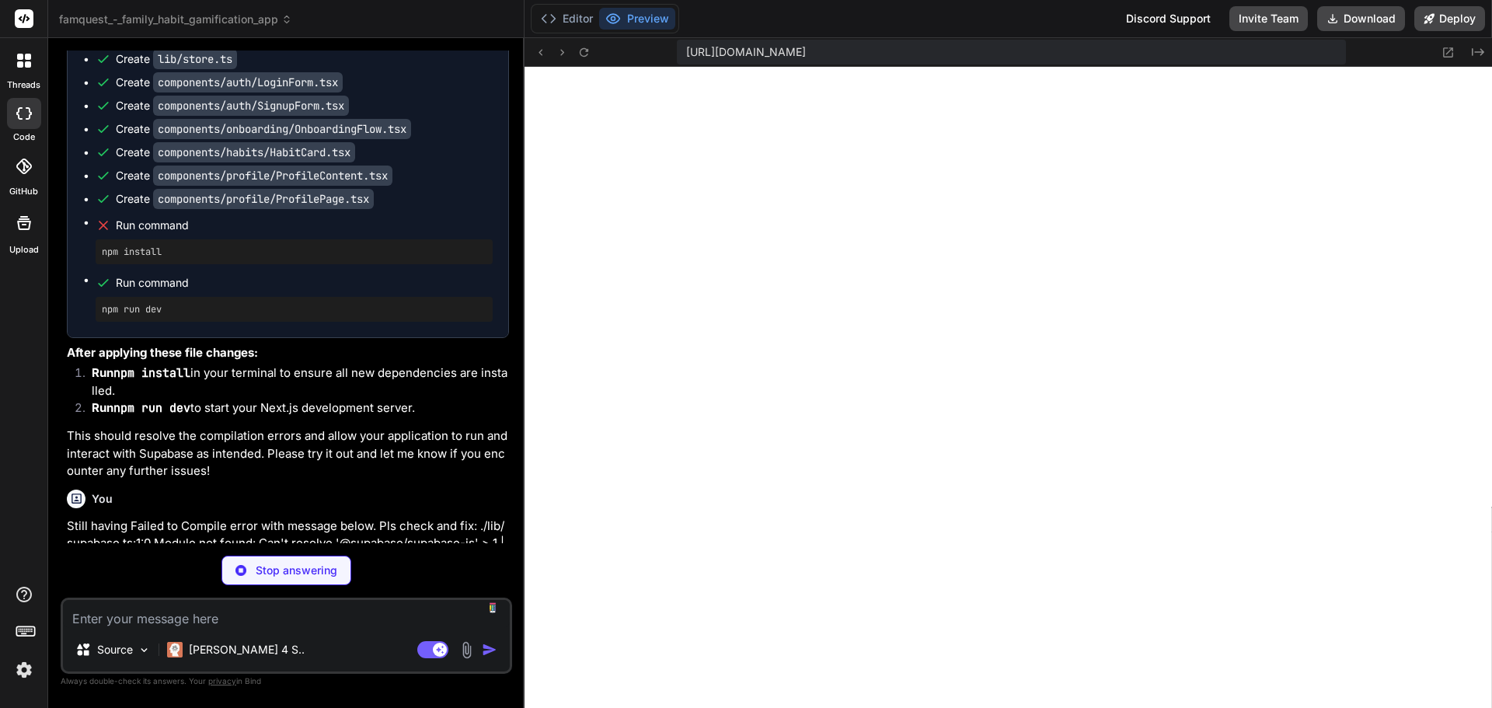
scroll to position [19768, 0]
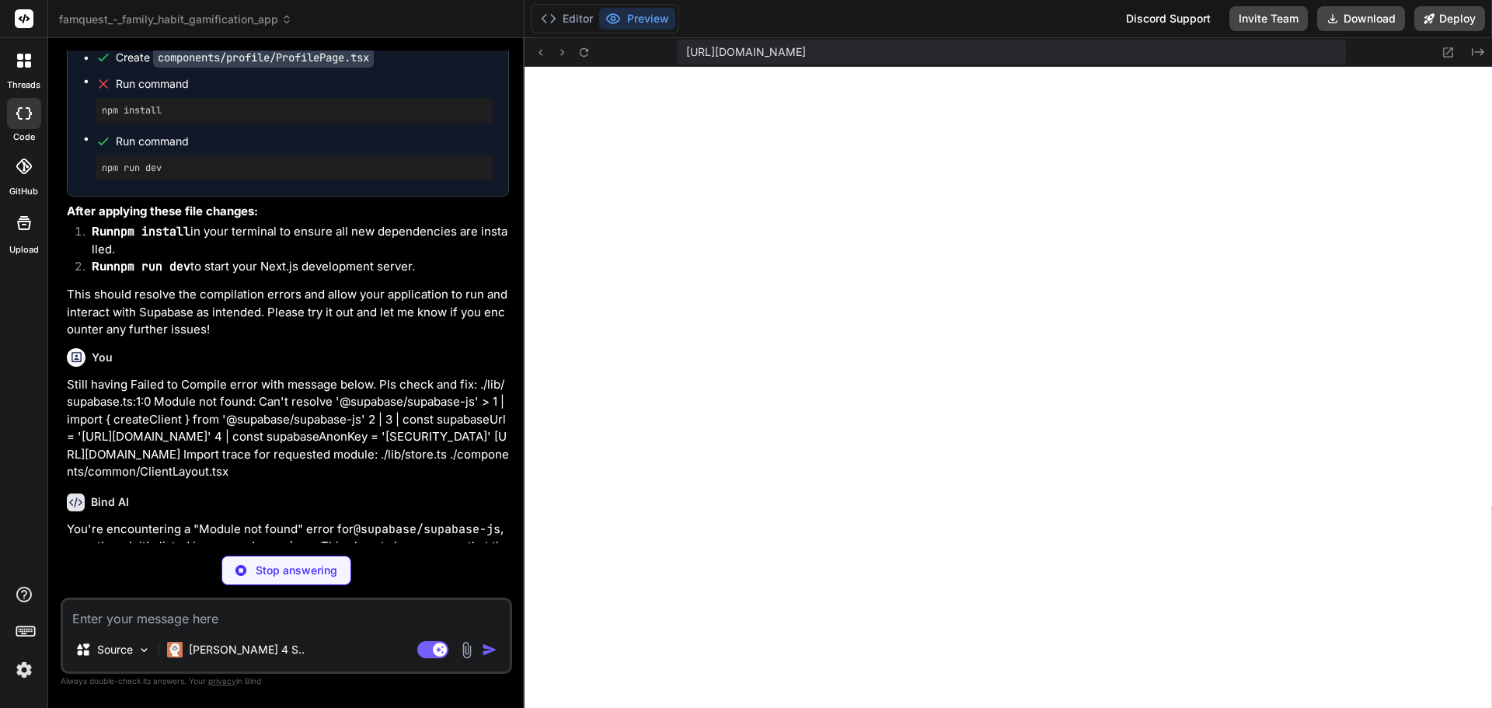
click at [19, 669] on img at bounding box center [24, 670] width 26 height 26
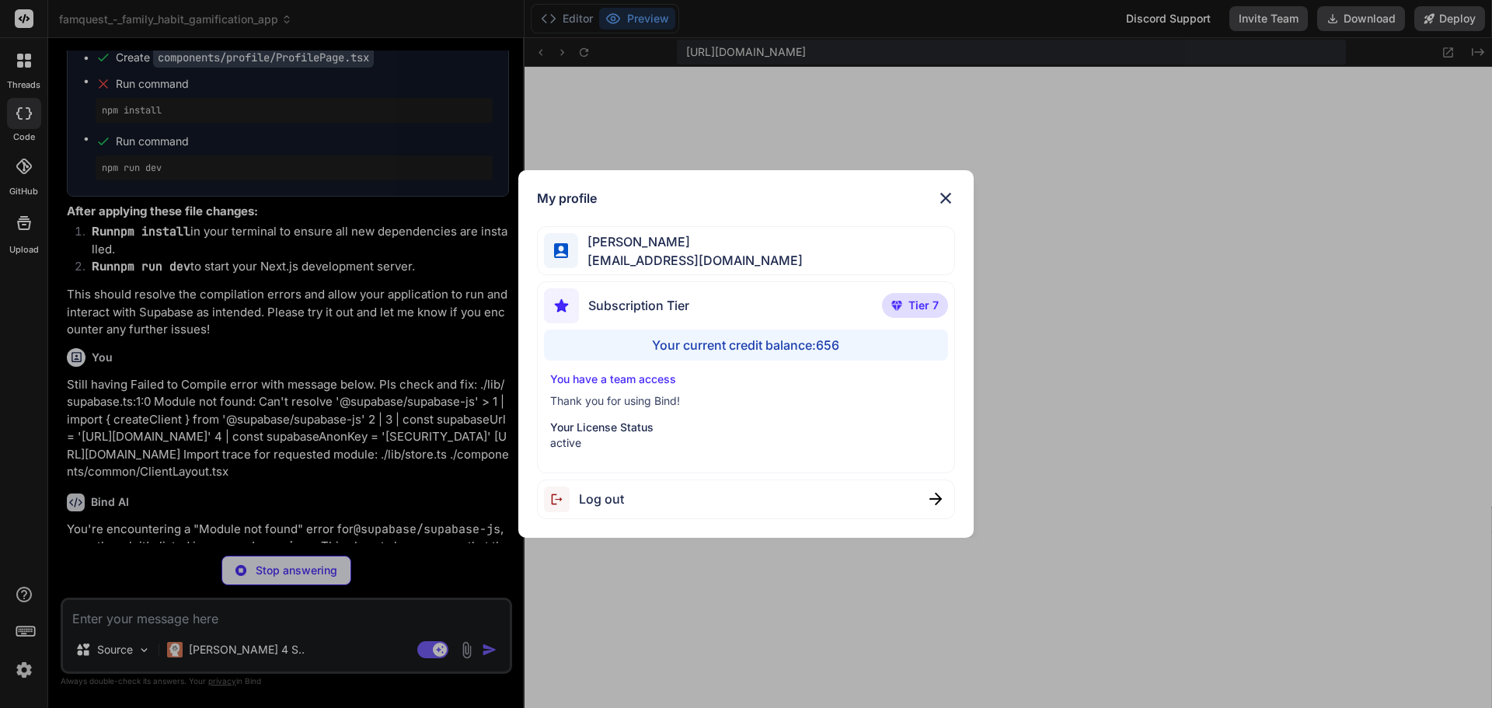
click at [19, 669] on div "My profile [PERSON_NAME] [EMAIL_ADDRESS][DOMAIN_NAME] Subscription Tier Tier 7 …" at bounding box center [746, 354] width 1492 height 708
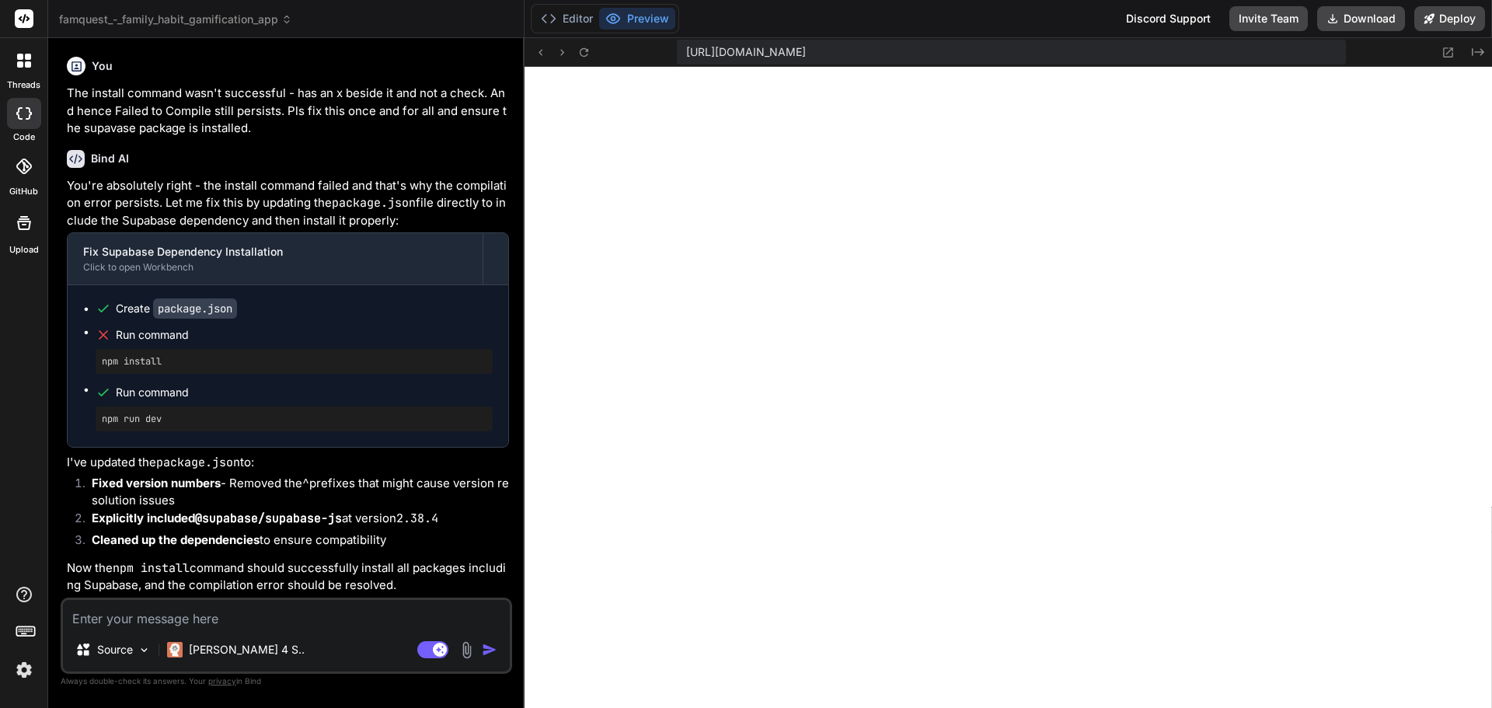
scroll to position [24133, 0]
click at [176, 608] on textarea at bounding box center [286, 614] width 447 height 28
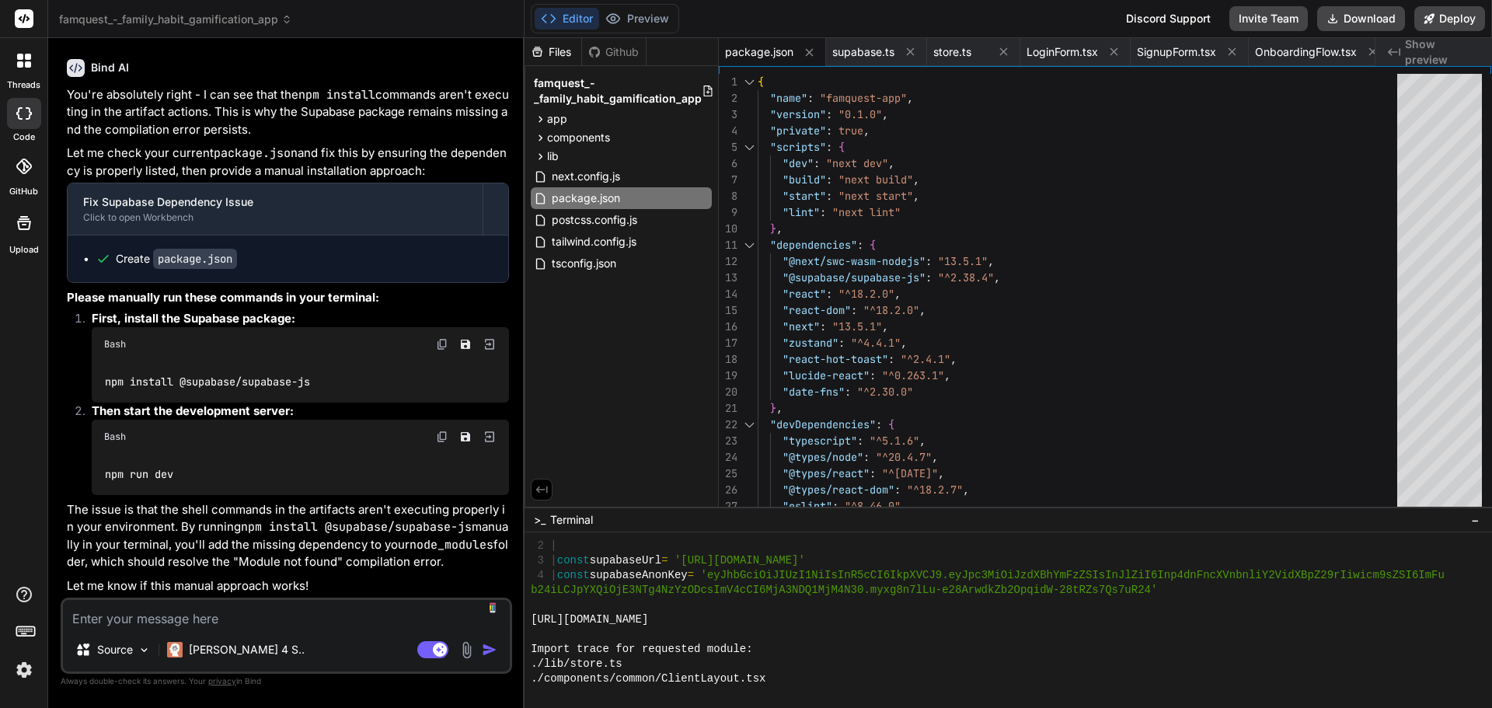
scroll to position [24754, 0]
click at [622, 518] on div ">_ Terminal −" at bounding box center [1008, 520] width 967 height 26
click at [612, 542] on div "2 |" at bounding box center [1001, 545] width 940 height 15
drag, startPoint x: 233, startPoint y: 528, endPoint x: 468, endPoint y: 525, distance: 234.7
click at [466, 525] on p "The issue is that the shell commands in the artifacts aren't executing properly…" at bounding box center [288, 536] width 442 height 70
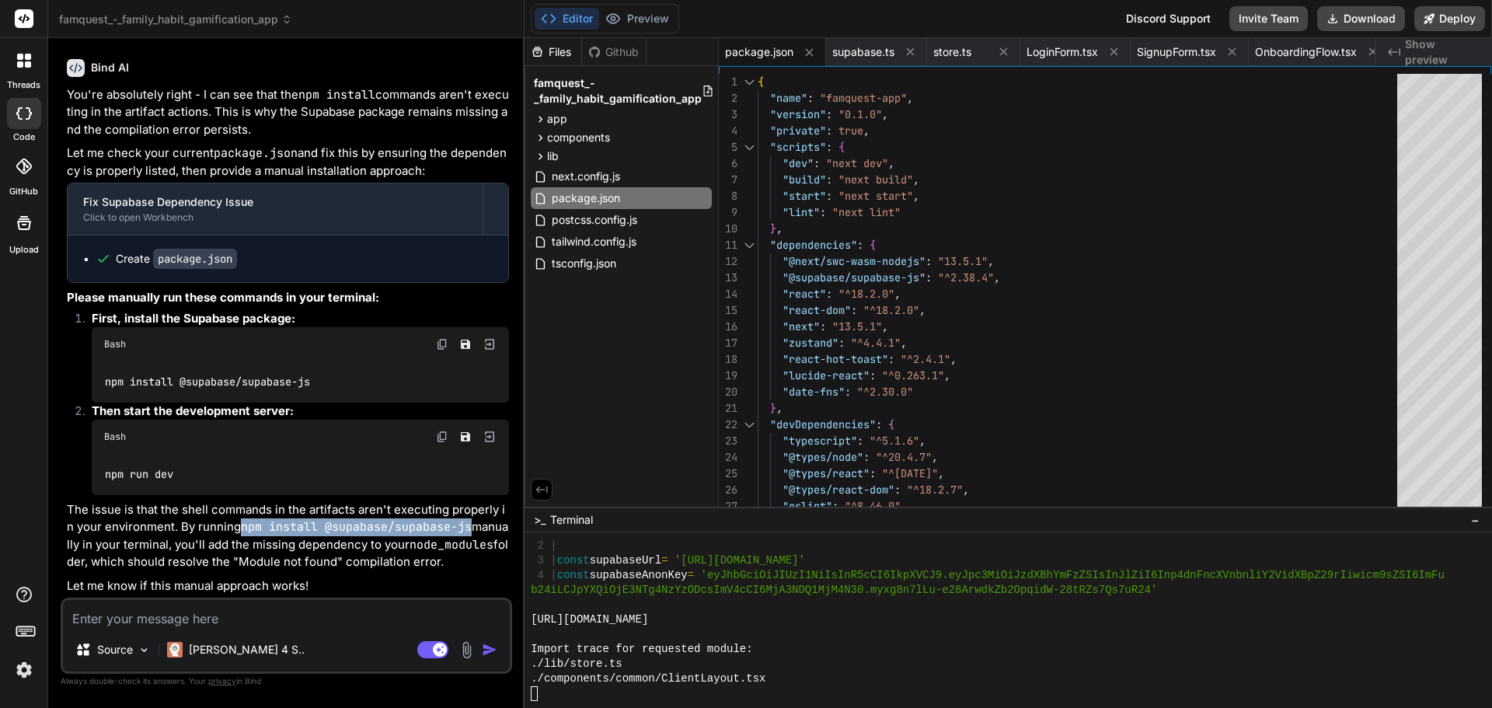
click at [460, 525] on code "npm install @supabase/supabase-js" at bounding box center [356, 527] width 231 height 16
copy code "npm install @supabase/supabase-js"
click at [590, 691] on div at bounding box center [1001, 693] width 940 height 15
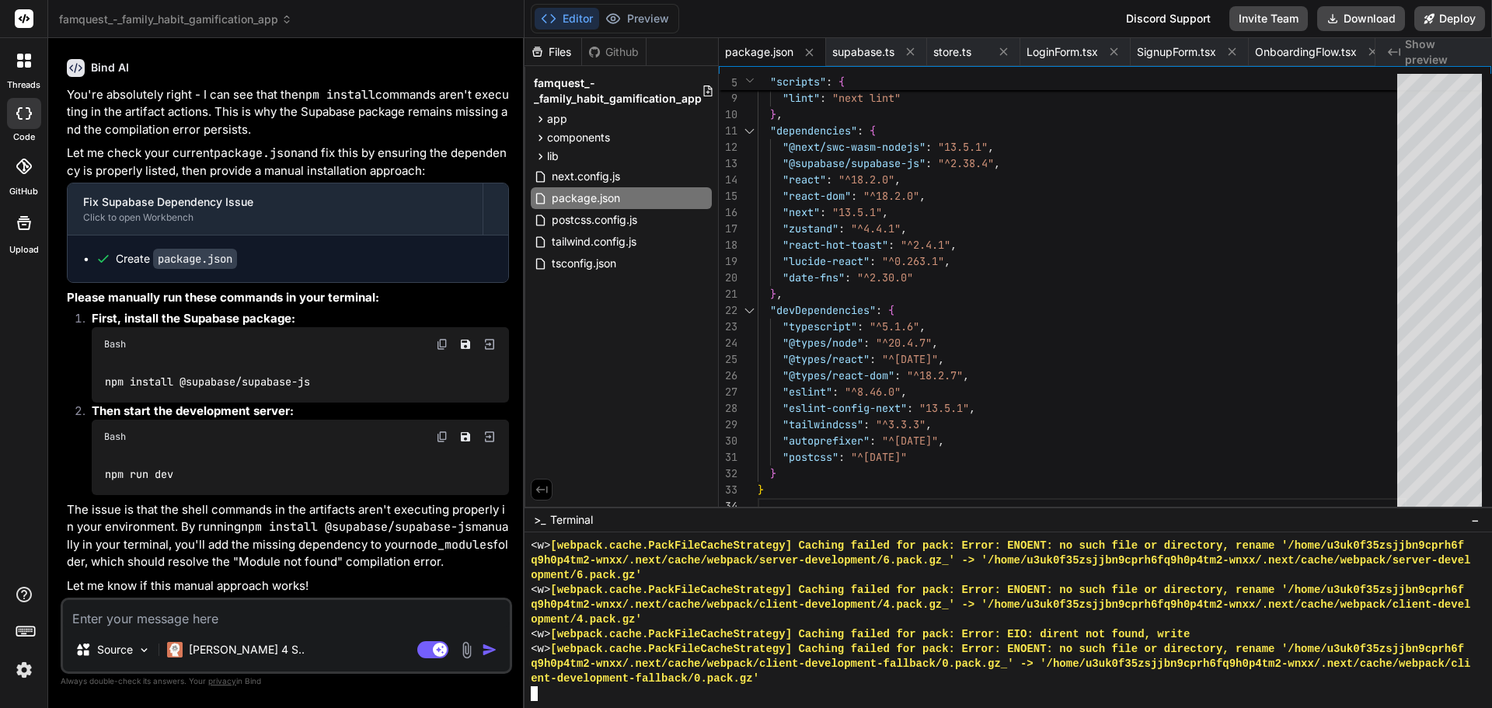
scroll to position [0, 0]
click at [441, 341] on img at bounding box center [442, 344] width 12 height 12
click at [537, 693] on textarea "Terminal input" at bounding box center [534, 693] width 6 height 15
click at [324, 621] on textarea at bounding box center [286, 614] width 447 height 28
click at [605, 703] on div at bounding box center [1008, 620] width 967 height 176
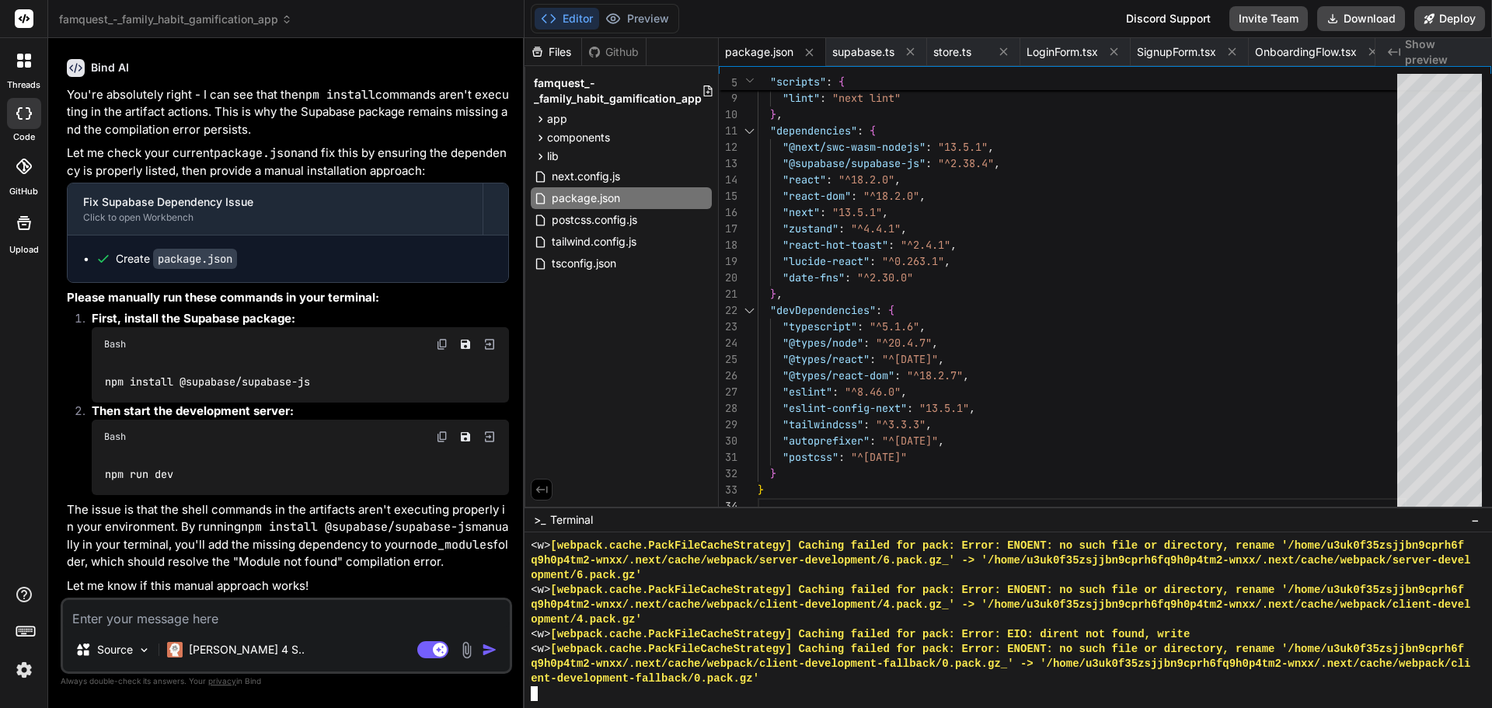
click at [547, 521] on div ">_ Terminal" at bounding box center [563, 520] width 59 height 16
click at [539, 520] on span ">_" at bounding box center [540, 520] width 12 height 16
click at [563, 690] on div at bounding box center [1001, 693] width 940 height 15
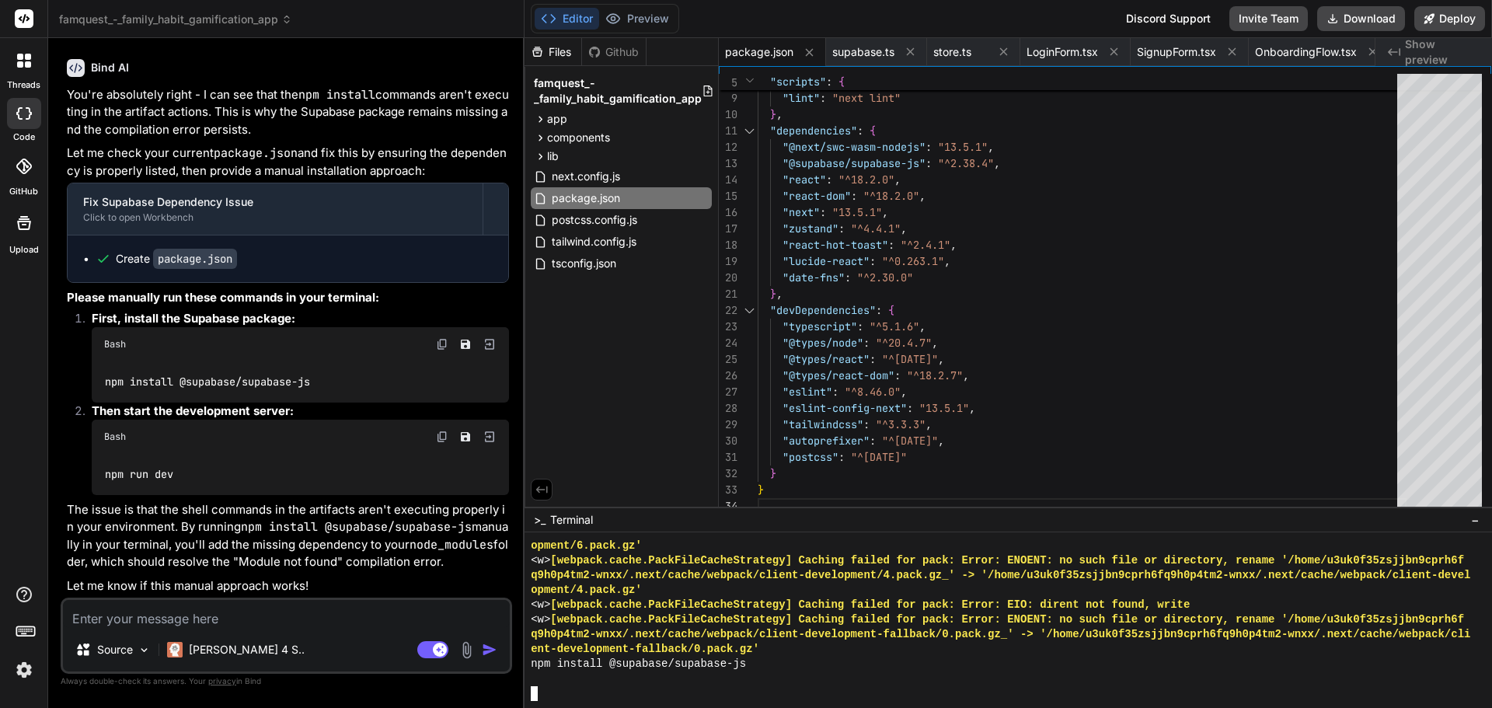
click at [211, 626] on textarea at bounding box center [286, 614] width 447 height 28
